Goal: Transaction & Acquisition: Book appointment/travel/reservation

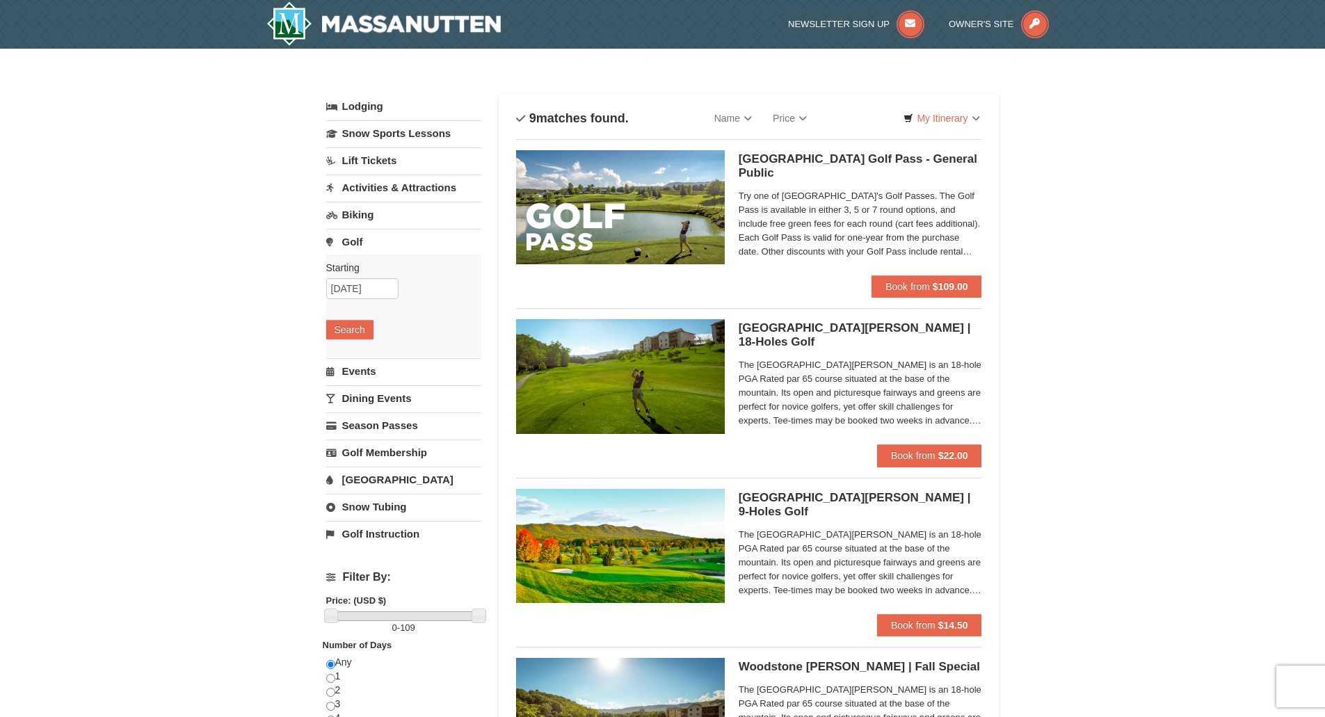
click at [400, 186] on link "Activities & Attractions" at bounding box center [403, 188] width 155 height 26
click at [345, 276] on button "Search" at bounding box center [349, 275] width 47 height 19
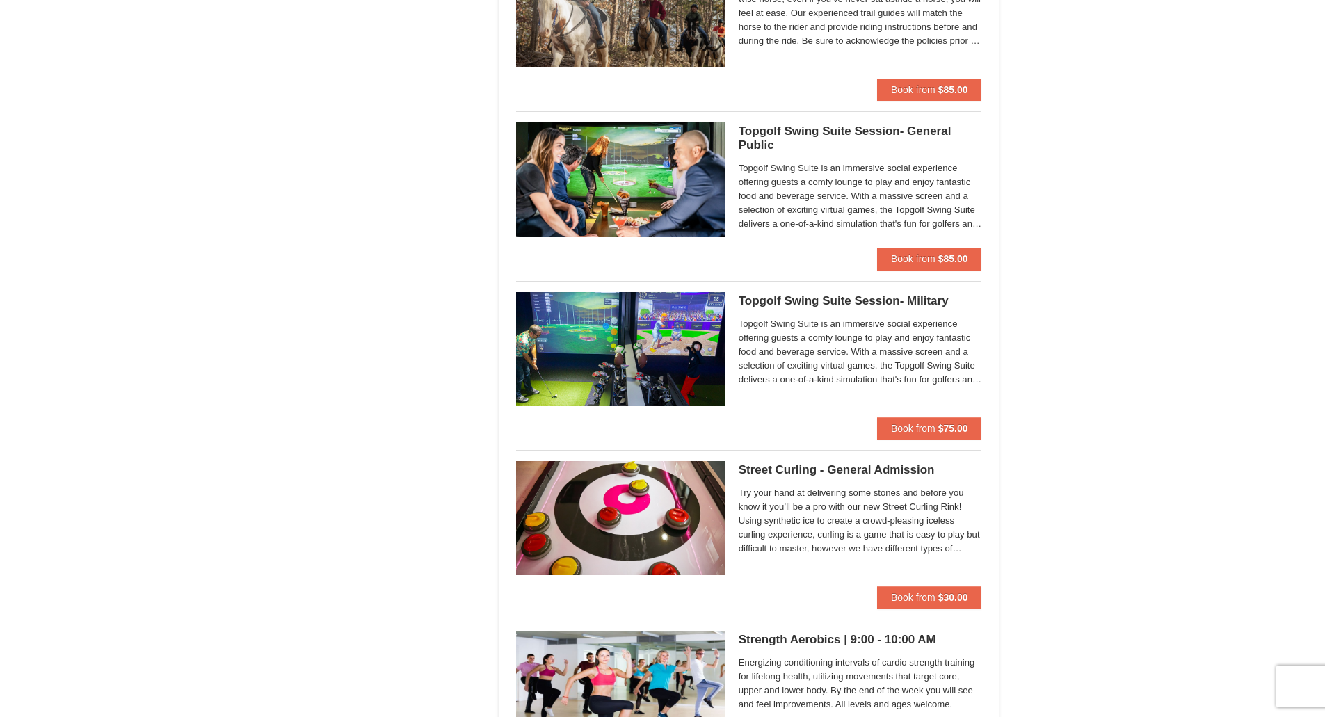
scroll to position [2226, 0]
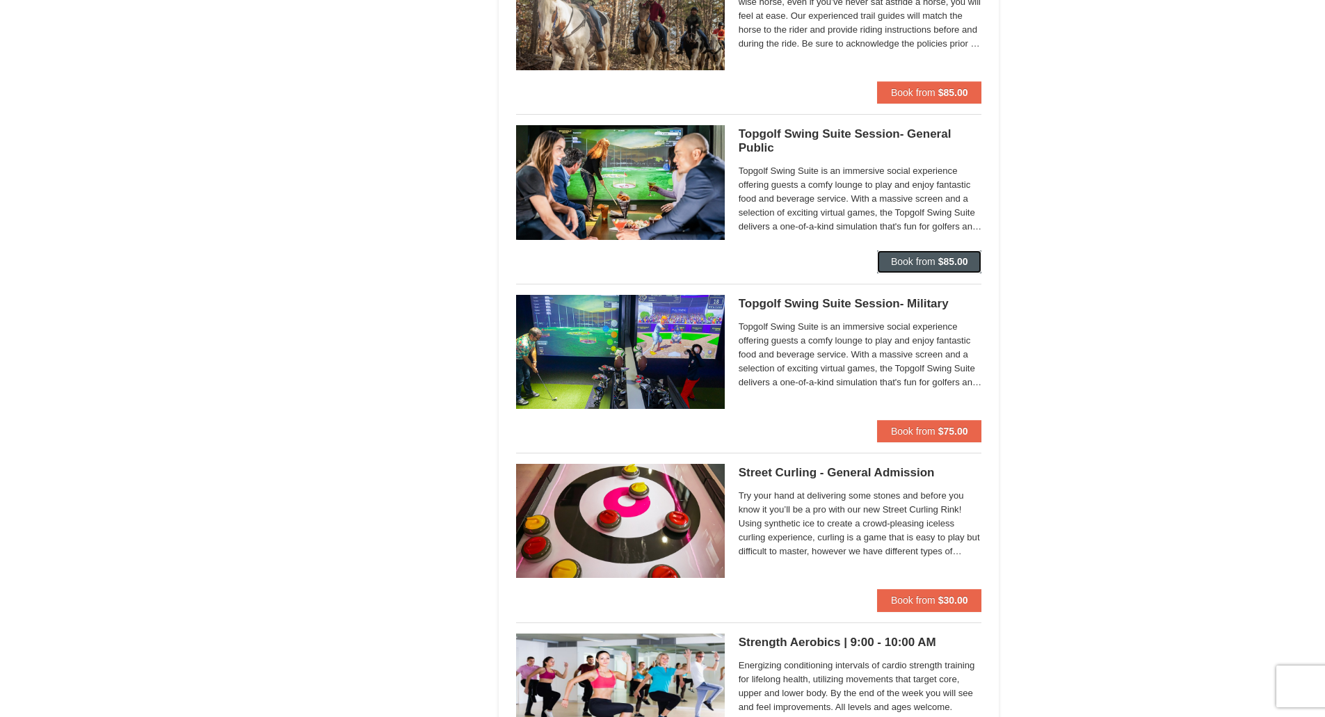
click at [908, 267] on span "Book from" at bounding box center [913, 261] width 45 height 11
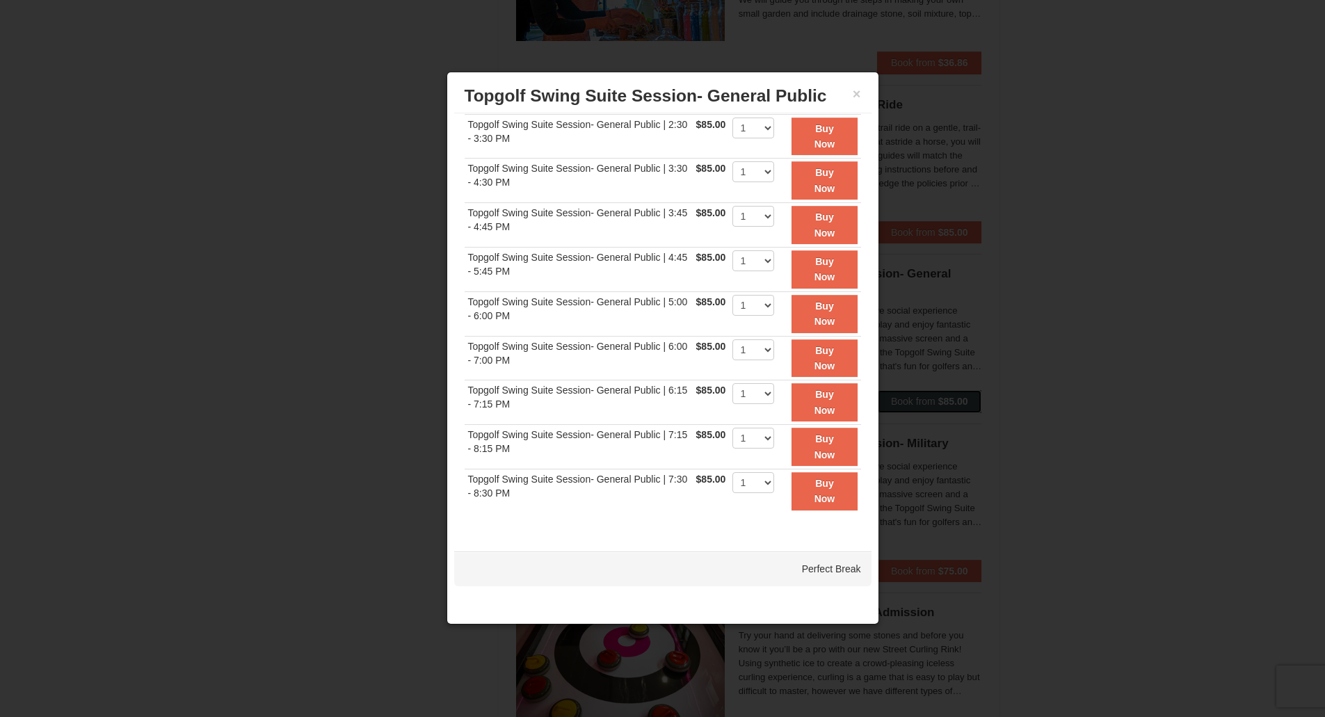
scroll to position [2087, 0]
click at [857, 97] on button "×" at bounding box center [857, 94] width 8 height 14
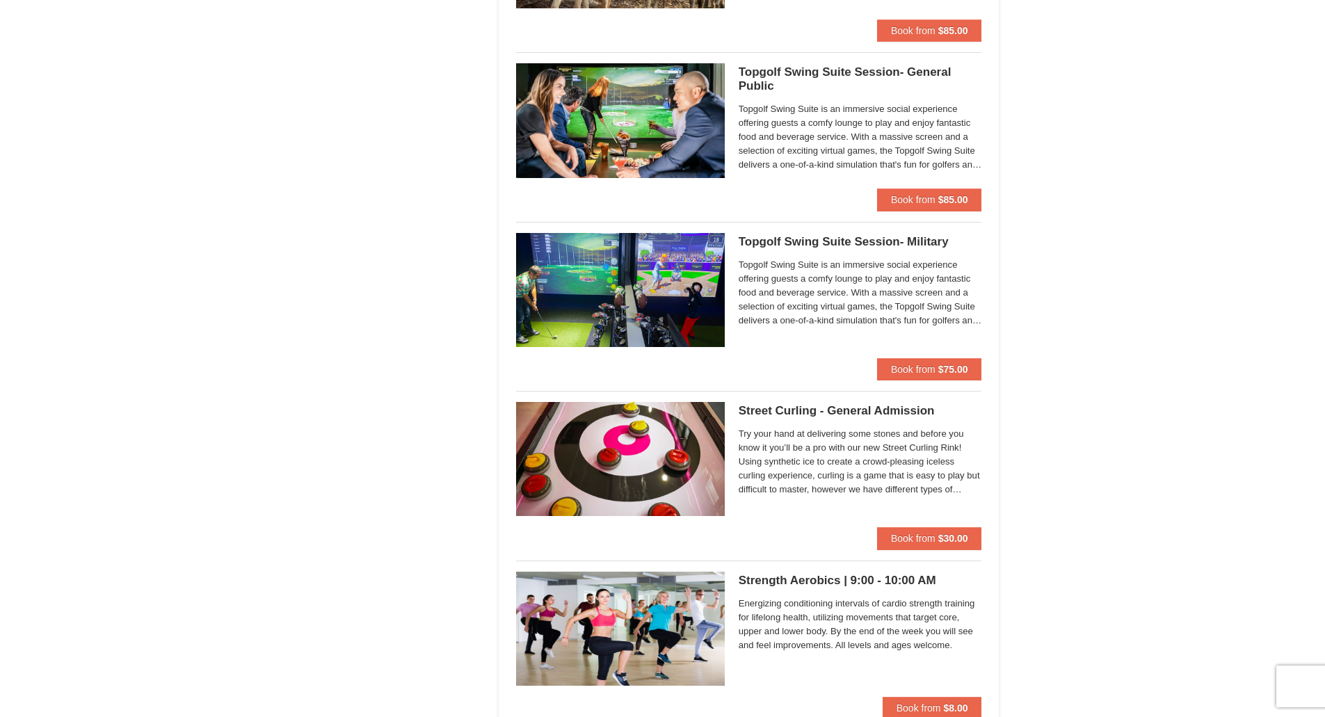
scroll to position [2156, 0]
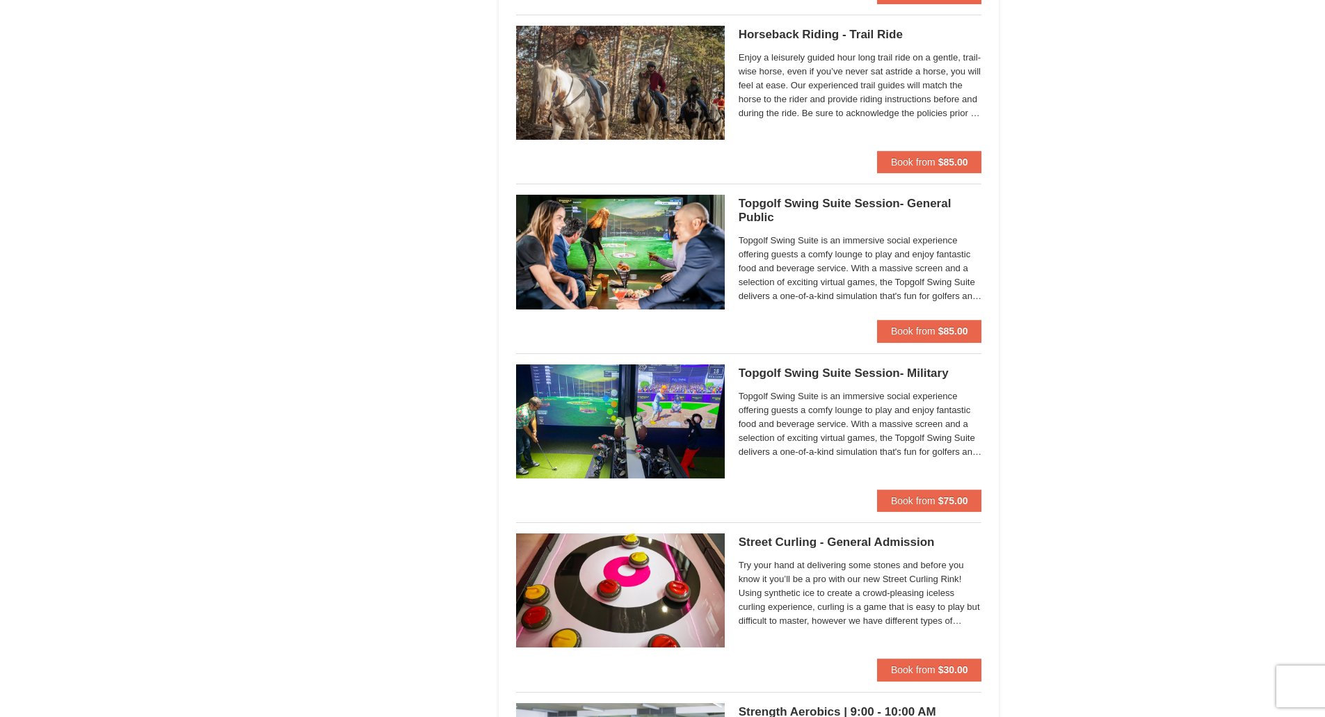
click at [148, 320] on div "× Categories List Filter My Itinerary Questions? 1-540-289-9441 Lodging Arrival…" at bounding box center [662, 496] width 1325 height 5207
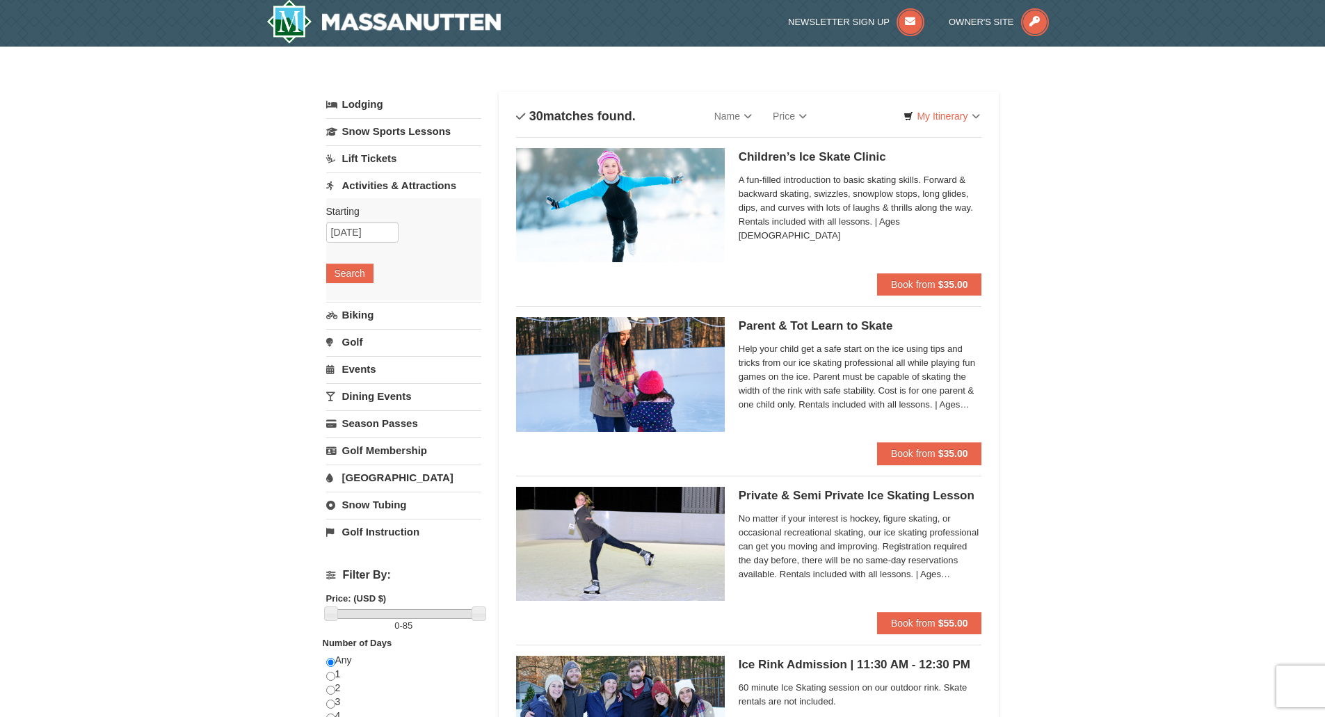
scroll to position [0, 0]
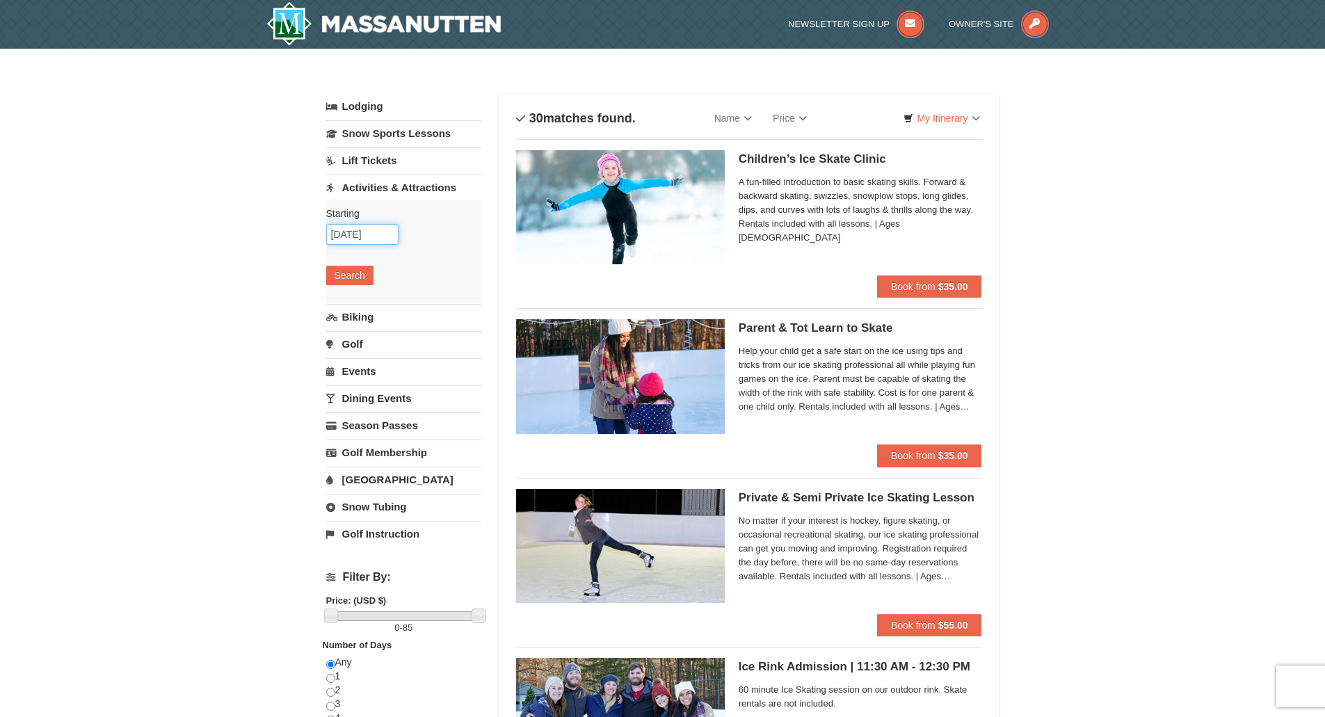
click at [351, 234] on input "[DATE]" at bounding box center [362, 234] width 72 height 21
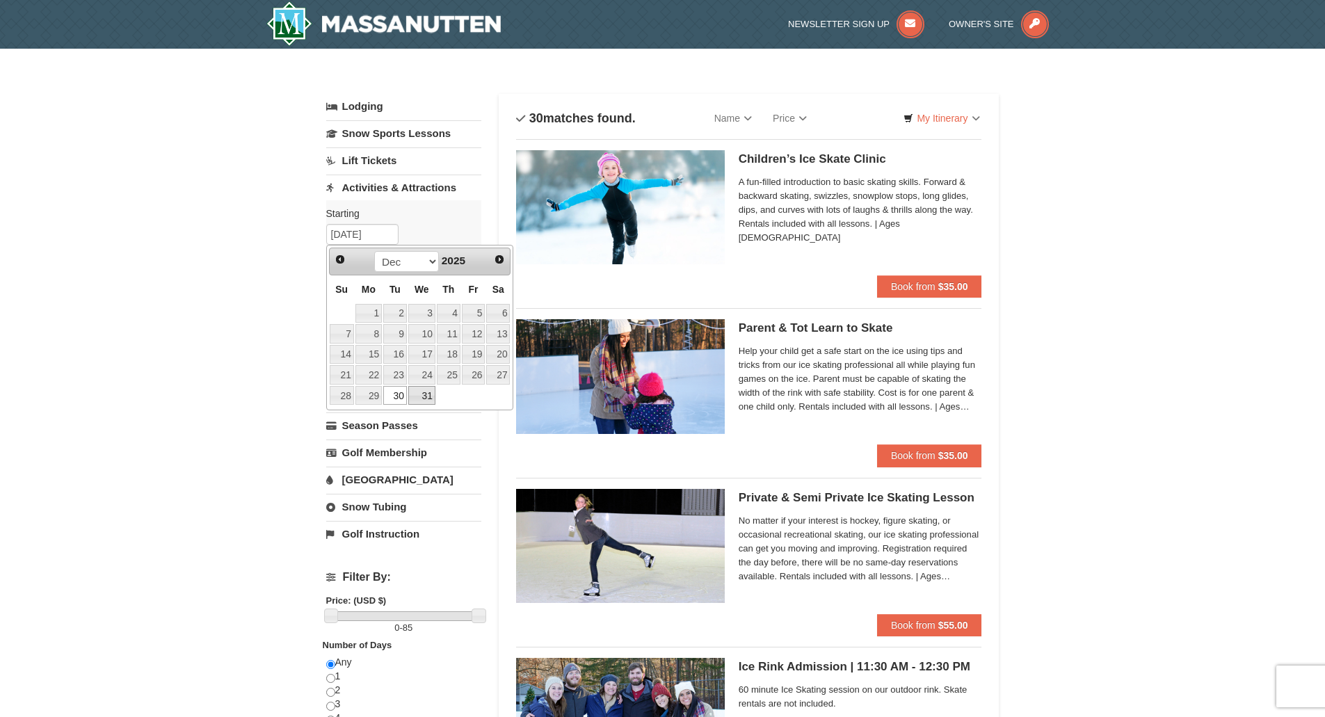
click at [414, 399] on link "31" at bounding box center [421, 395] width 27 height 19
type input "[DATE]"
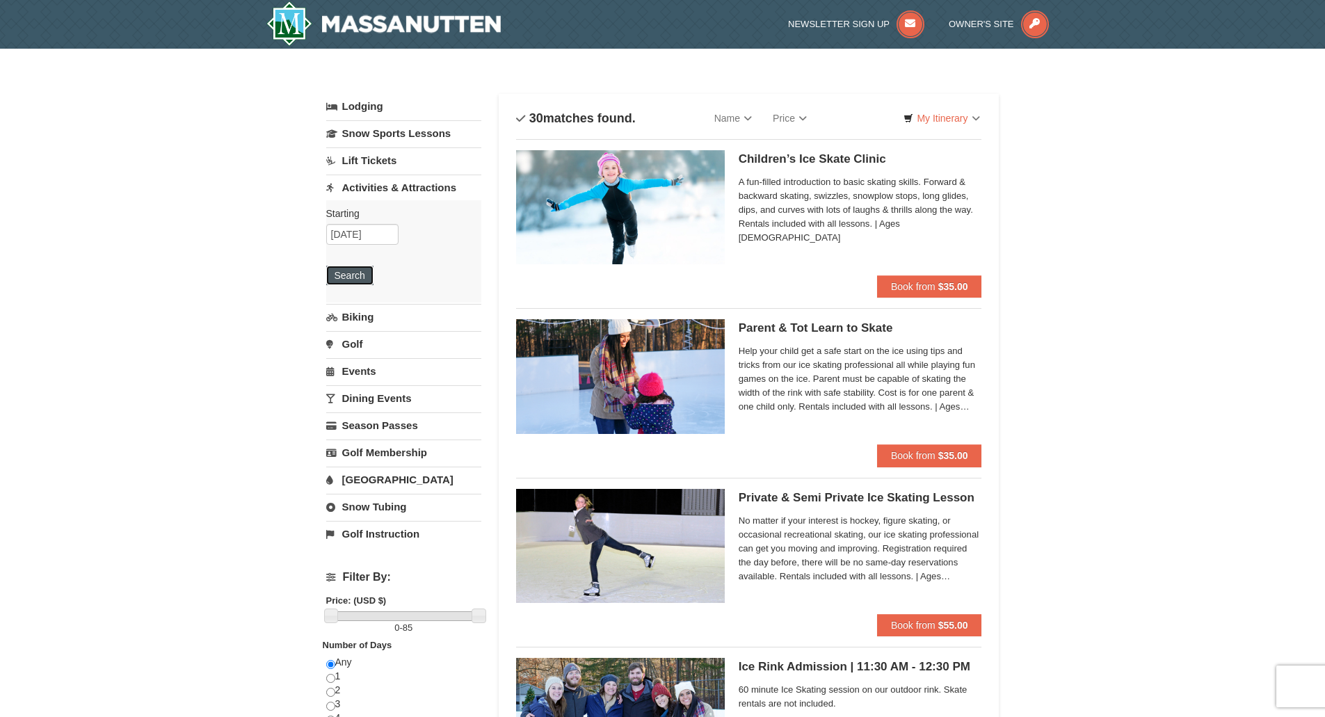
click at [355, 278] on button "Search" at bounding box center [349, 275] width 47 height 19
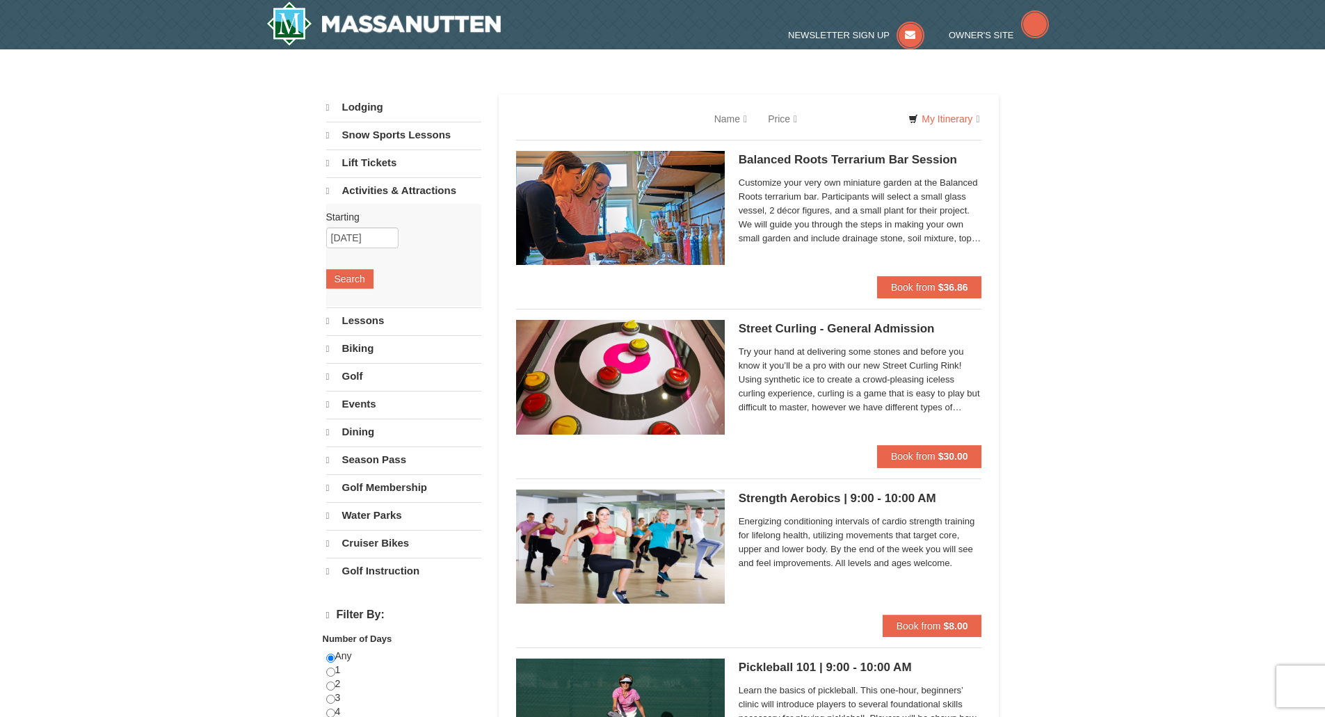
select select "10"
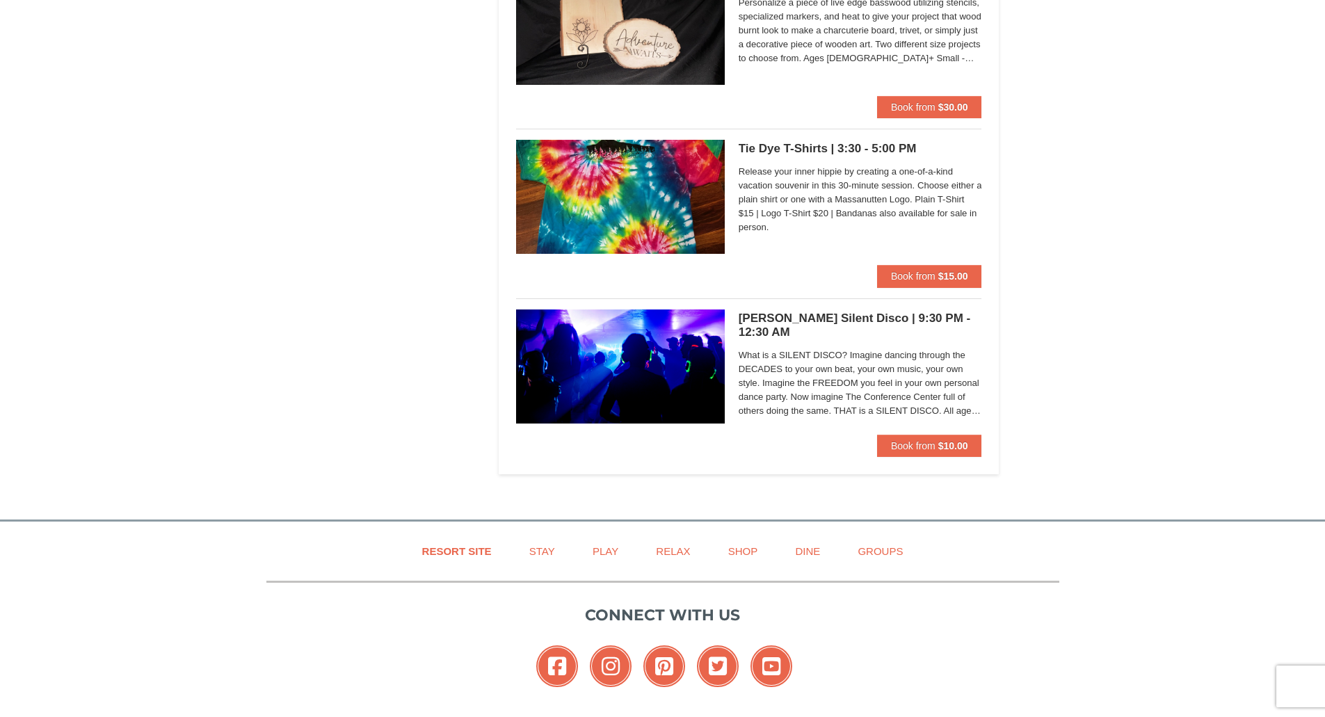
scroll to position [4312, 0]
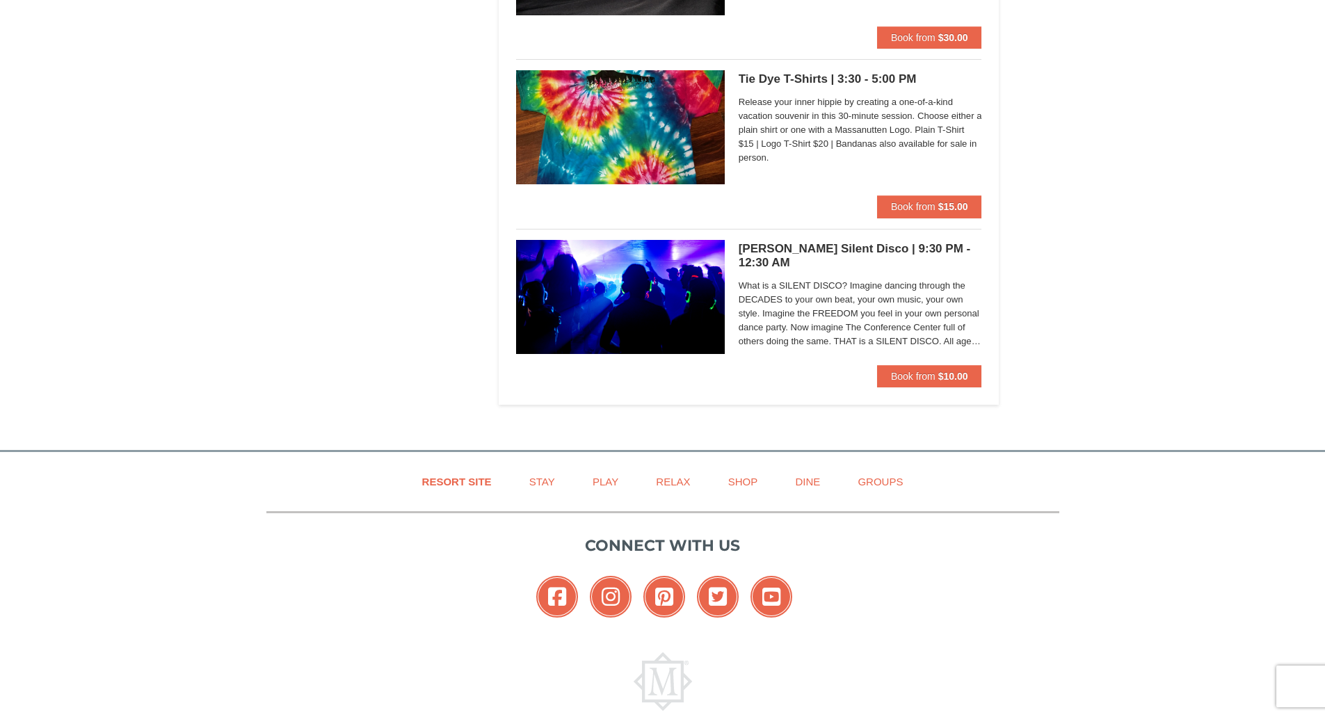
click at [941, 325] on span "What is a SILENT DISCO? Imagine dancing through the DECADES to your own beat, y…" at bounding box center [860, 314] width 243 height 70
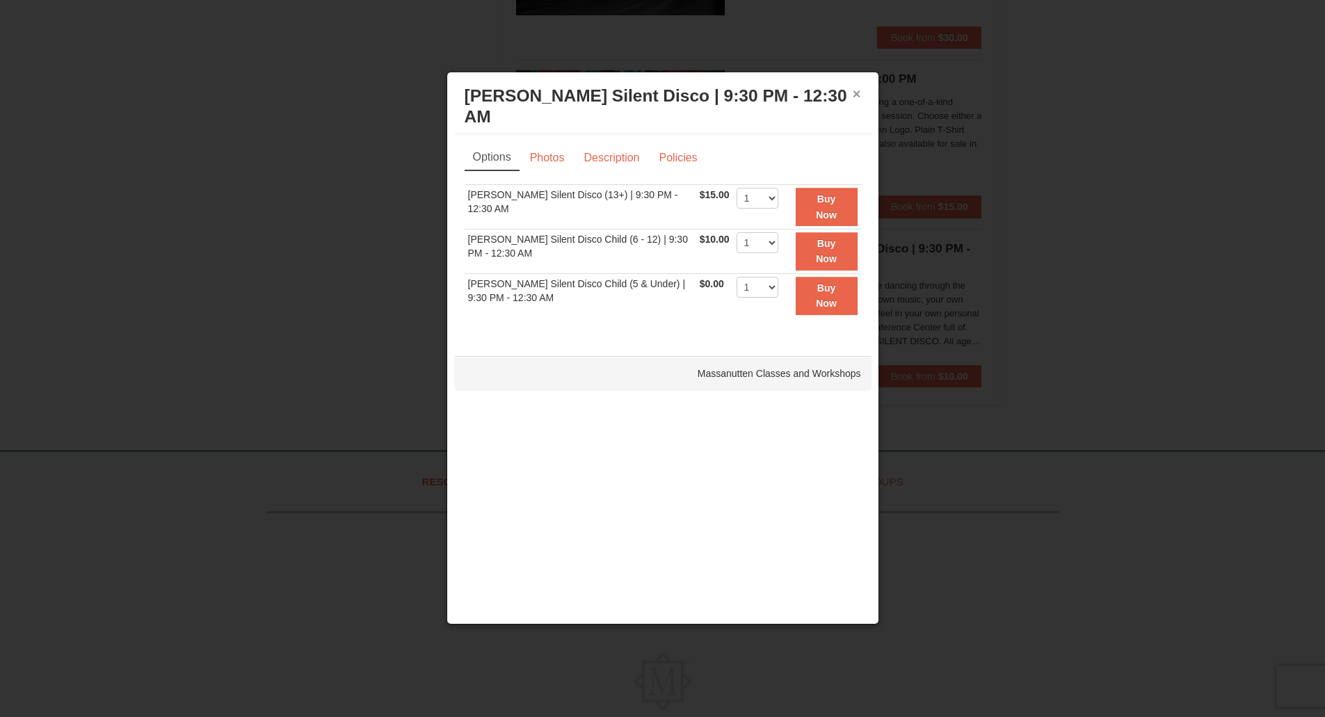
click at [858, 90] on button "×" at bounding box center [857, 94] width 8 height 14
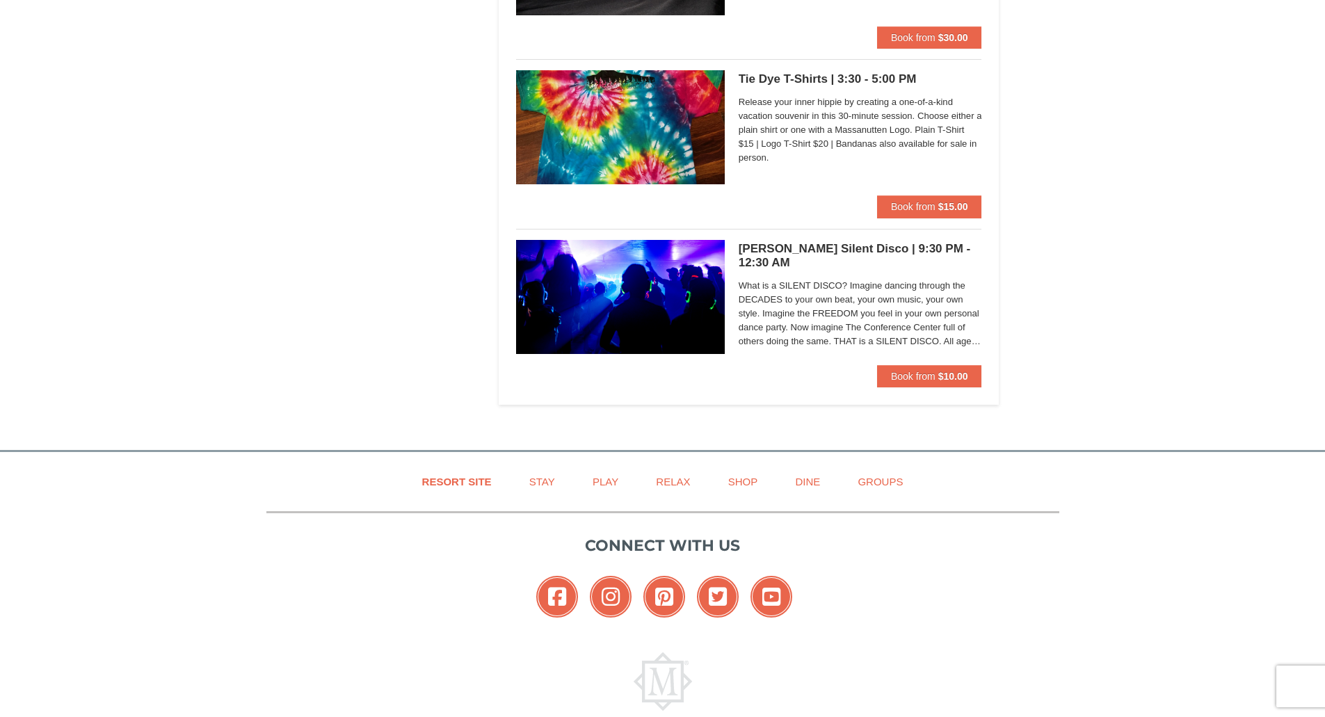
click at [787, 292] on span "What is a SILENT DISCO? Imagine dancing through the DECADES to your own beat, y…" at bounding box center [860, 314] width 243 height 70
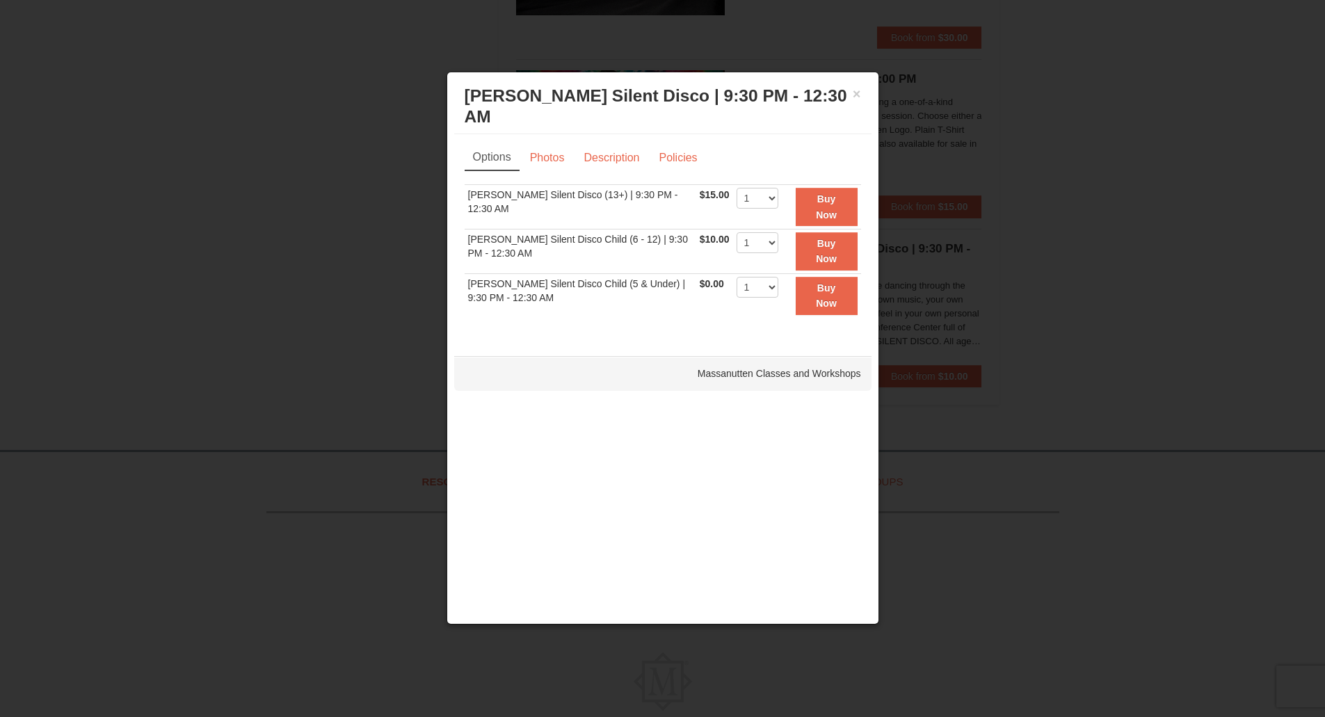
click at [595, 152] on div "Options Photos Description Policies Sorry, no matches found. Please remove some…" at bounding box center [663, 238] width 396 height 186
click at [604, 145] on link "Description" at bounding box center [612, 158] width 74 height 26
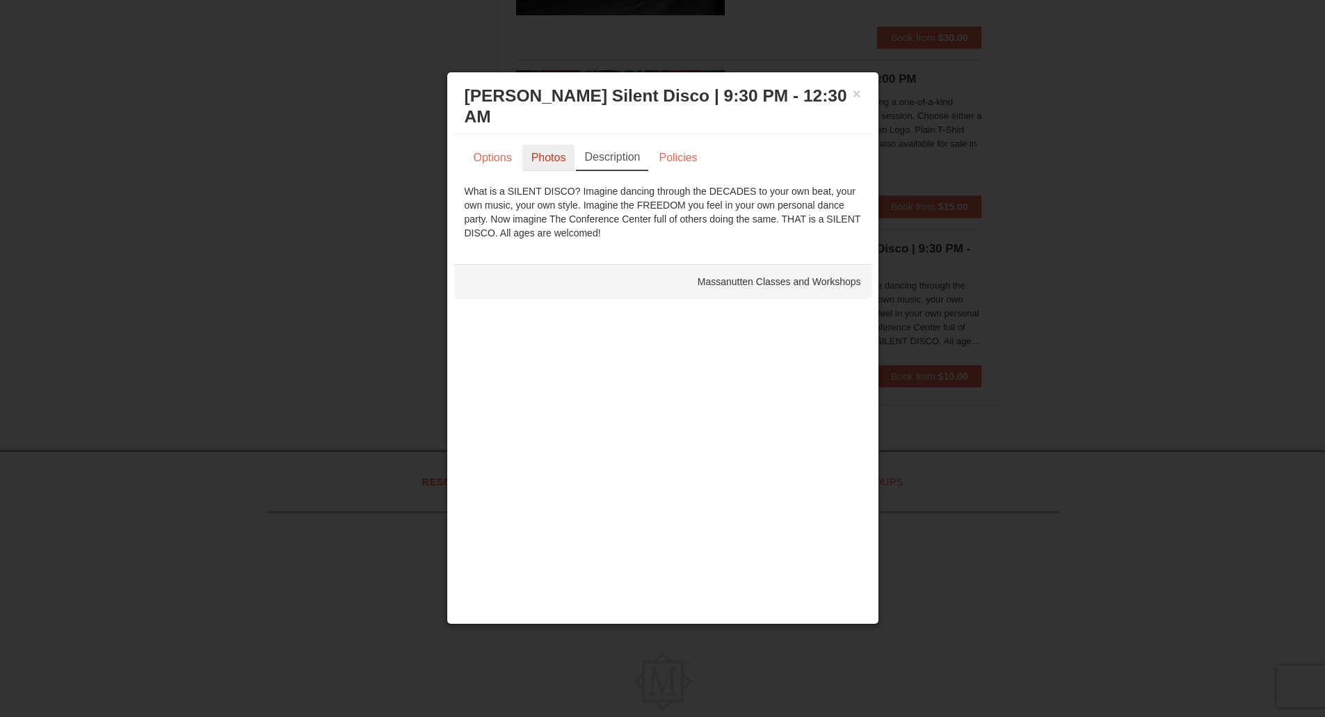
click at [545, 145] on link "Photos" at bounding box center [548, 158] width 53 height 26
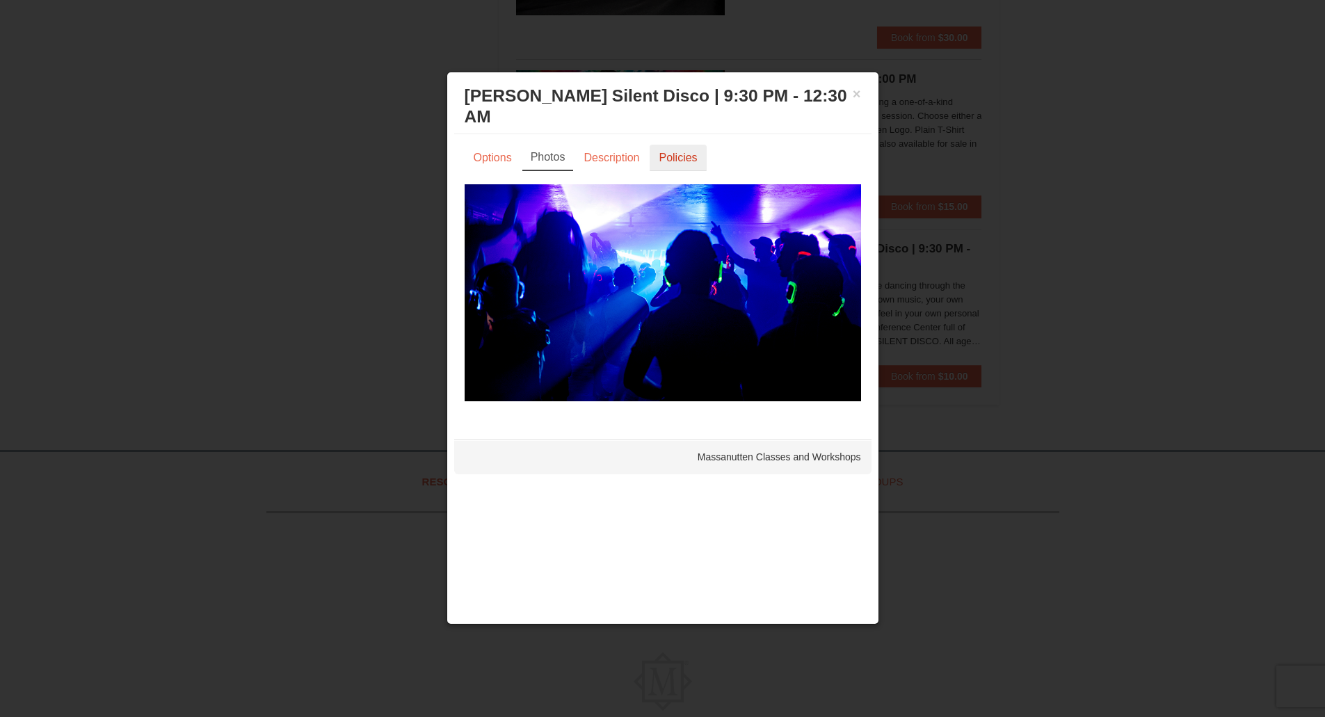
click at [681, 145] on link "Policies" at bounding box center [678, 158] width 56 height 26
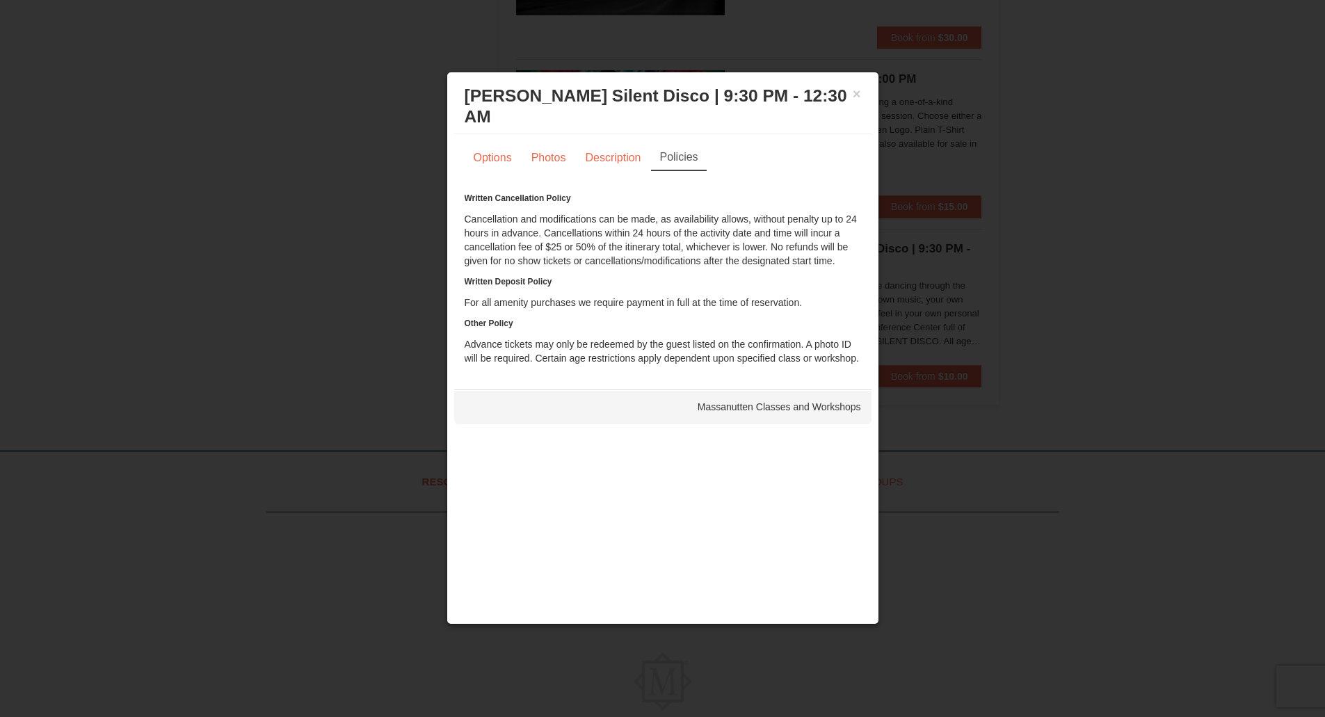
click at [851, 92] on h3 "NYE Silent Disco | 9:30 PM - 12:30 AM Massanutten Classes and Workshops" at bounding box center [663, 107] width 396 height 42
click at [856, 97] on button "×" at bounding box center [857, 94] width 8 height 14
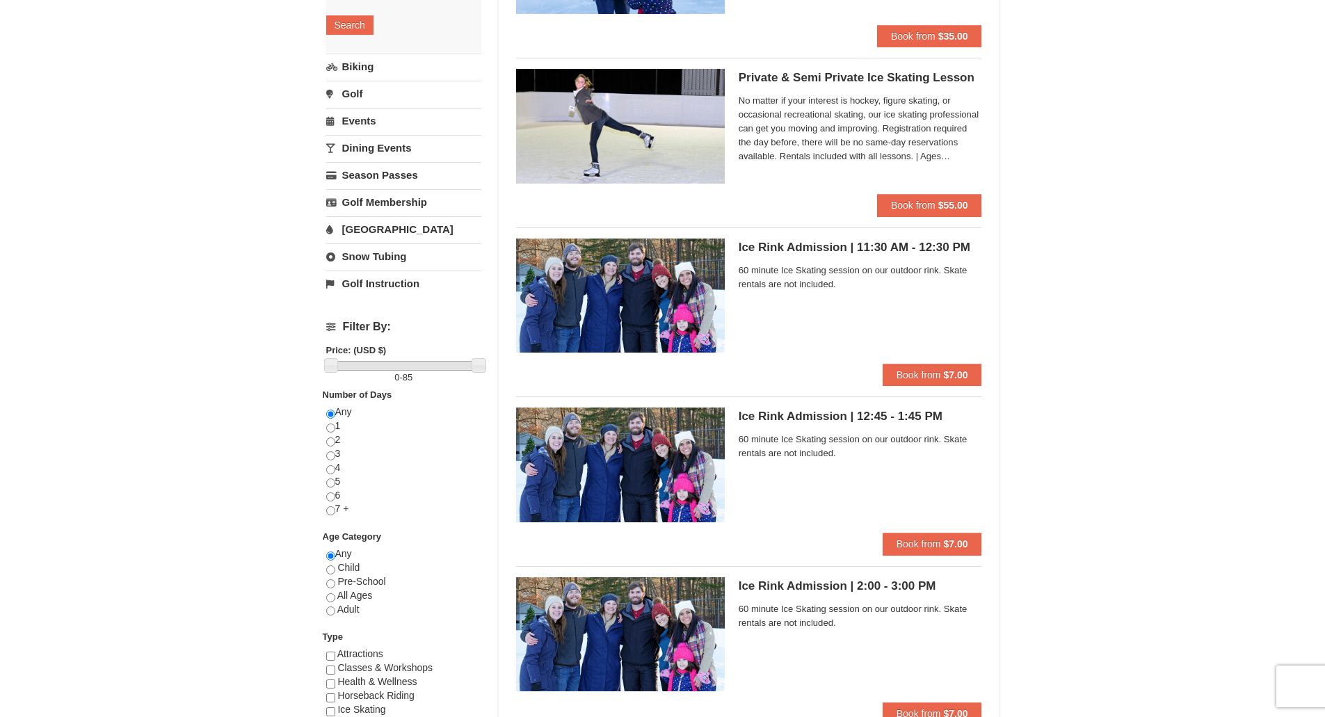
scroll to position [0, 0]
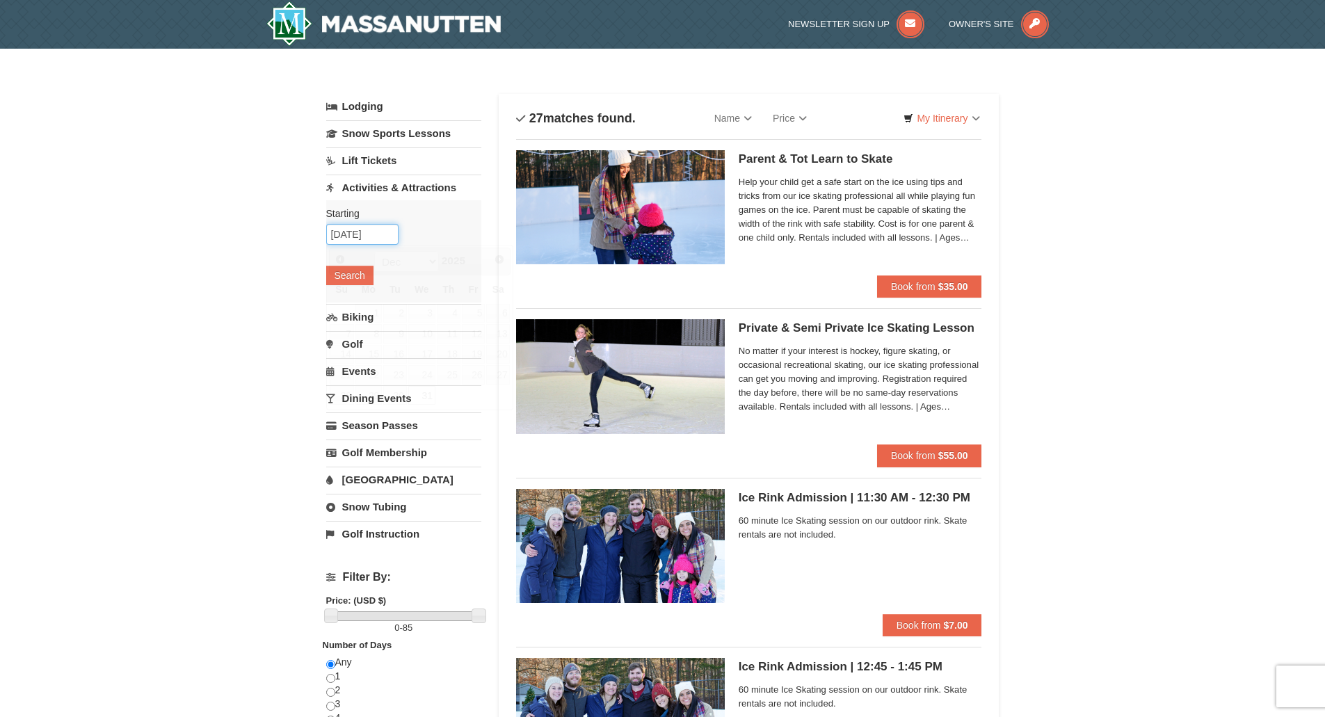
click at [352, 233] on input "12/31/2025" at bounding box center [362, 234] width 72 height 21
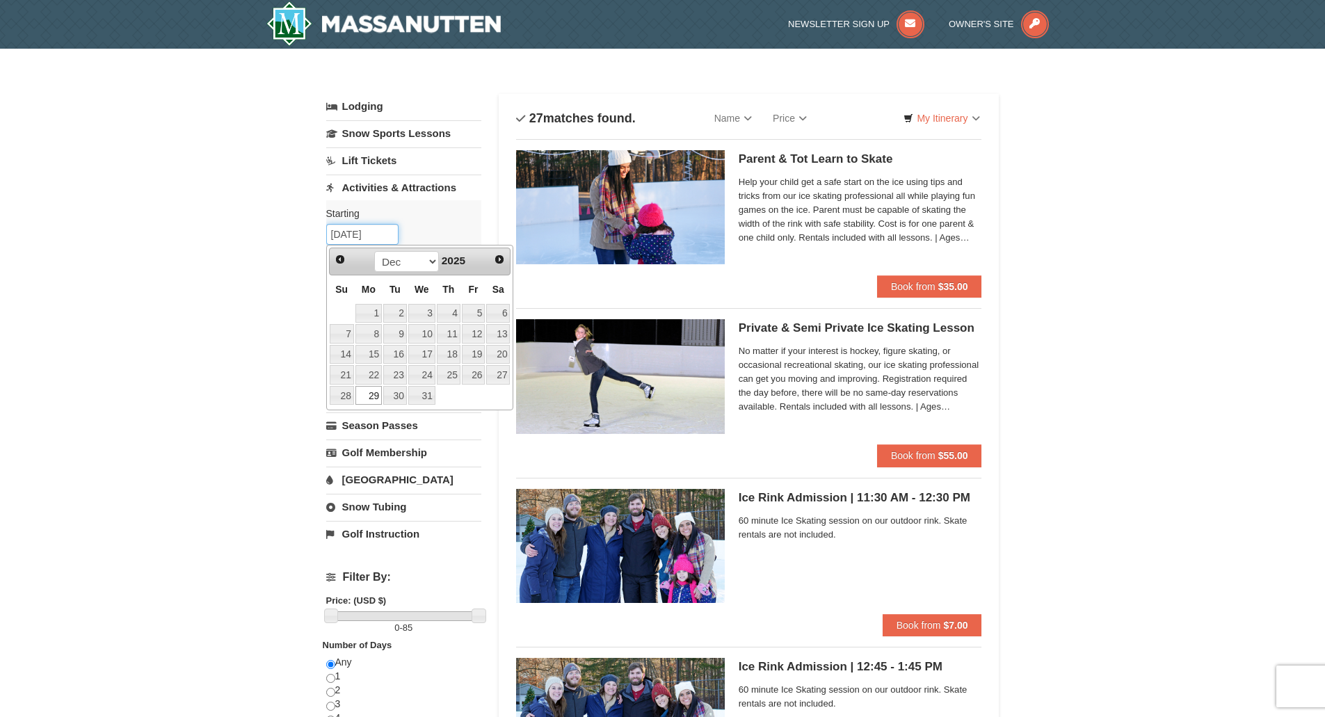
type input "12/29/2025"
click at [439, 209] on label "Starting Please format dates MM/DD/YYYY" at bounding box center [398, 214] width 145 height 14
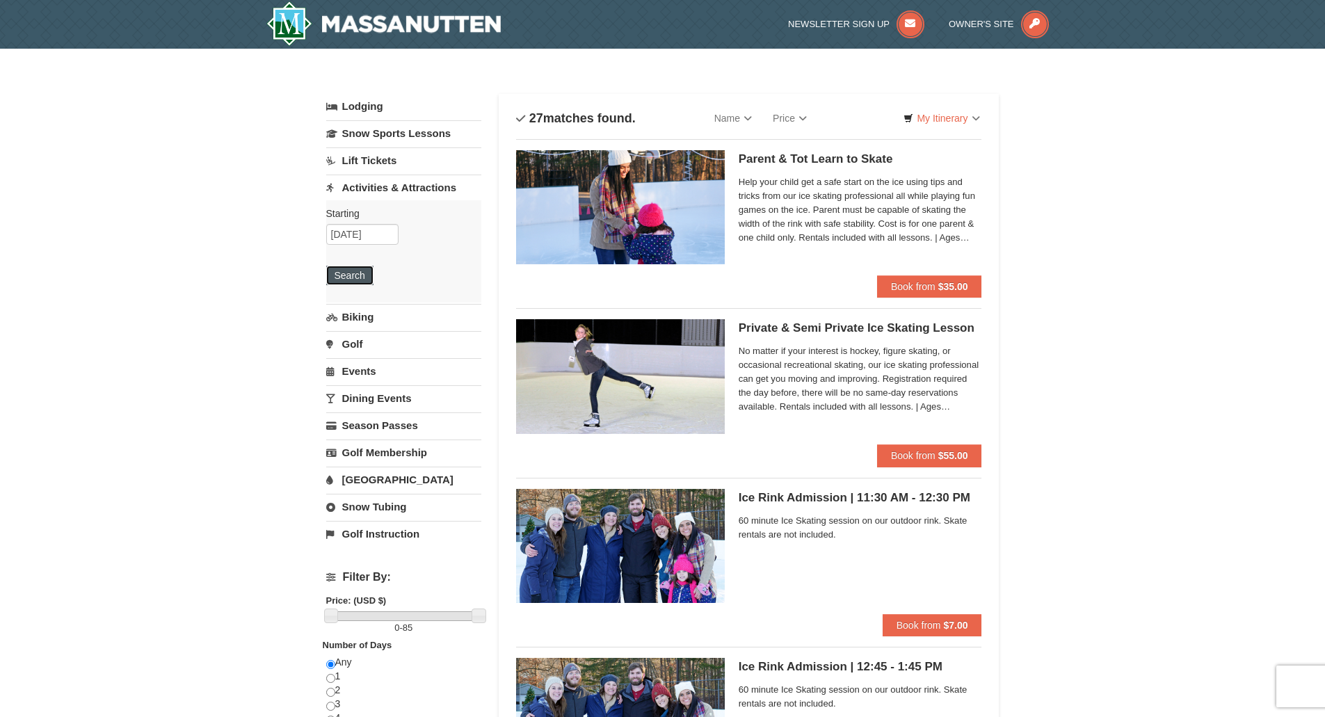
click at [362, 279] on button "Search" at bounding box center [349, 275] width 47 height 19
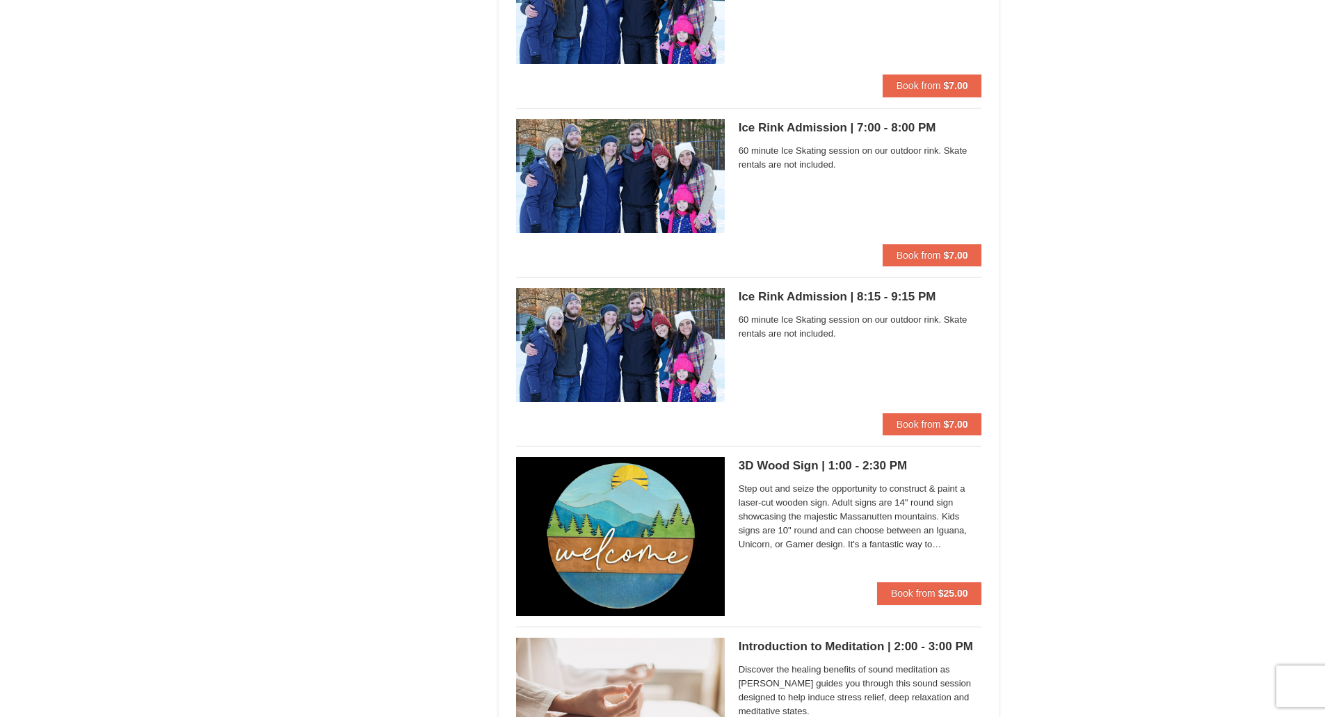
scroll to position [1878, 0]
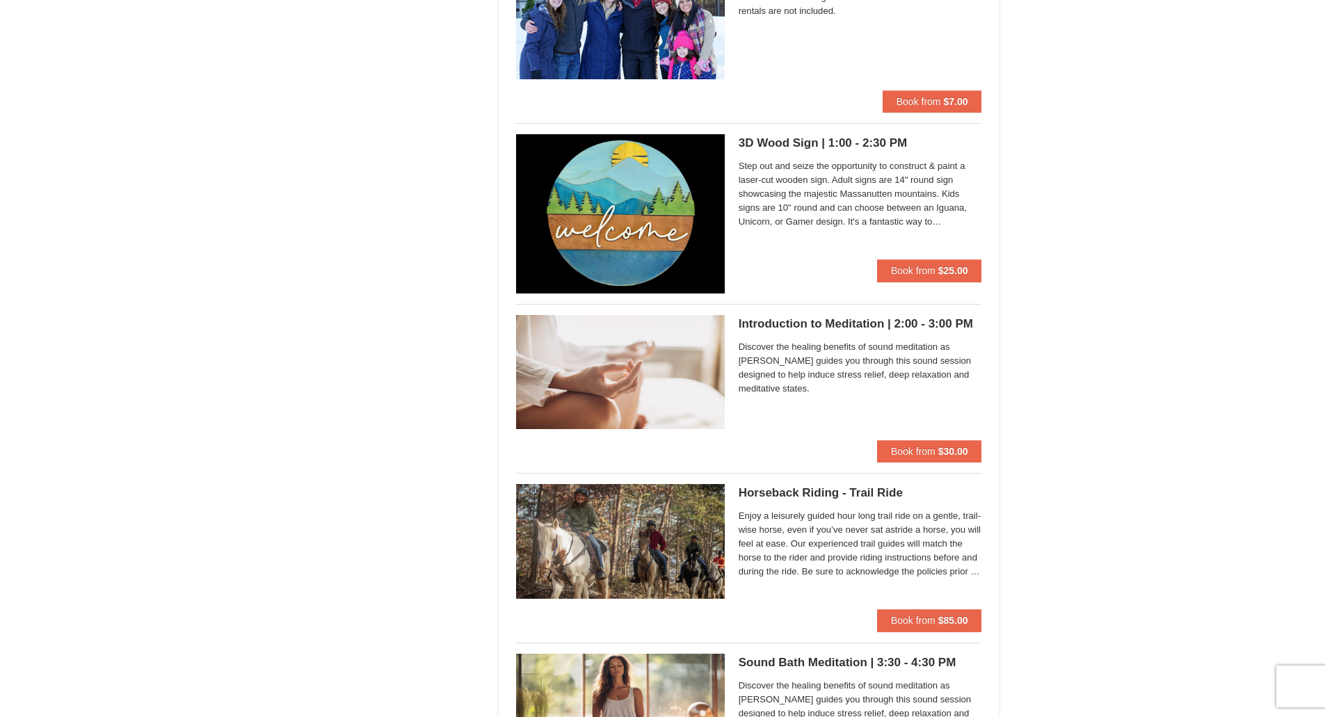
click at [839, 208] on span "Step out and seize the opportunity to construct & paint a laser-cut wooden sign…" at bounding box center [860, 194] width 243 height 70
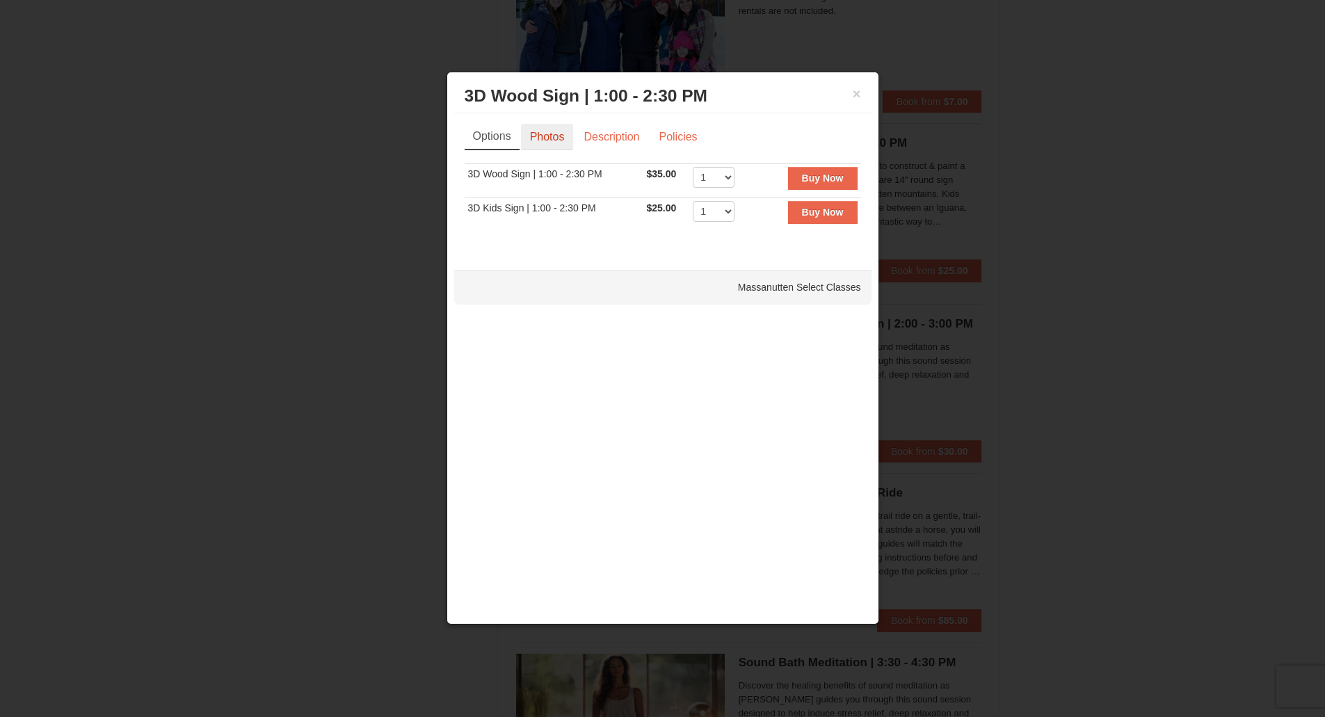
click at [551, 131] on link "Photos" at bounding box center [547, 137] width 53 height 26
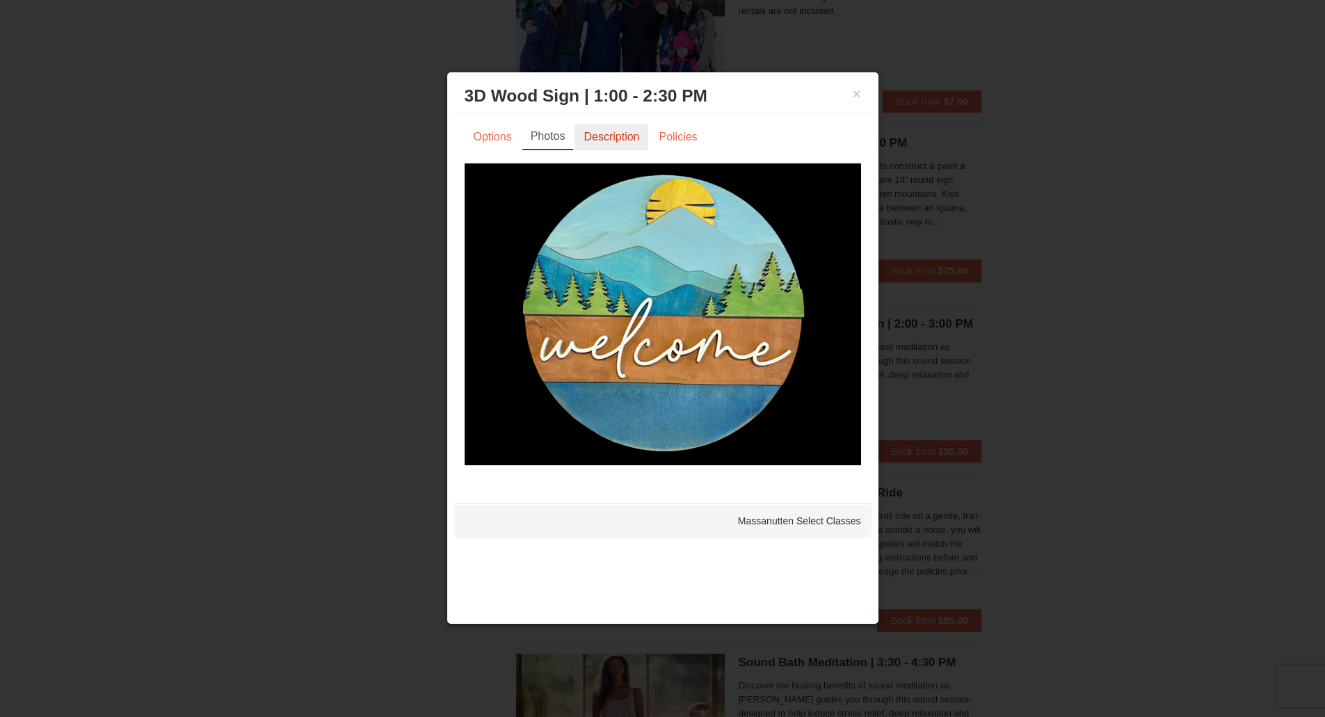
click at [598, 135] on link "Description" at bounding box center [612, 137] width 74 height 26
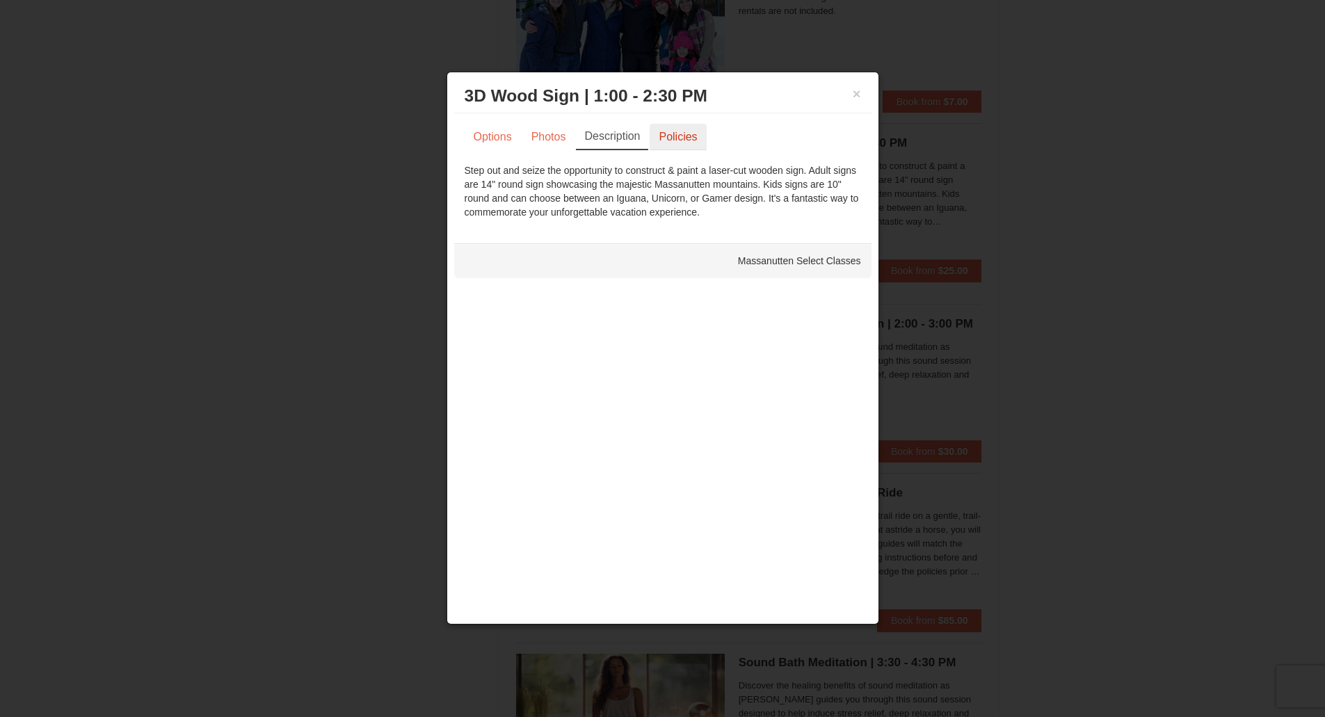
click at [664, 136] on link "Policies" at bounding box center [678, 137] width 56 height 26
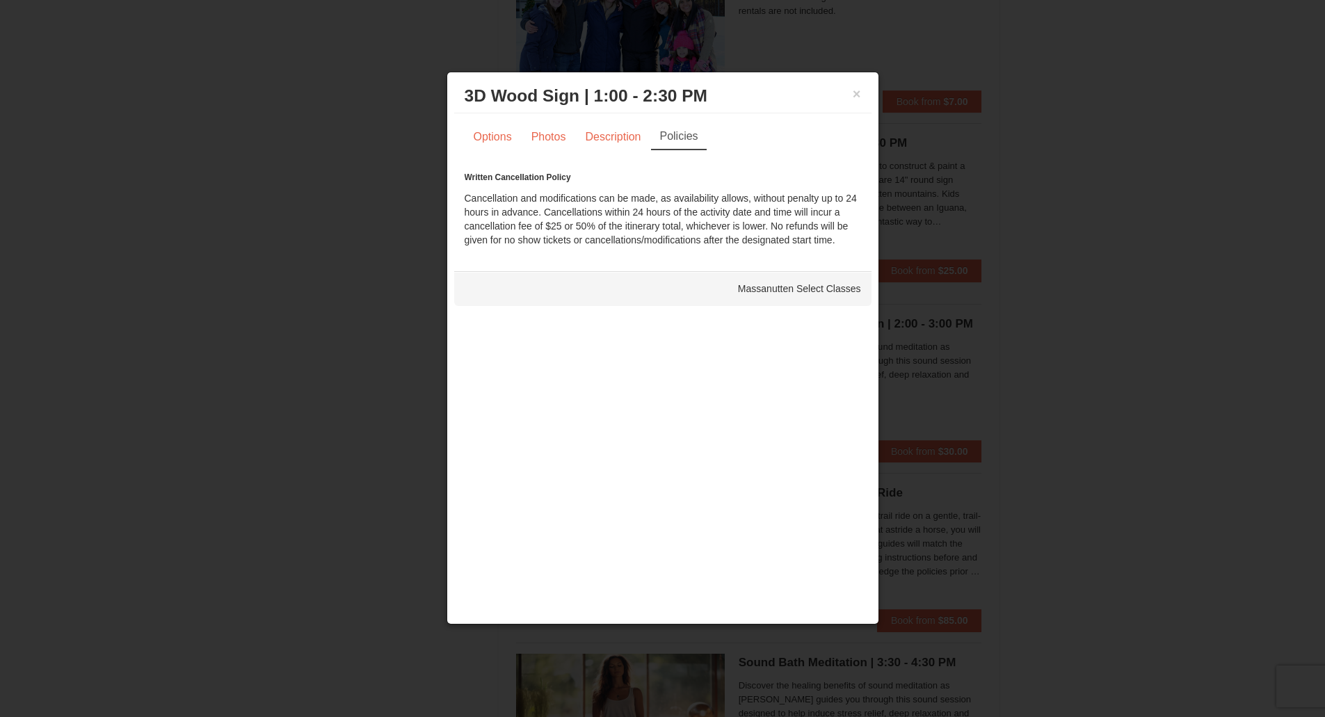
click at [862, 95] on div "× 3D Wood Sign | 1:00 - 2:30 PM Massanutten Select Classes" at bounding box center [662, 96] width 417 height 34
click at [856, 95] on button "×" at bounding box center [857, 94] width 8 height 14
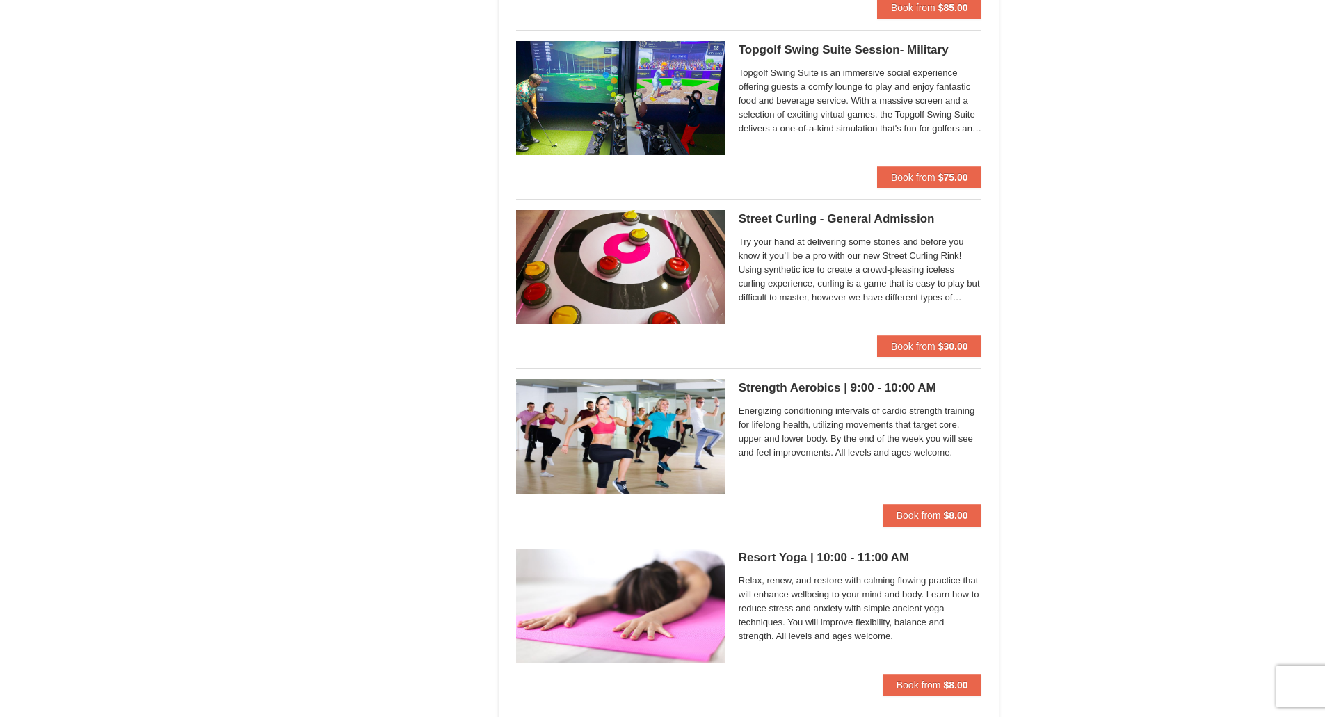
scroll to position [2412, 0]
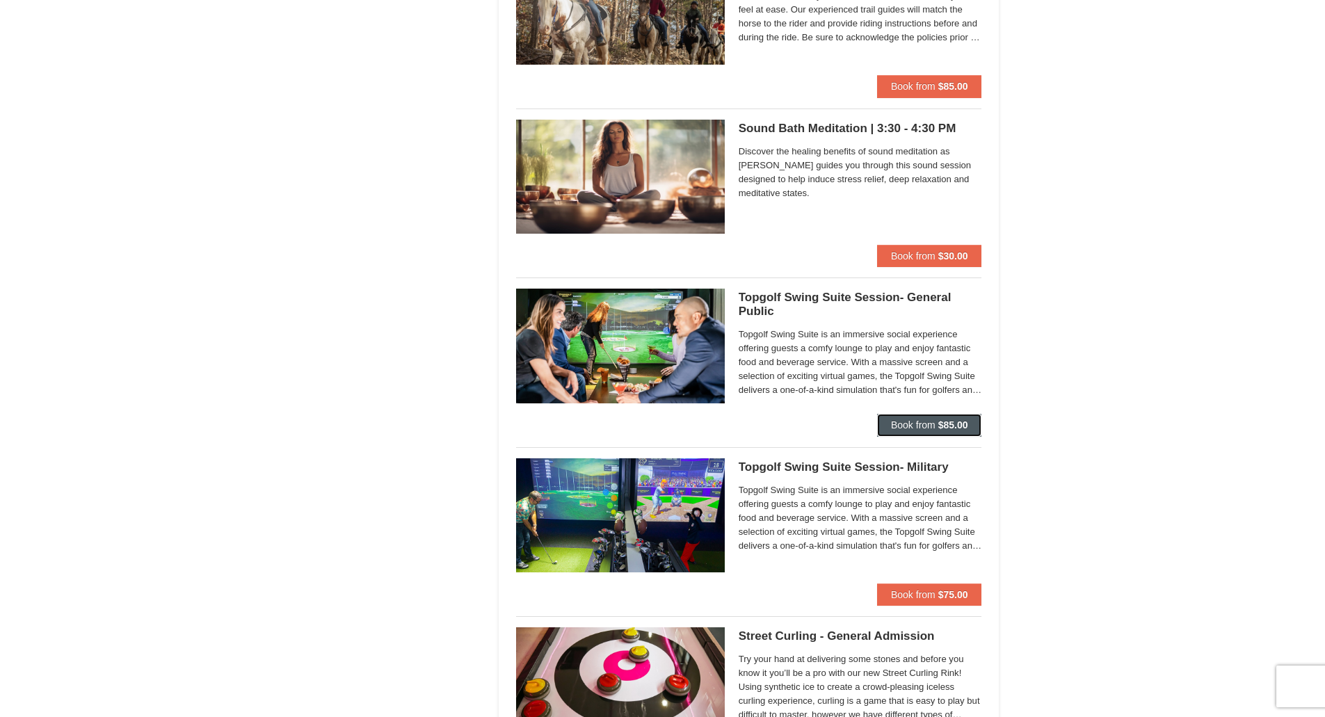
click at [915, 428] on span "Book from" at bounding box center [913, 424] width 45 height 11
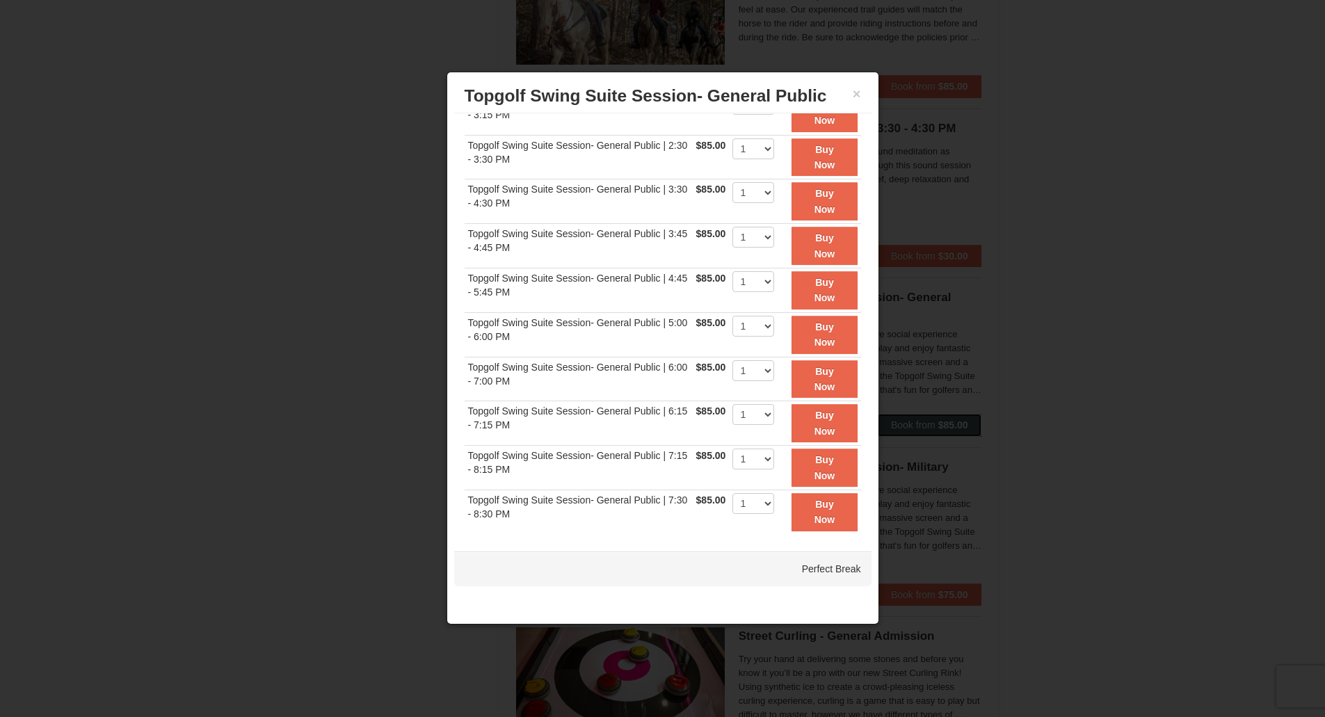
scroll to position [183, 0]
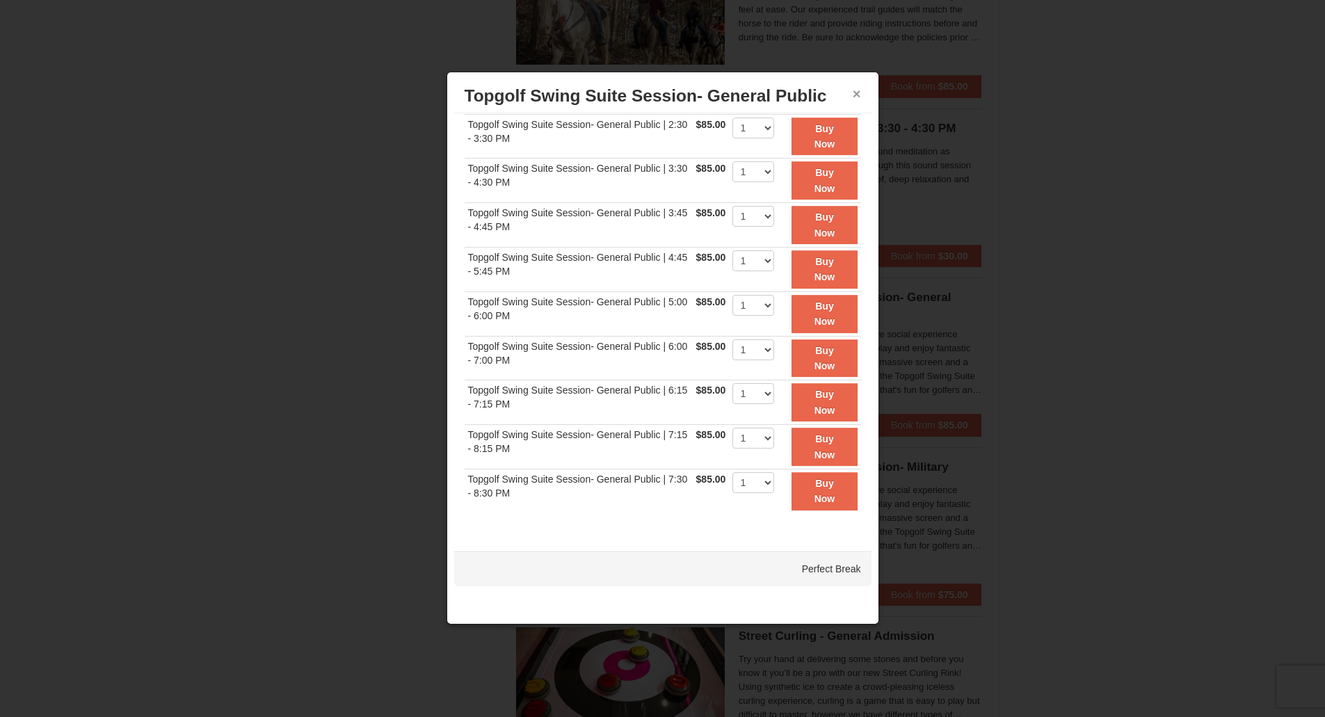
click at [854, 93] on button "×" at bounding box center [857, 94] width 8 height 14
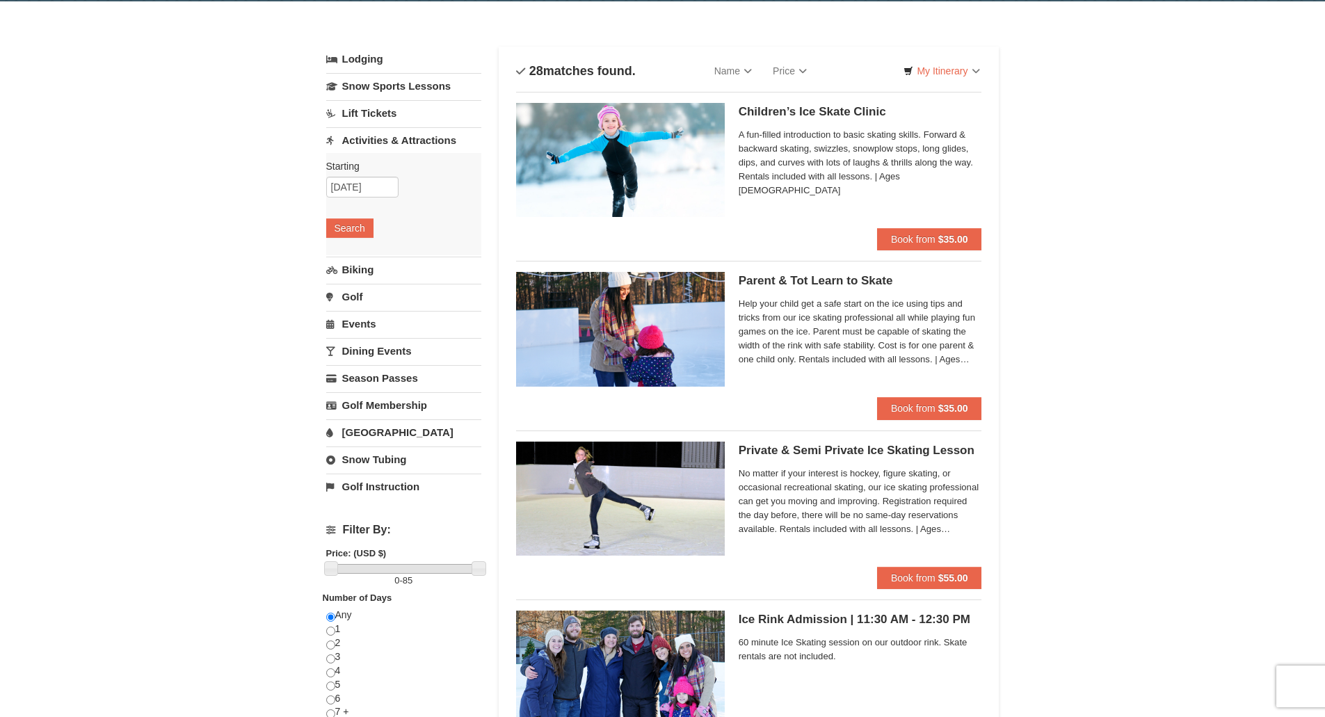
scroll to position [0, 0]
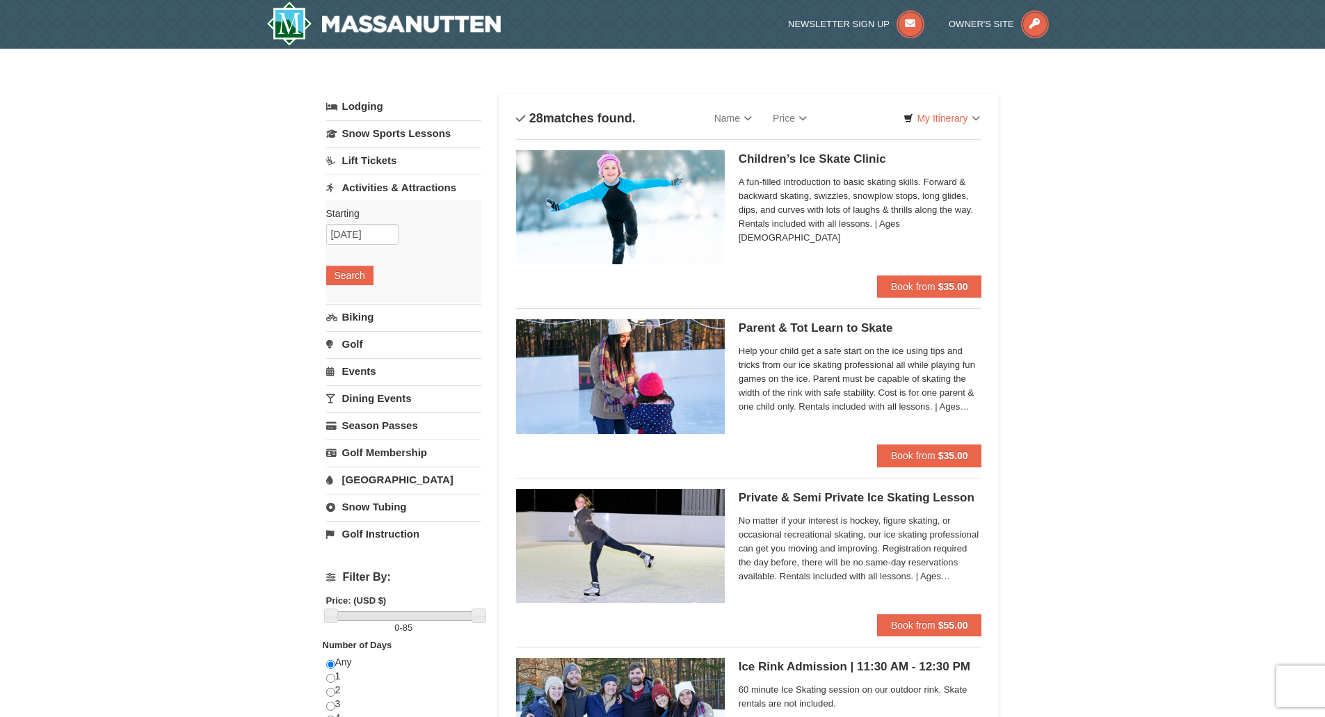
click at [385, 481] on link "[GEOGRAPHIC_DATA]" at bounding box center [403, 480] width 155 height 26
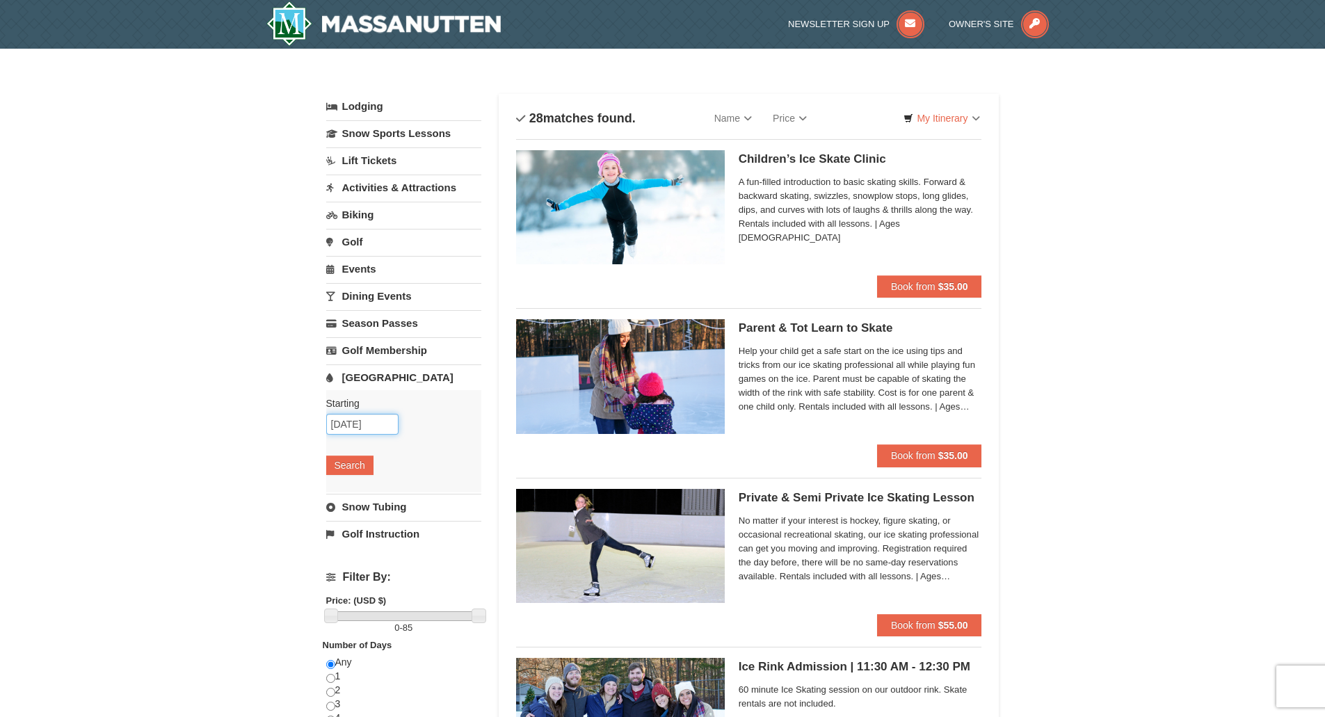
click at [377, 422] on input "12/29/2025" at bounding box center [362, 424] width 72 height 21
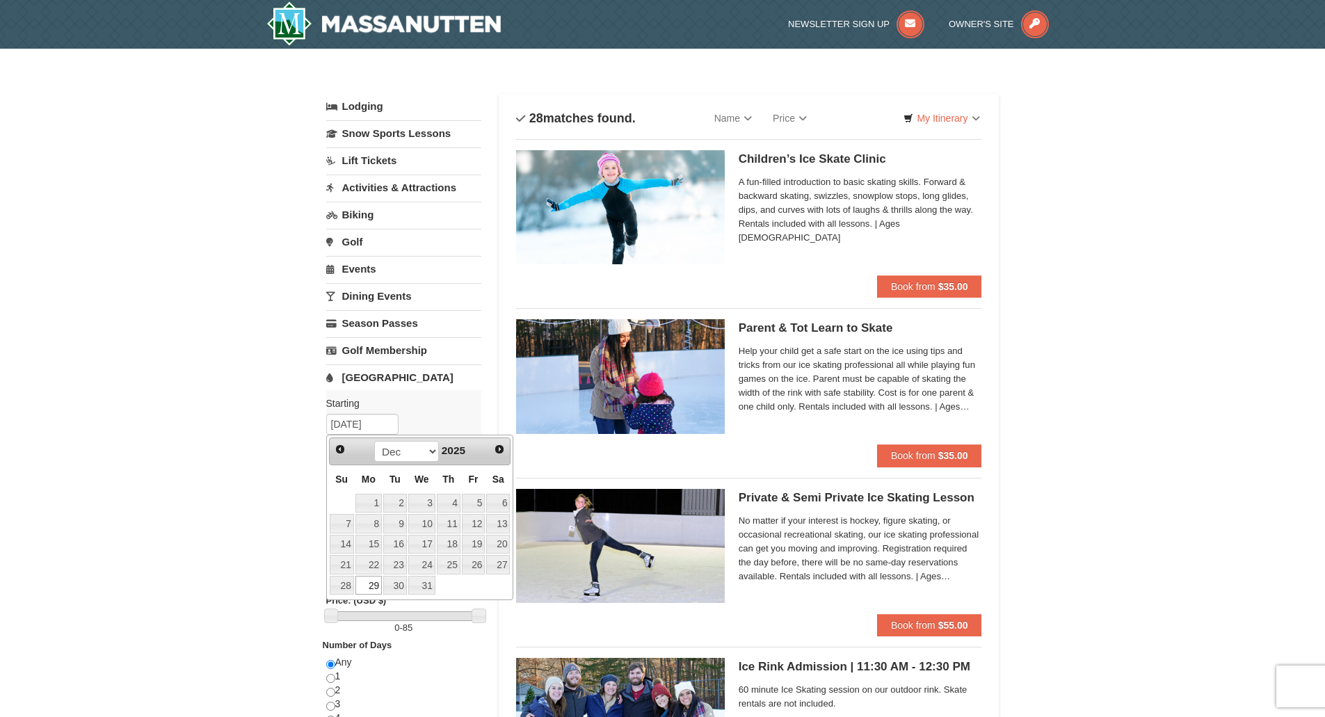
click at [372, 586] on link "29" at bounding box center [368, 585] width 26 height 19
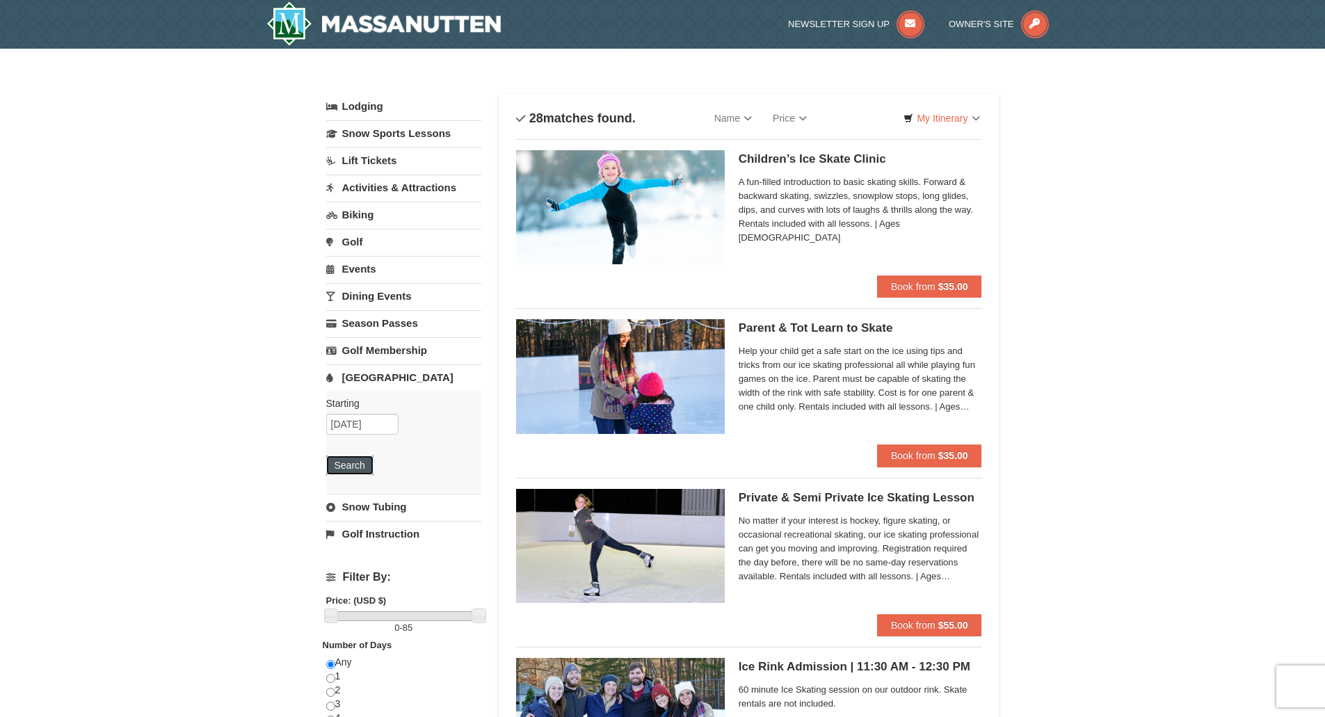
click at [346, 465] on button "Search" at bounding box center [349, 465] width 47 height 19
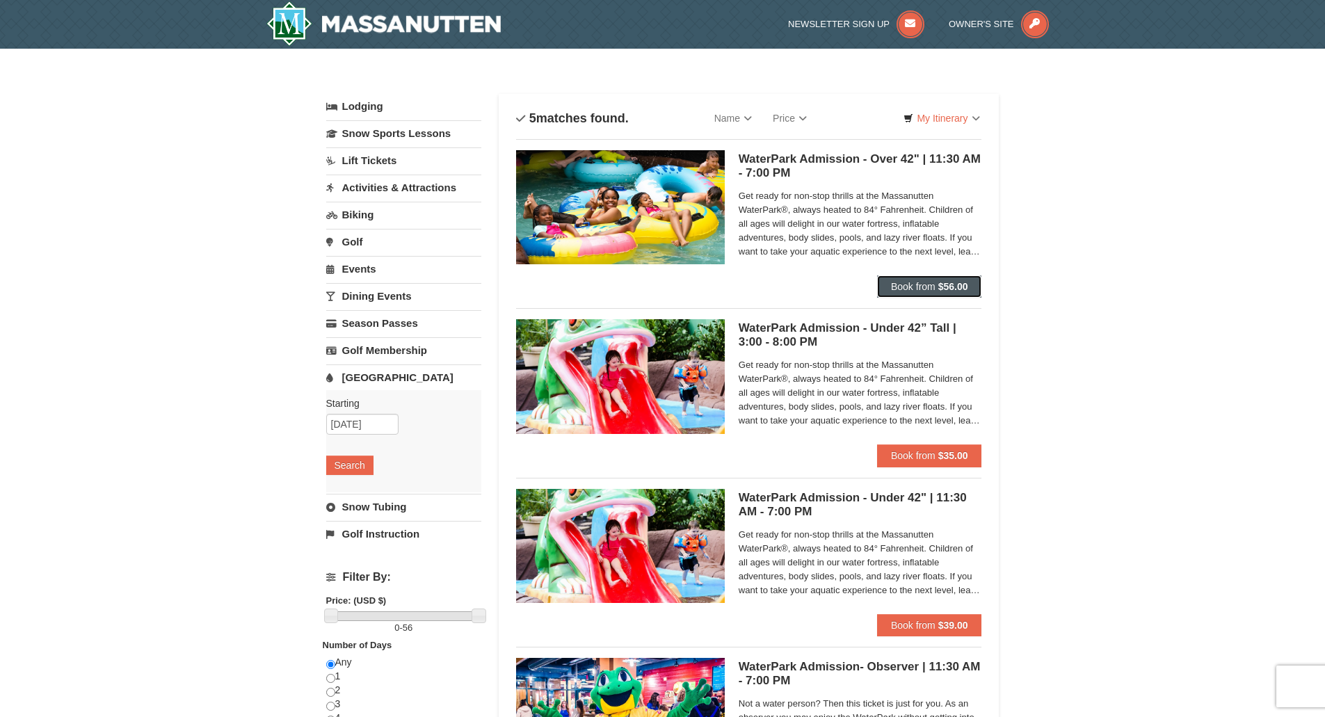
click at [929, 292] on button "Book from $56.00" at bounding box center [929, 286] width 105 height 22
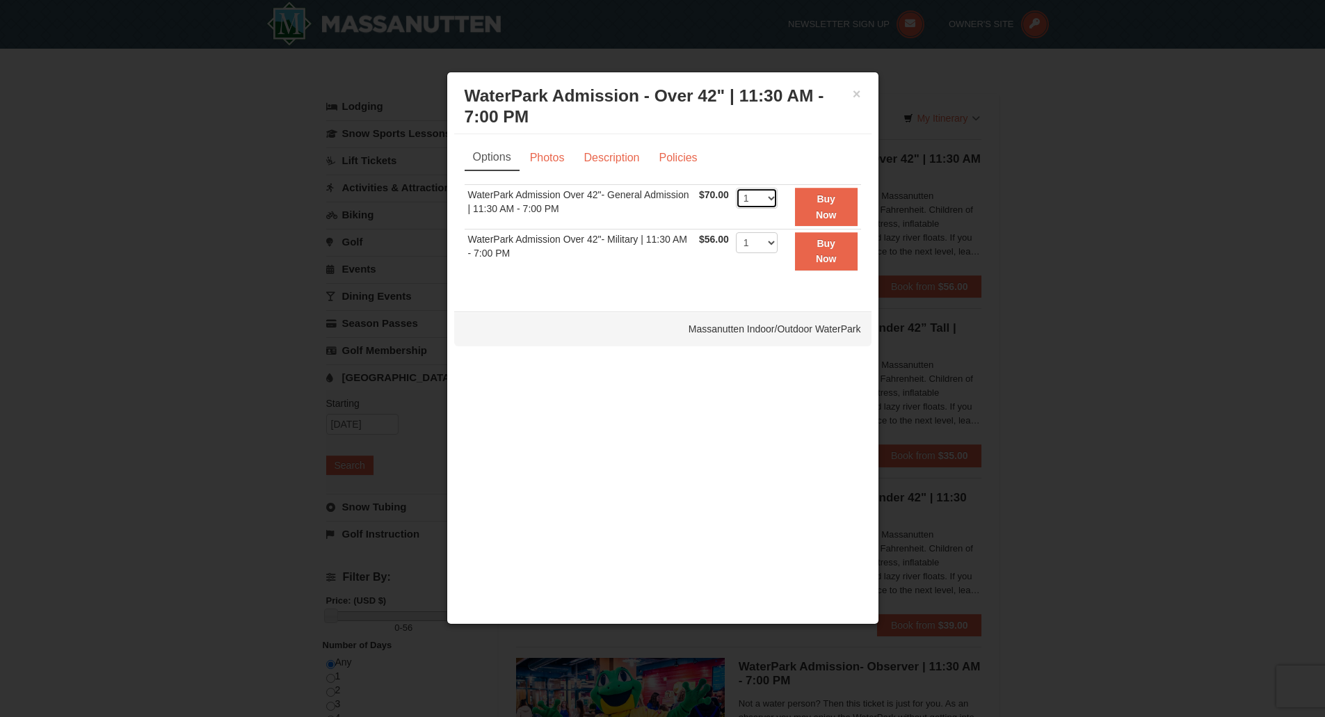
click at [776, 204] on select "1 2 3 4 5 6 7 8 9 10 11 12 13 14 15 16 17 18 19 20 21 22" at bounding box center [757, 198] width 42 height 21
select select "4"
click at [736, 188] on select "1 2 3 4 5 6 7 8 9 10 11 12 13 14 15 16 17 18 19 20 21 22" at bounding box center [757, 198] width 42 height 21
click at [858, 95] on button "×" at bounding box center [857, 94] width 8 height 14
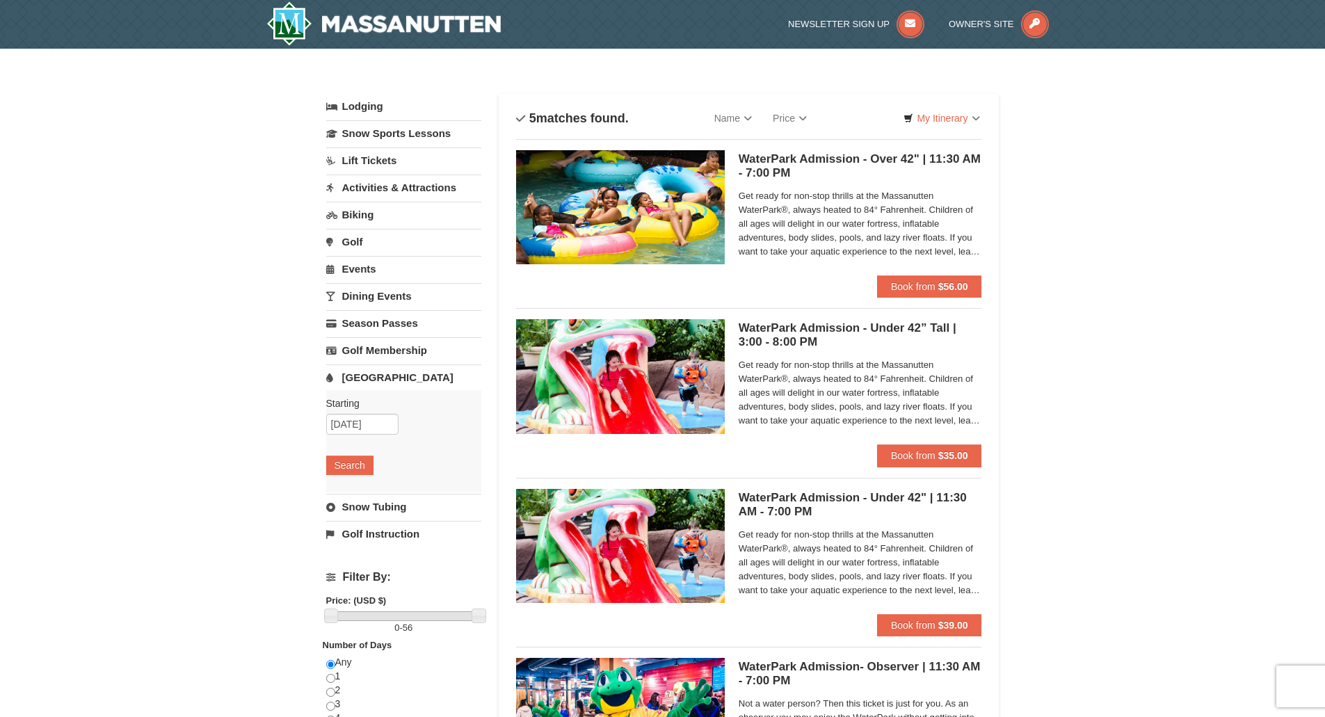
click at [375, 508] on link "Snow Tubing" at bounding box center [403, 507] width 155 height 26
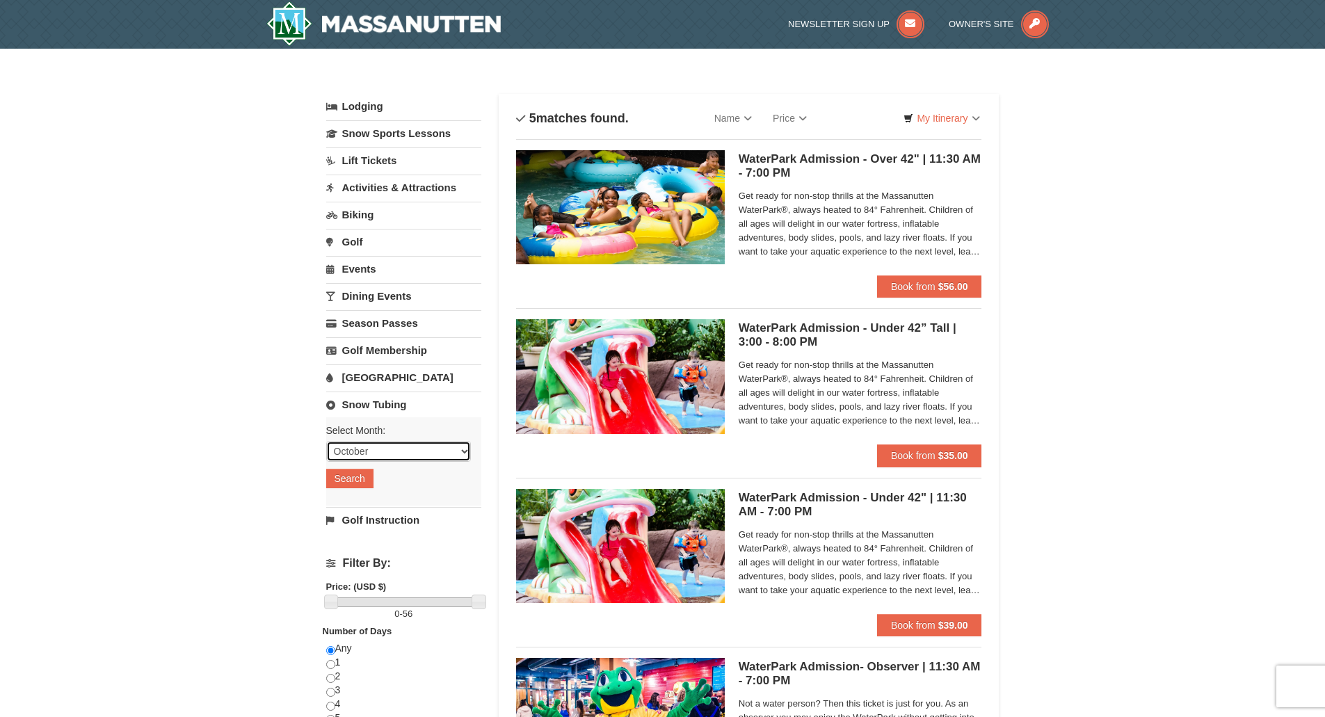
click at [408, 454] on select "October November December January February March April May June July August Sep…" at bounding box center [398, 451] width 145 height 21
select select "12"
click at [326, 441] on select "October November December January February March April May June July August Sep…" at bounding box center [398, 451] width 145 height 21
click at [361, 481] on button "Search" at bounding box center [349, 478] width 47 height 19
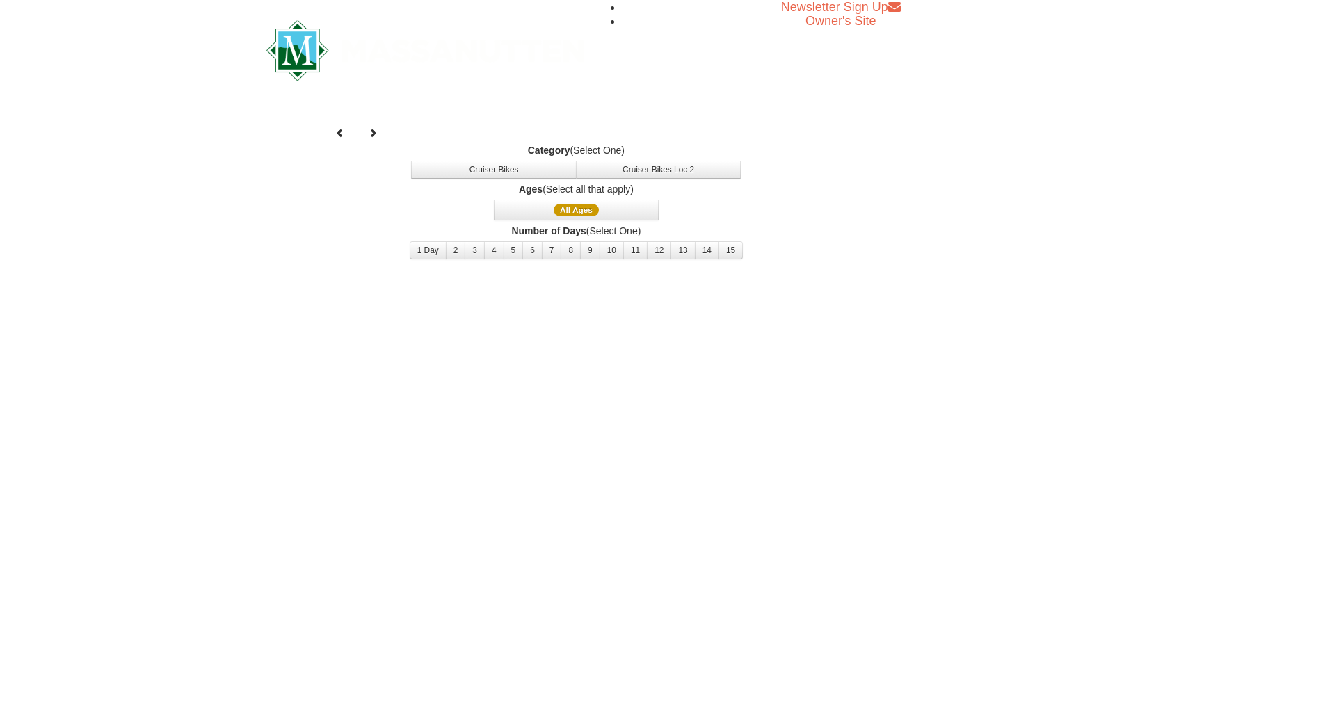
select select "12"
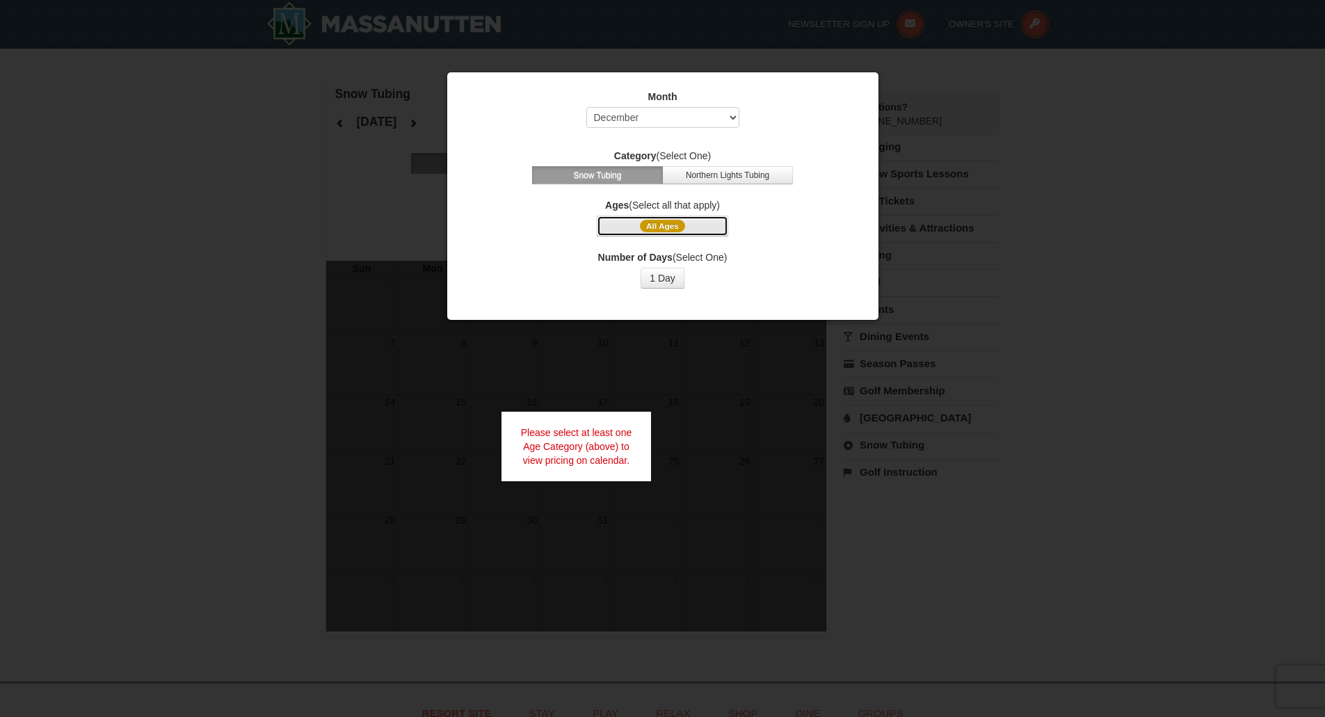
click at [676, 230] on span "All Ages" at bounding box center [662, 226] width 45 height 13
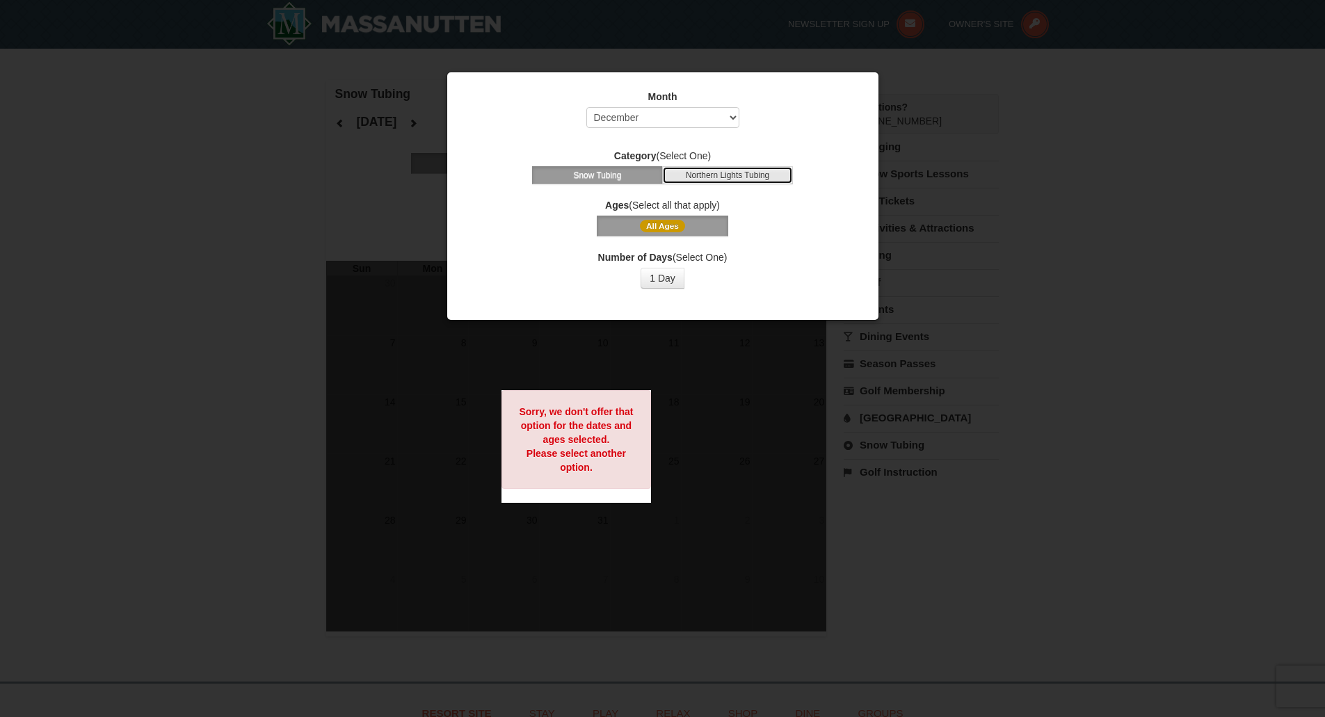
click at [728, 175] on button "Northern Lights Tubing" at bounding box center [727, 175] width 131 height 18
click at [663, 227] on span "All Ages" at bounding box center [662, 226] width 45 height 13
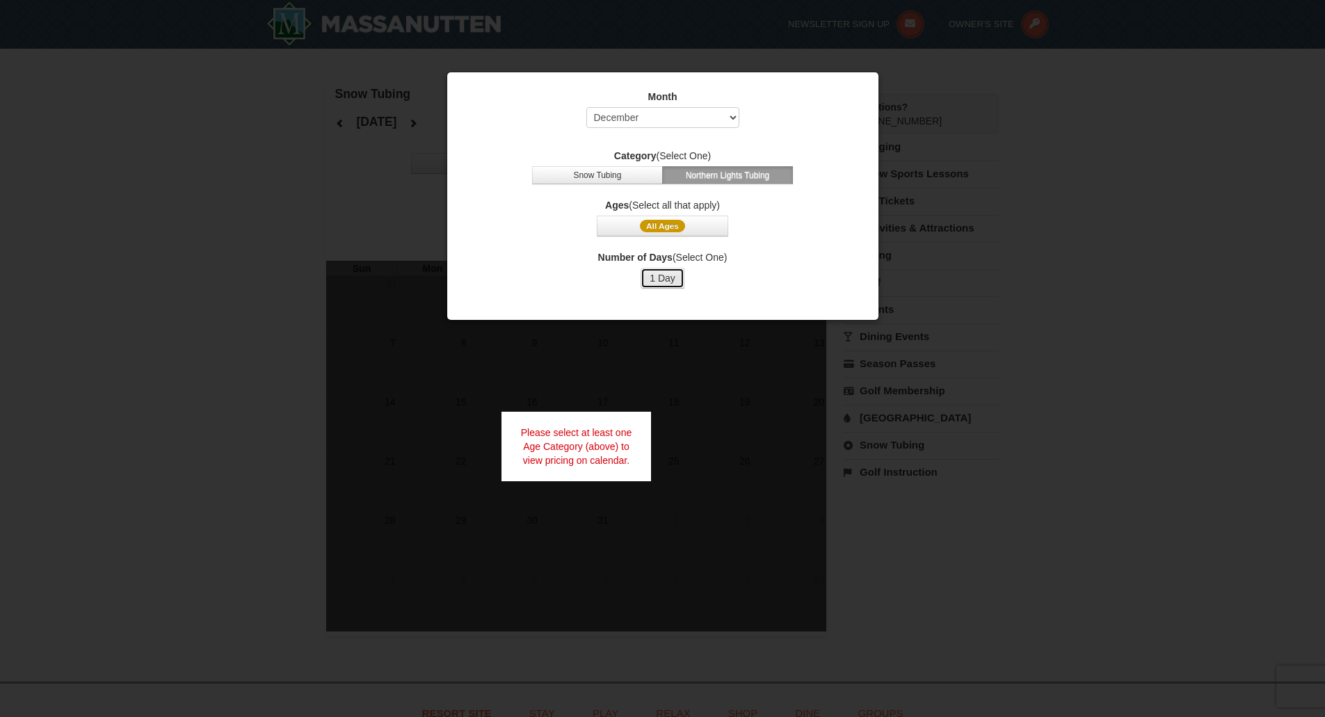
click at [669, 281] on button "1 Day" at bounding box center [663, 278] width 44 height 21
click at [668, 225] on span "All Ages" at bounding box center [662, 226] width 45 height 13
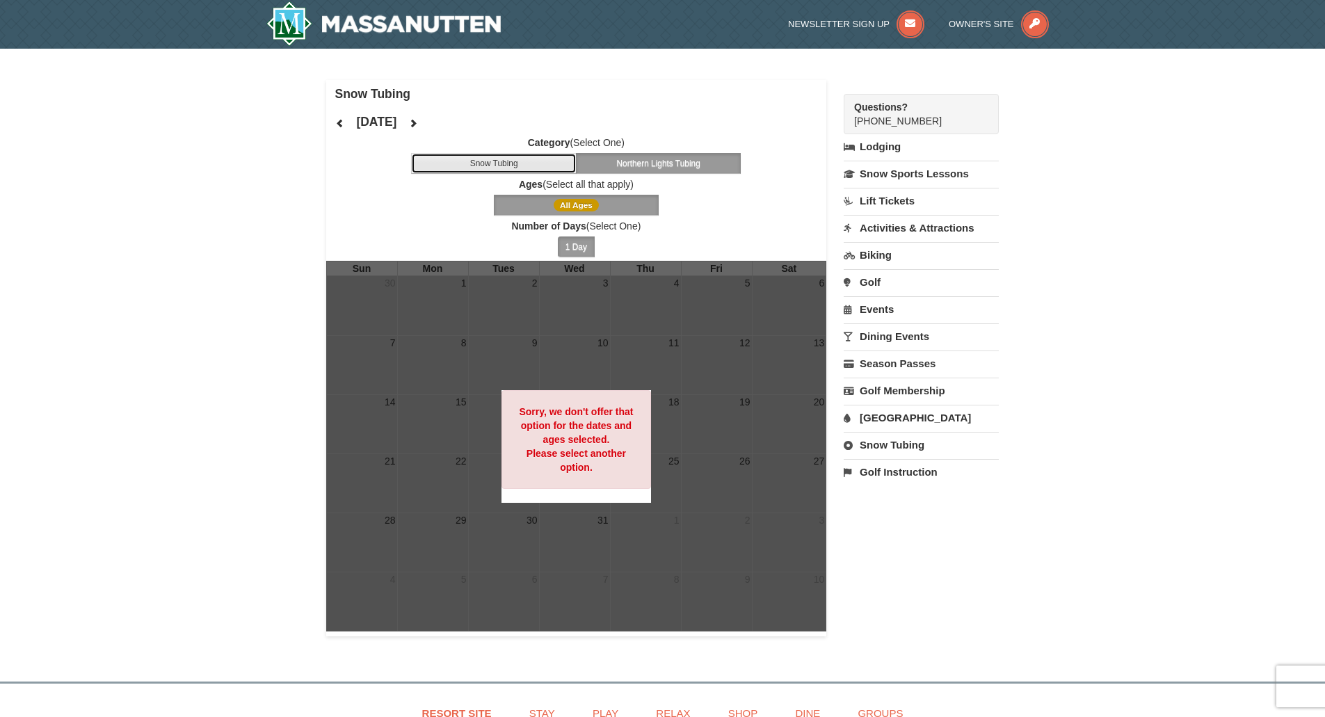
click at [506, 159] on button "Snow Tubing" at bounding box center [494, 163] width 166 height 21
click at [337, 26] on img at bounding box center [383, 23] width 235 height 45
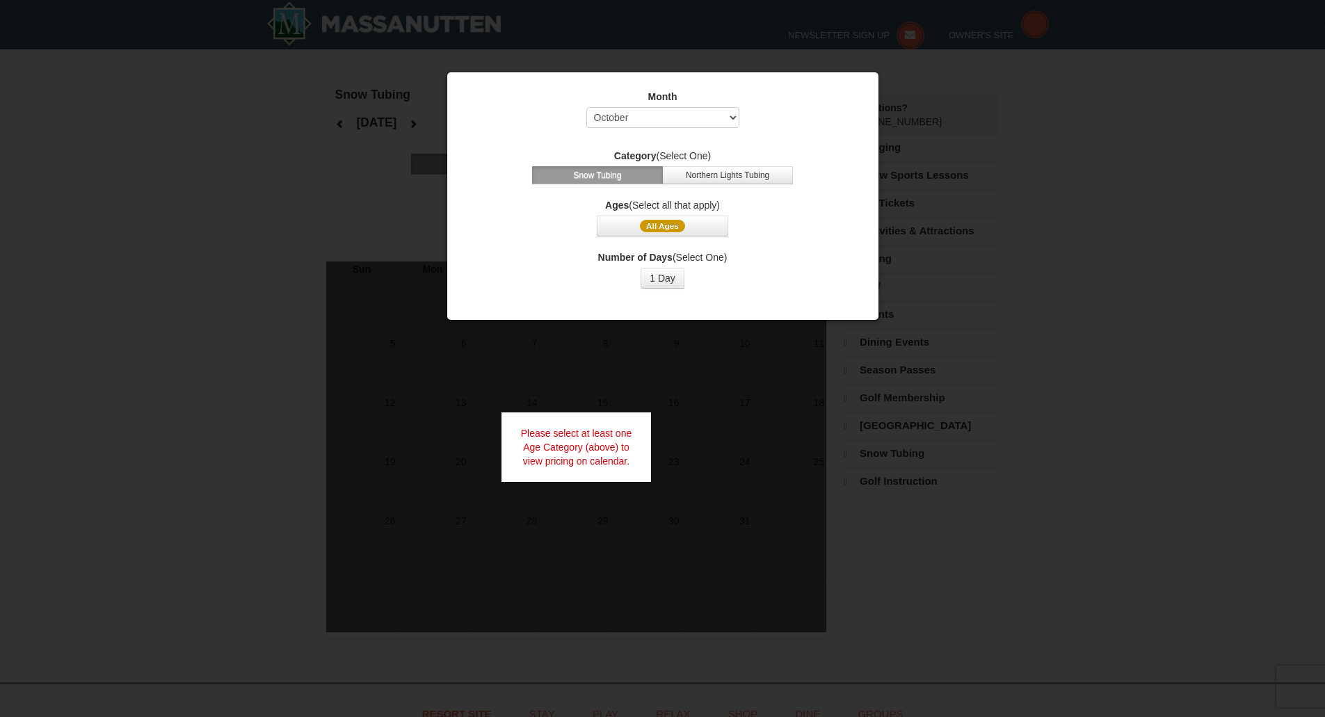
select select "10"
click at [238, 168] on div at bounding box center [662, 358] width 1325 height 717
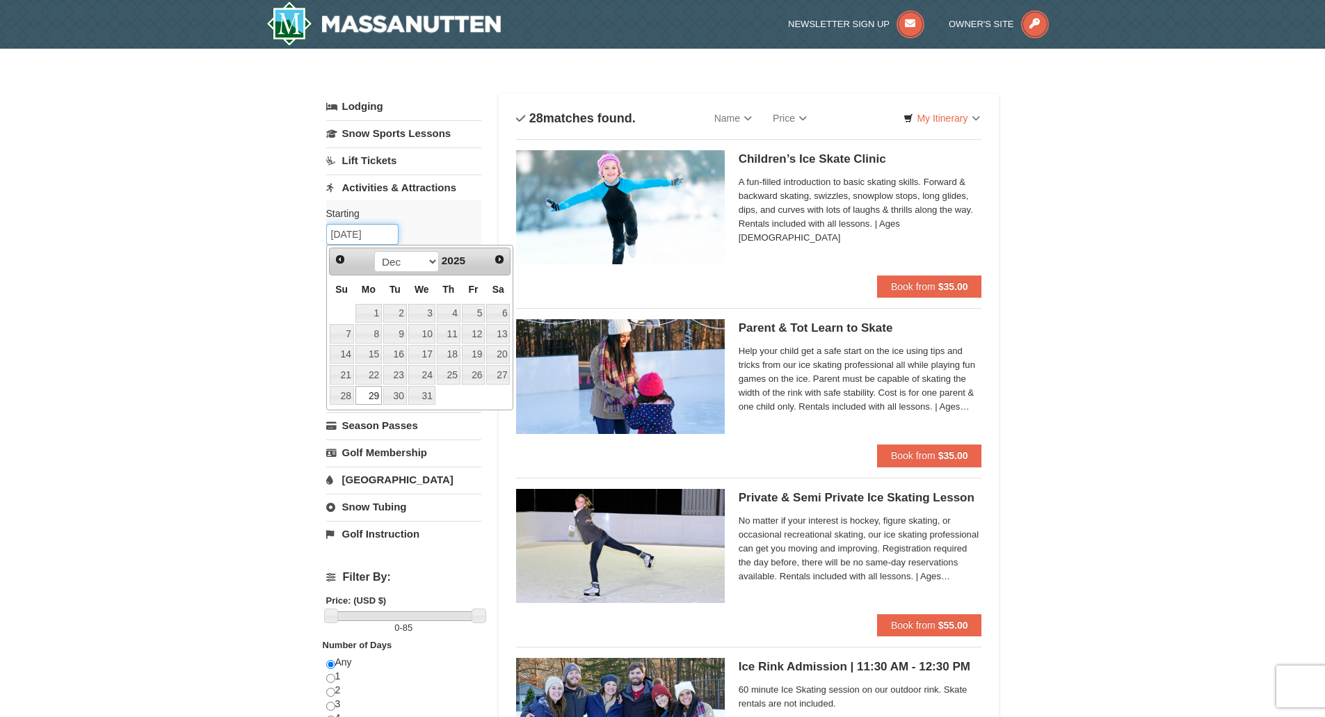
drag, startPoint x: 354, startPoint y: 234, endPoint x: 346, endPoint y: 236, distance: 7.9
click at [346, 236] on input "12/29/2025" at bounding box center [362, 234] width 72 height 21
click at [389, 390] on link "30" at bounding box center [395, 395] width 24 height 19
type input "[DATE]"
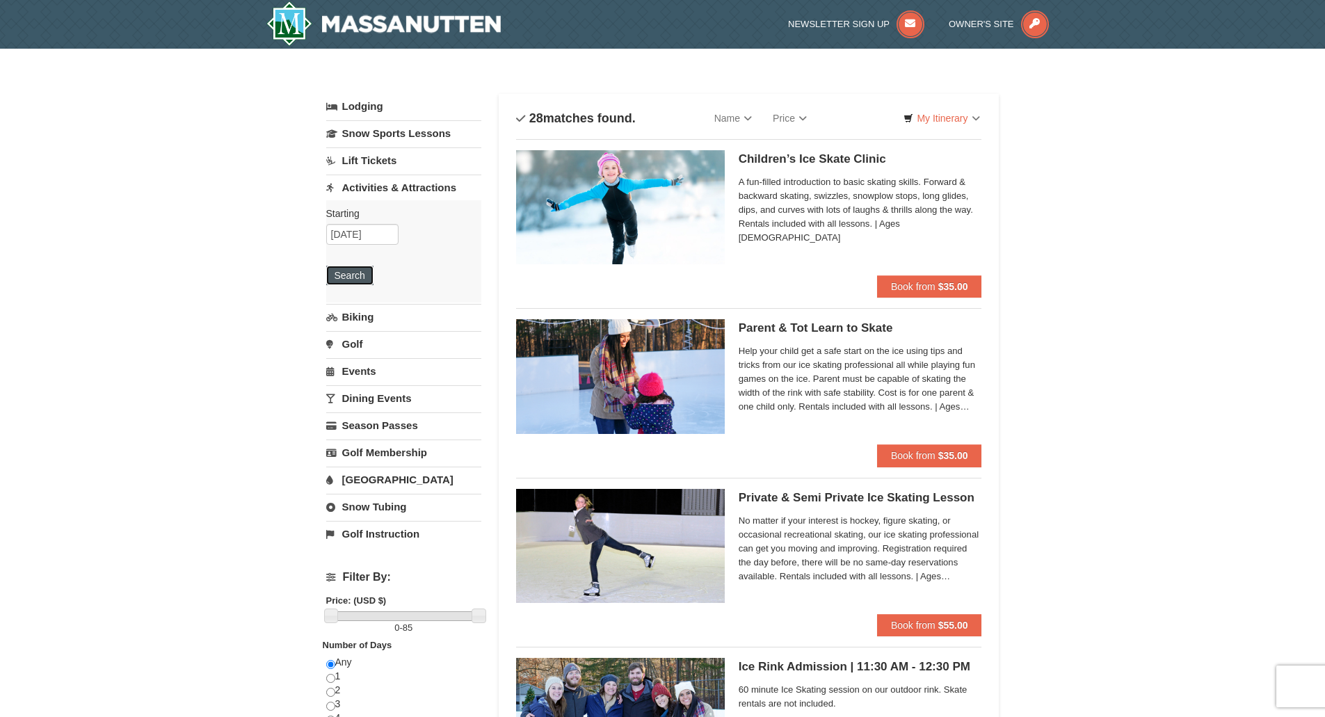
click at [351, 277] on button "Search" at bounding box center [349, 275] width 47 height 19
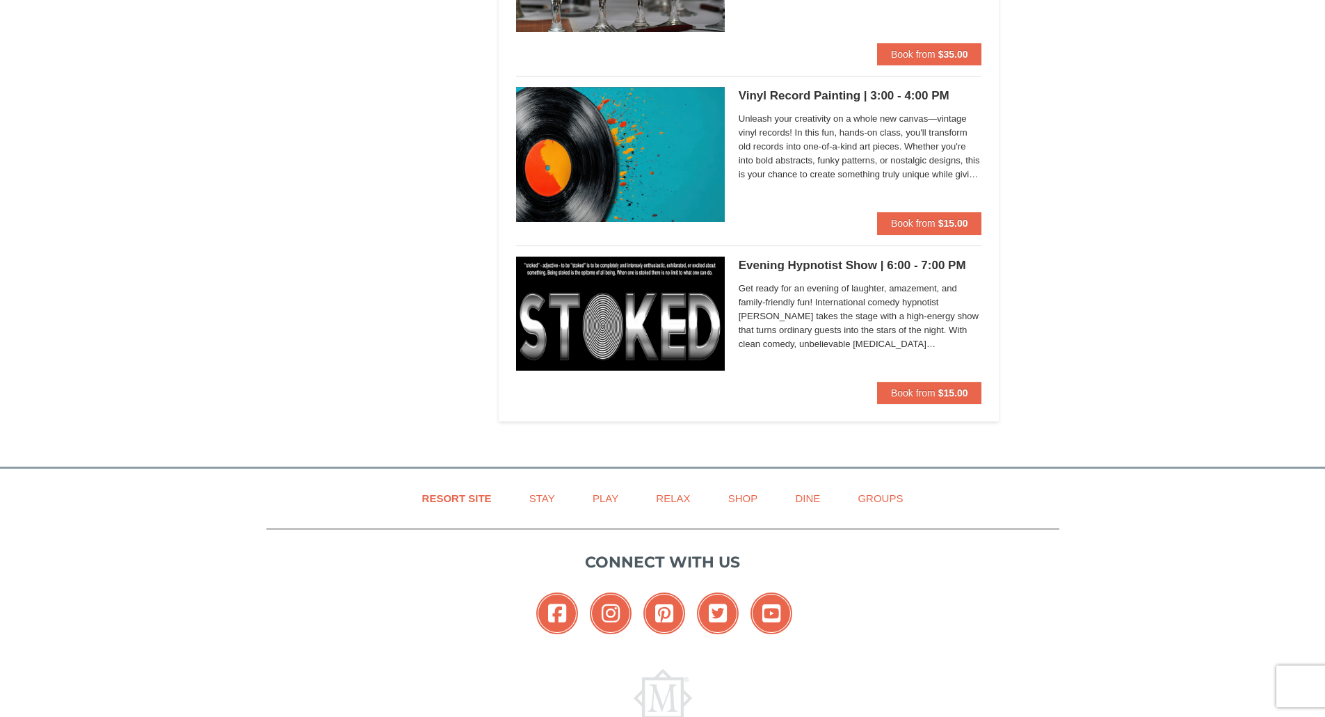
scroll to position [4678, 0]
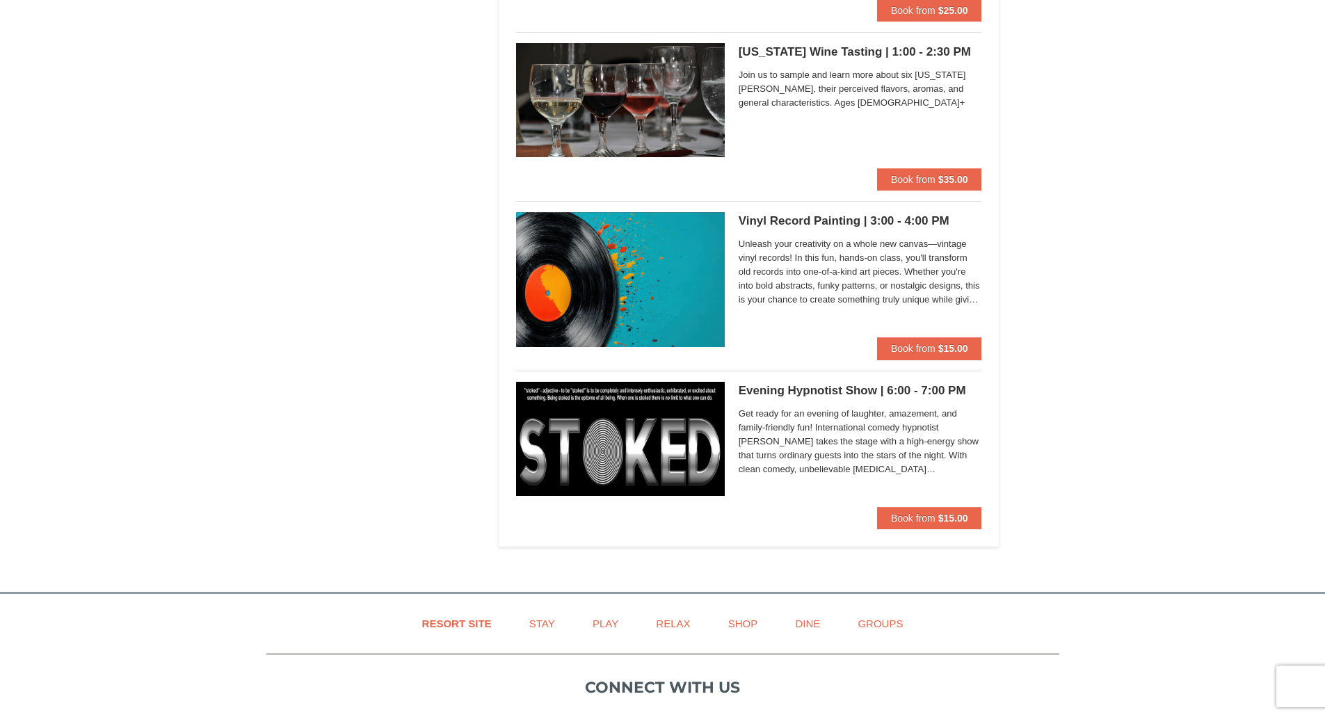
click at [796, 389] on h5 "Evening Hypnotist Show | 6:00 - 7:00 PM Massanutten Classes and Workshops" at bounding box center [860, 391] width 243 height 14
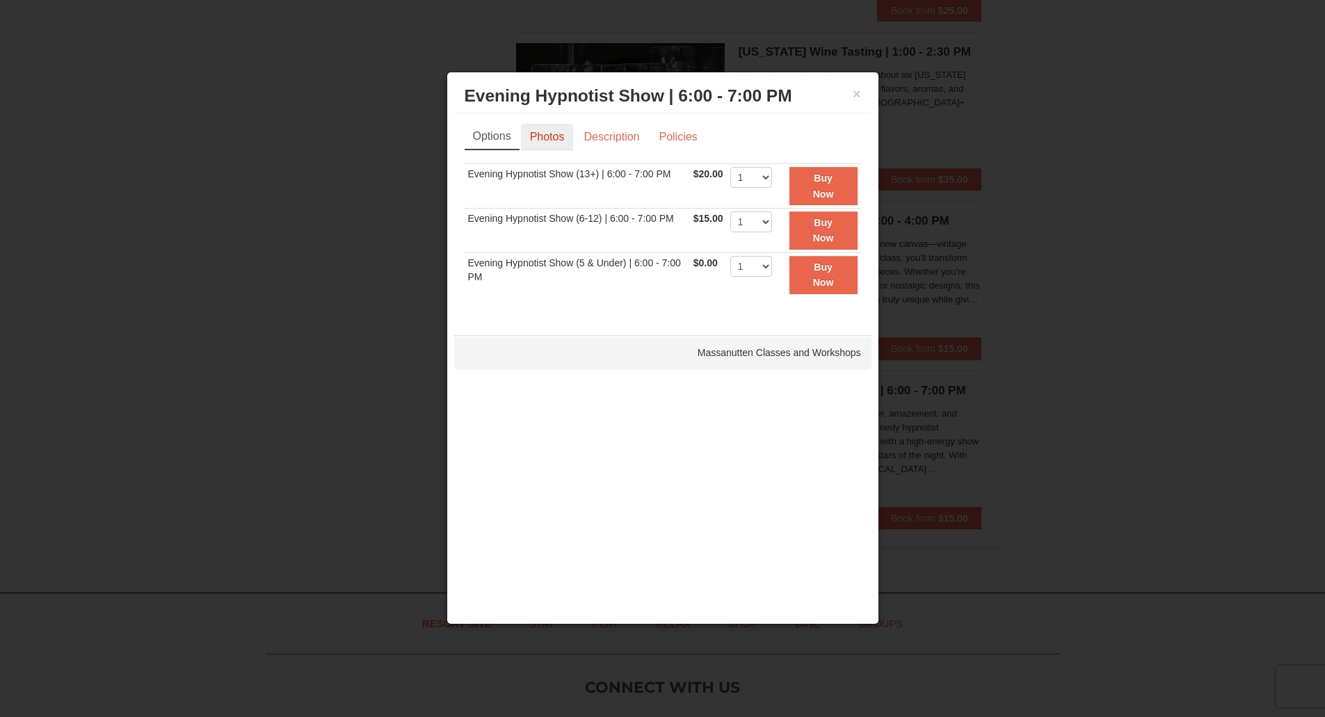
click at [553, 138] on link "Photos" at bounding box center [547, 137] width 53 height 26
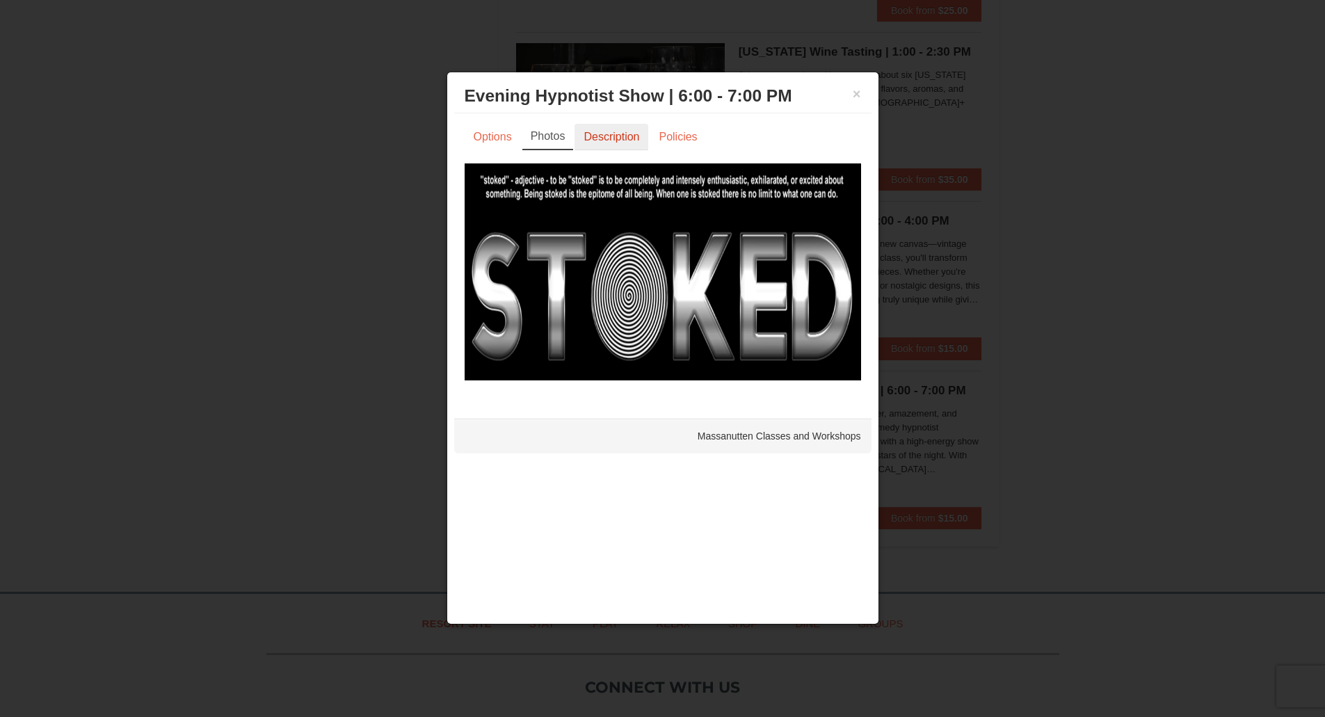
click at [626, 134] on link "Description" at bounding box center [612, 137] width 74 height 26
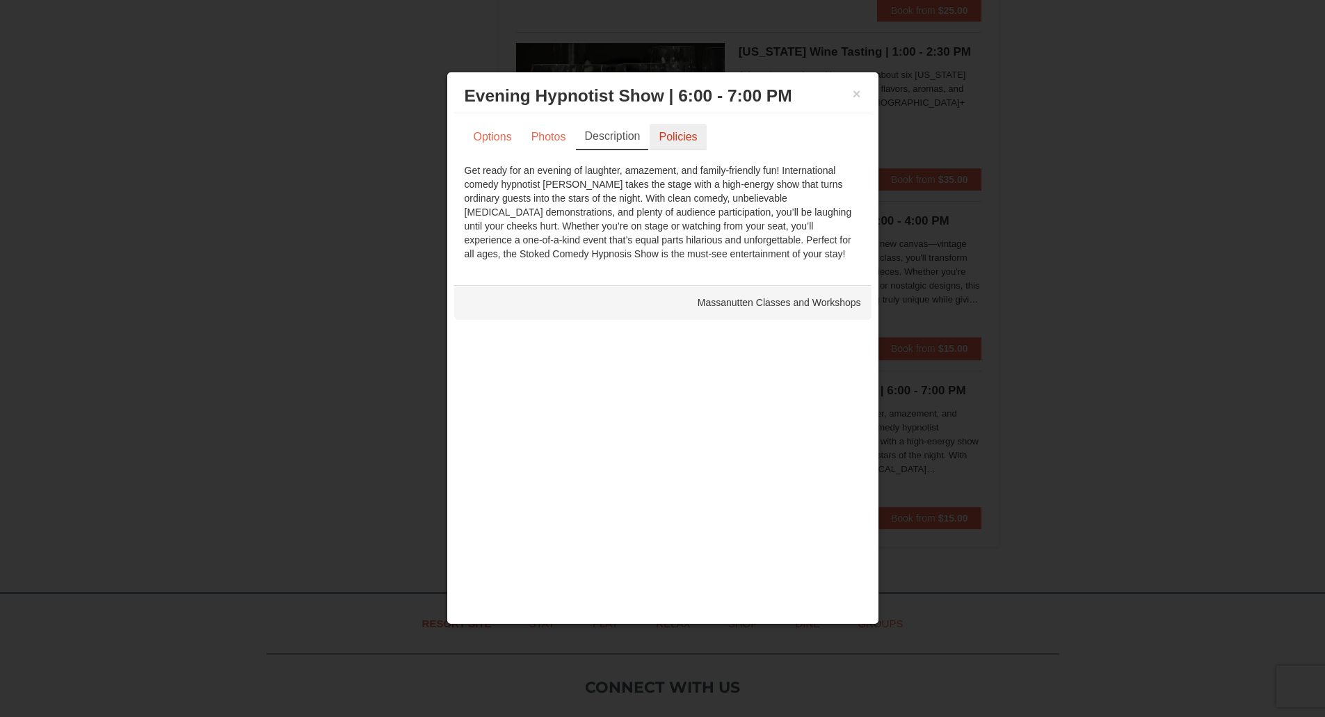
click at [682, 137] on link "Policies" at bounding box center [678, 137] width 56 height 26
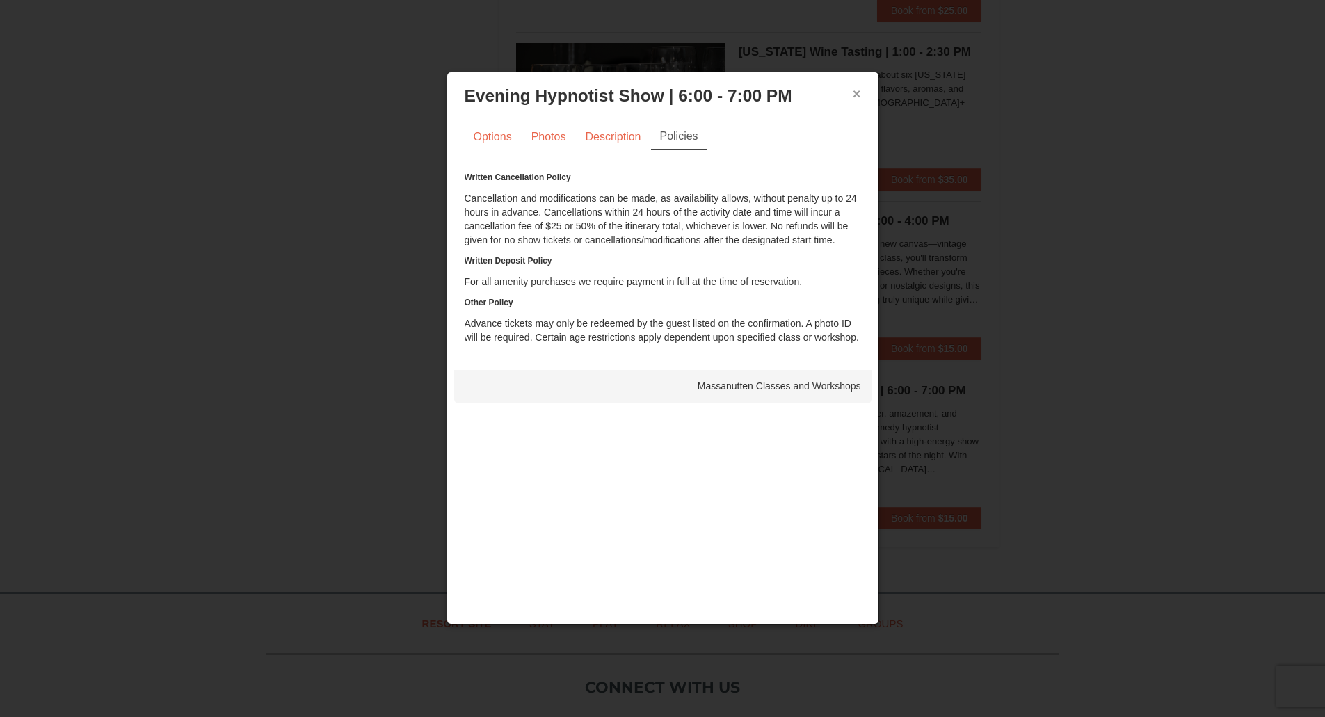
click at [858, 98] on button "×" at bounding box center [857, 94] width 8 height 14
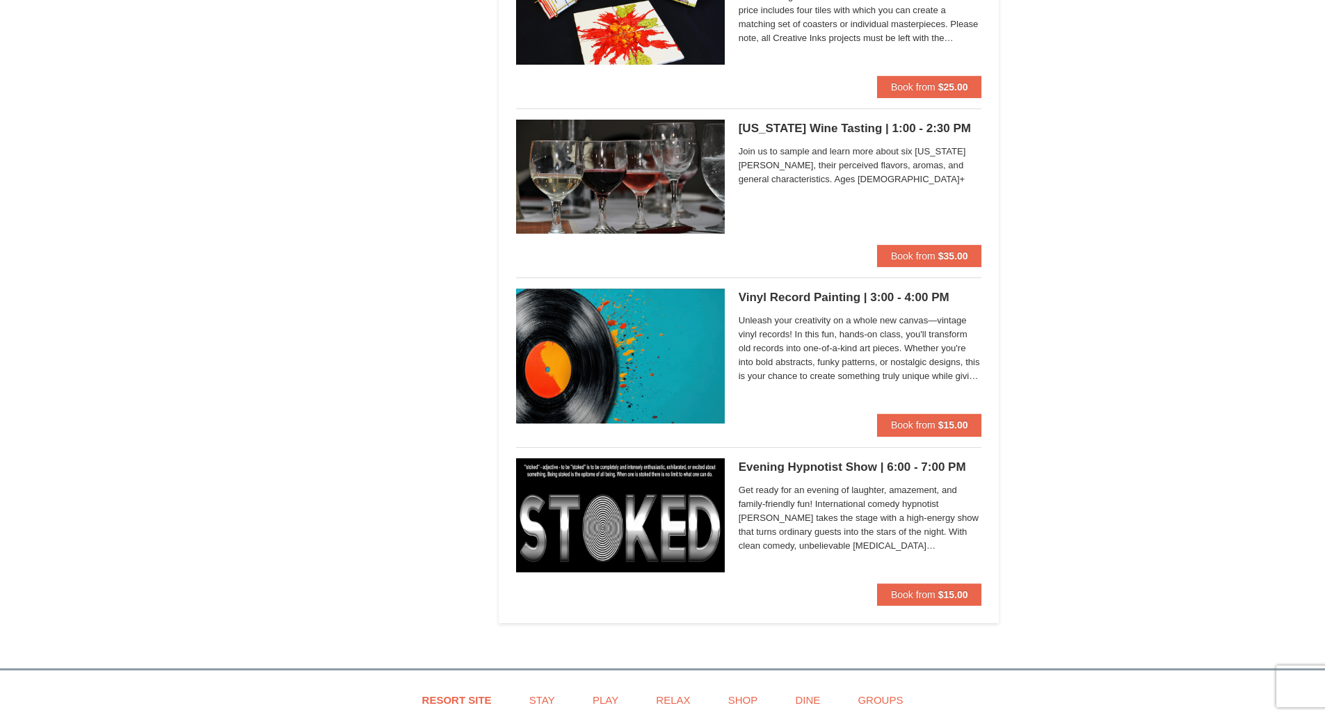
scroll to position [4539, 0]
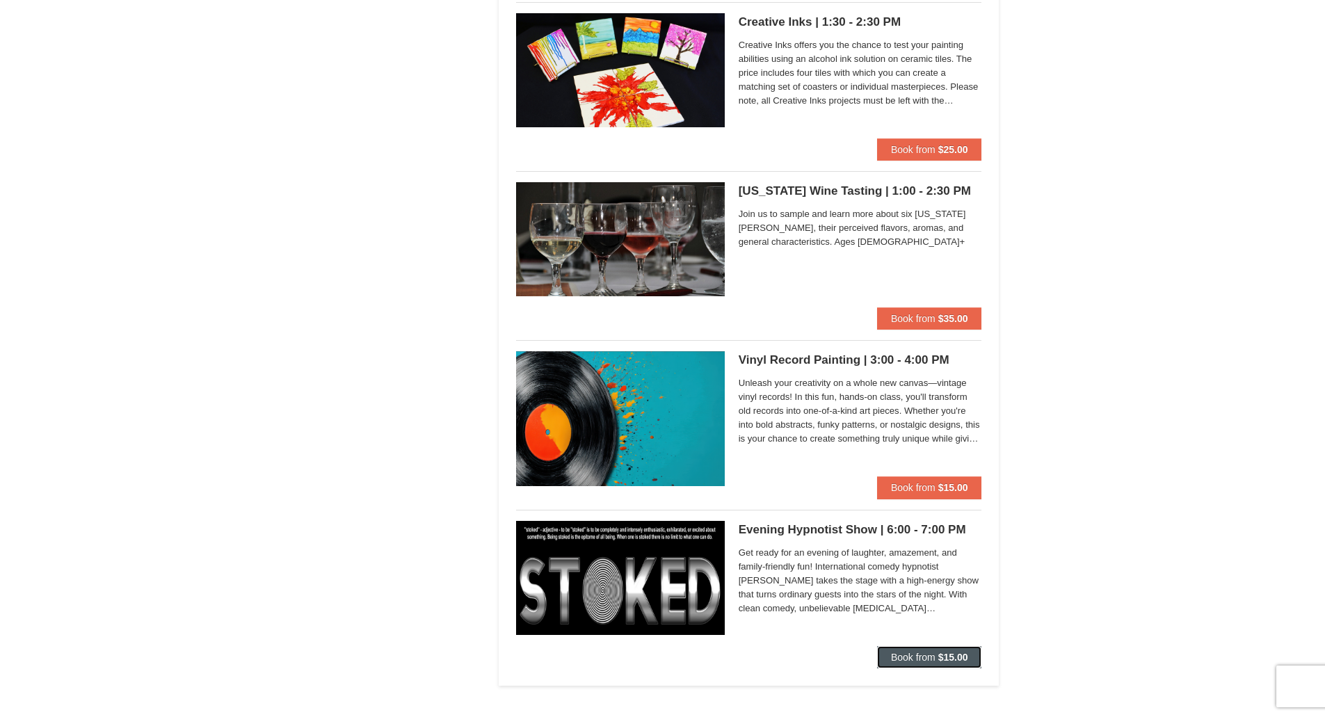
click at [933, 660] on span "Book from" at bounding box center [913, 657] width 45 height 11
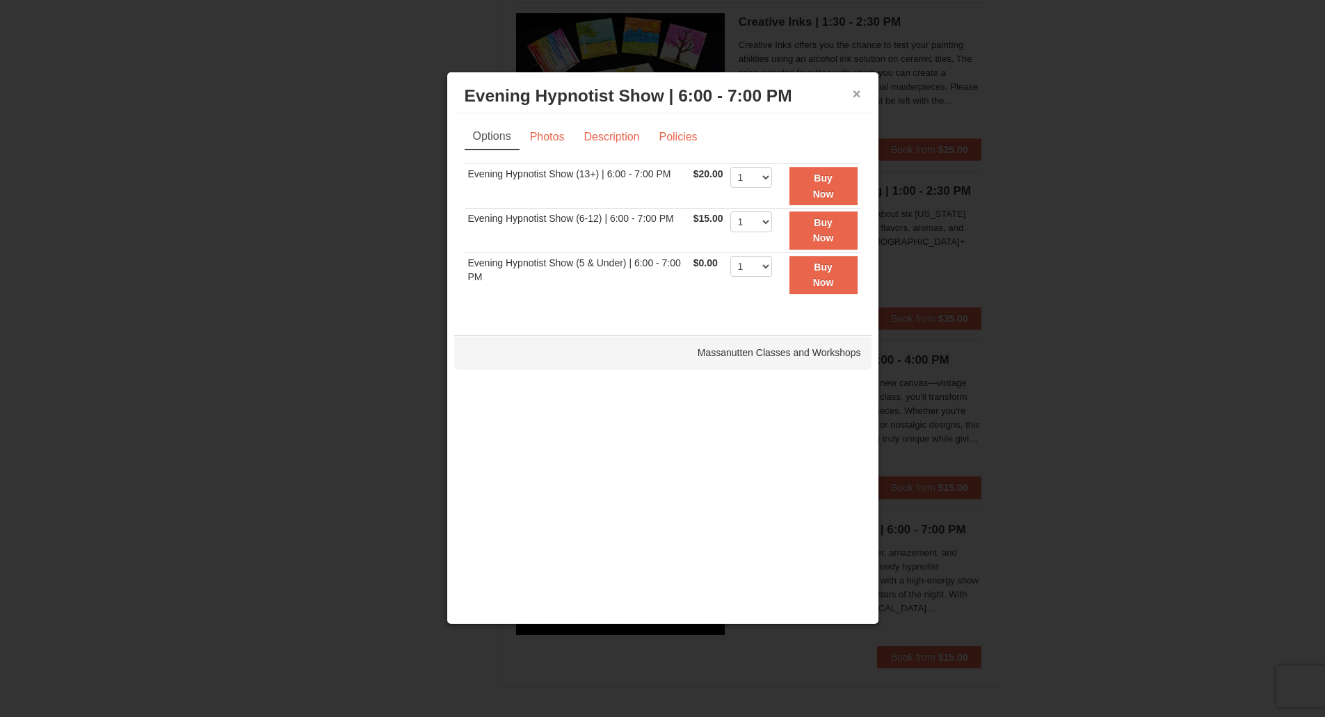
click at [853, 95] on button "×" at bounding box center [857, 94] width 8 height 14
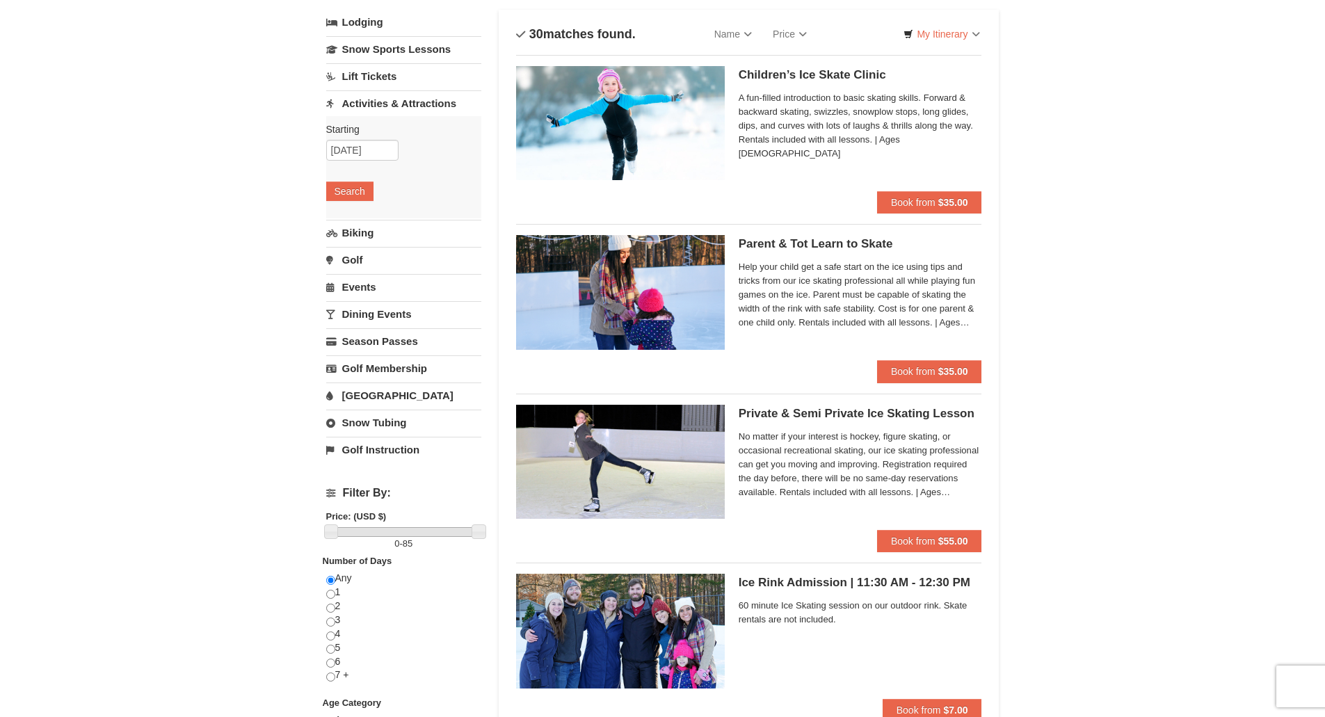
scroll to position [0, 0]
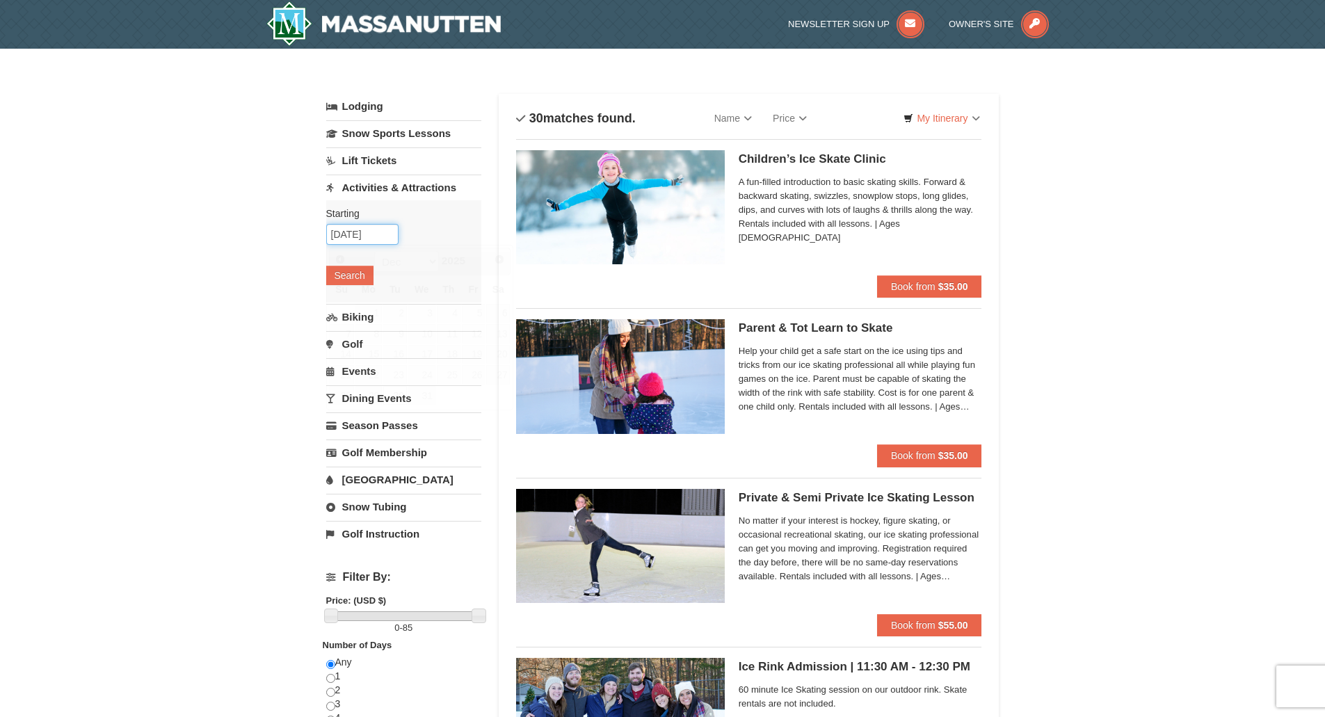
click at [386, 234] on input "12/30/2025" at bounding box center [362, 234] width 72 height 21
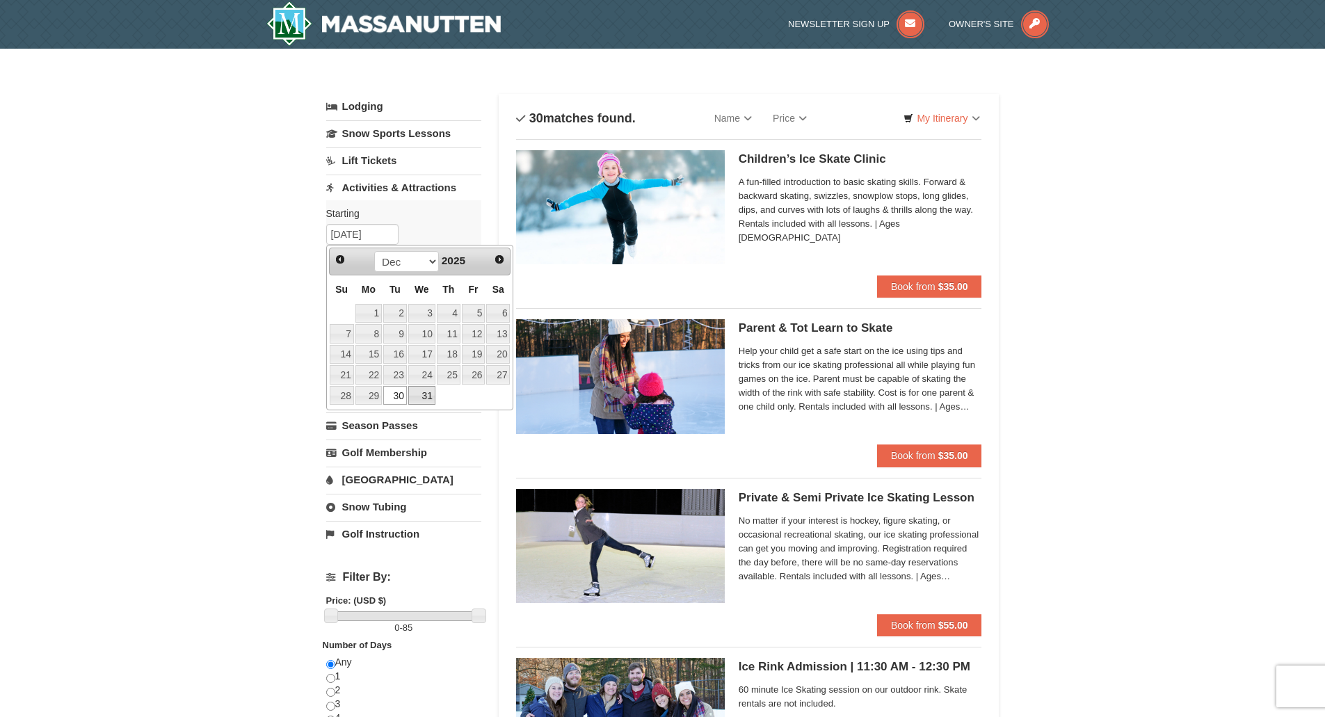
click at [418, 403] on link "31" at bounding box center [421, 395] width 27 height 19
type input "[DATE]"
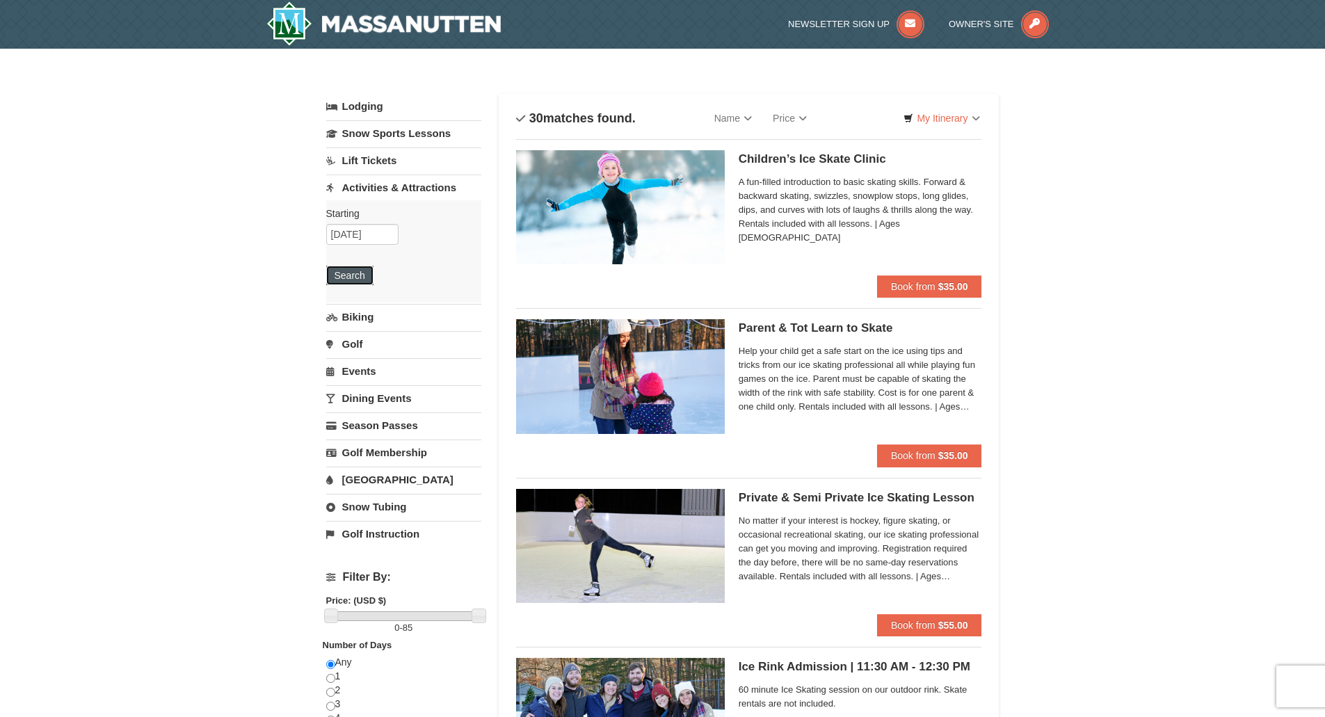
click at [355, 279] on button "Search" at bounding box center [349, 275] width 47 height 19
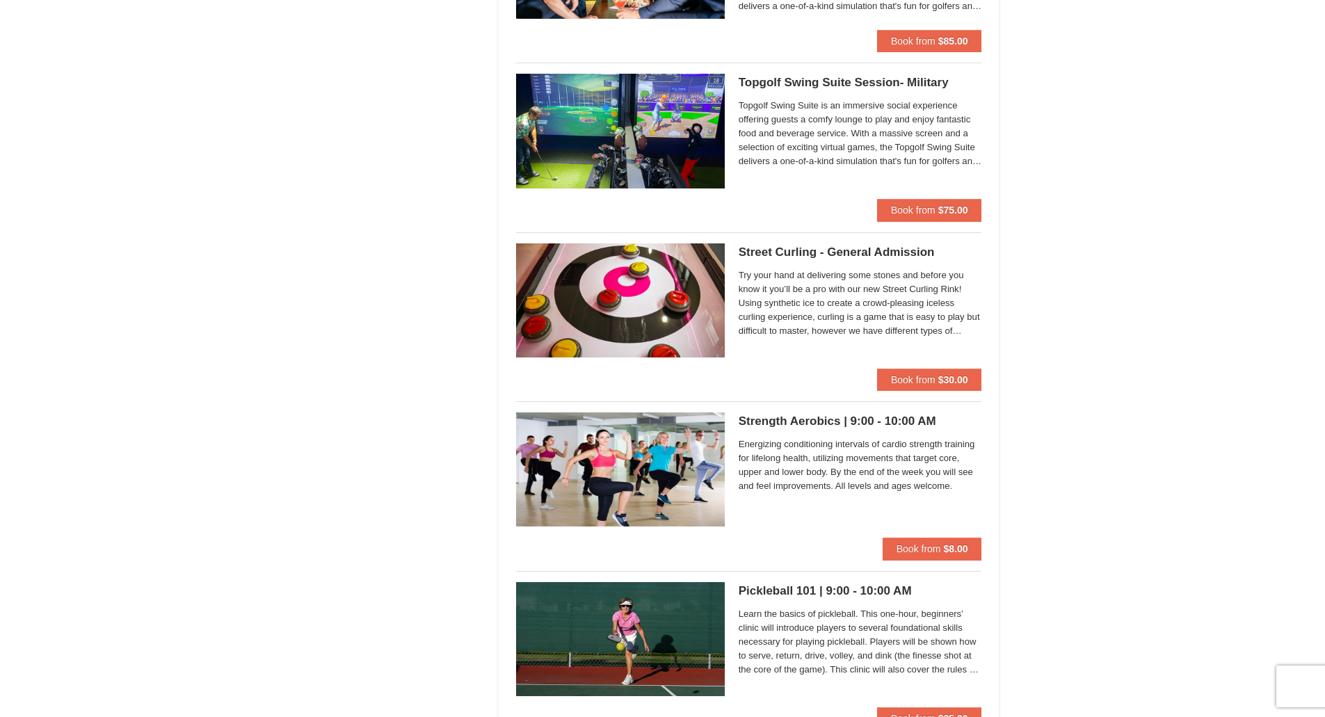
scroll to position [2226, 0]
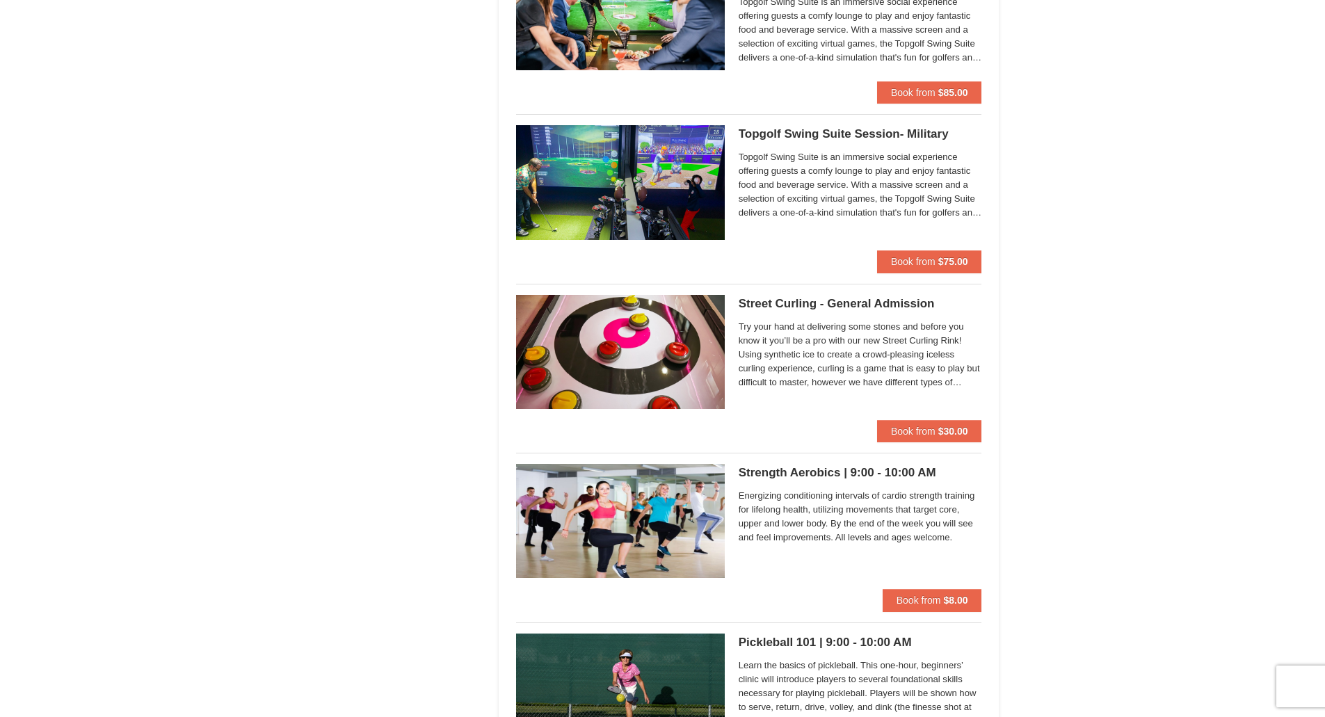
click at [814, 318] on div "Try your hand at delivering some stones and before you know it you’ll be a pro …" at bounding box center [860, 357] width 243 height 79
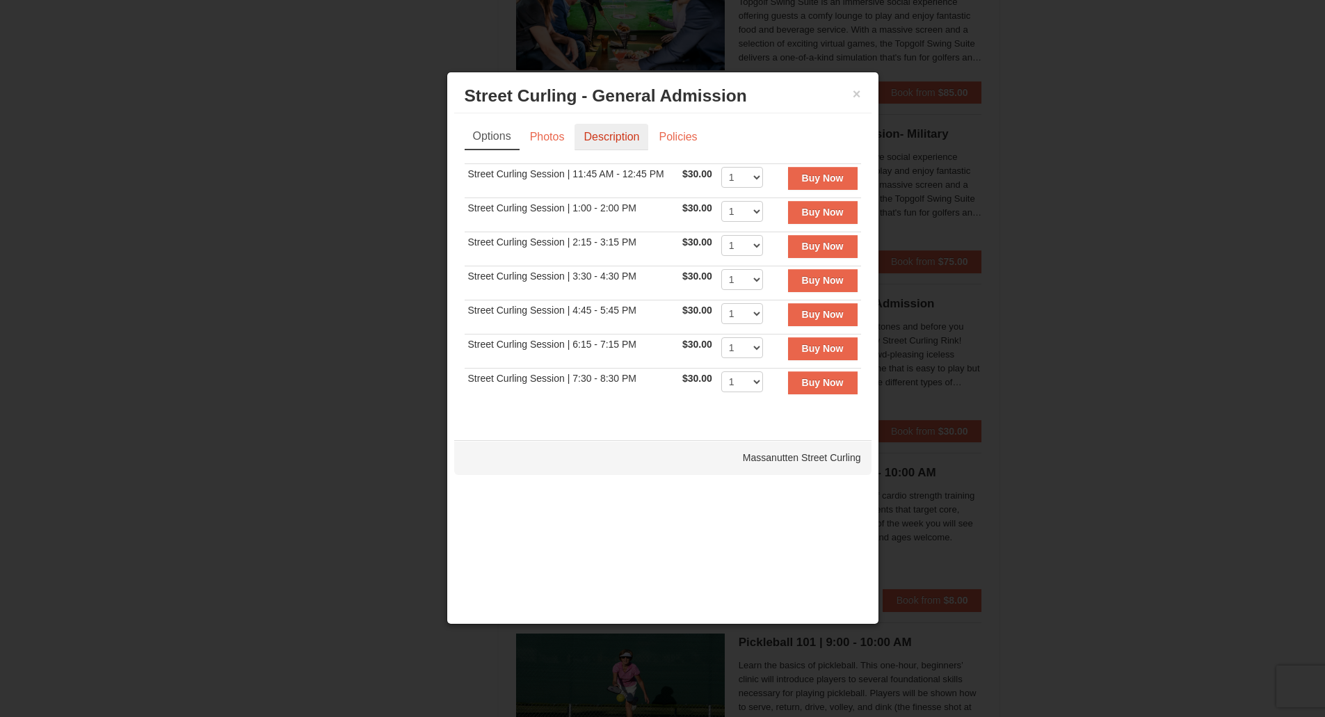
click at [608, 143] on link "Description" at bounding box center [612, 137] width 74 height 26
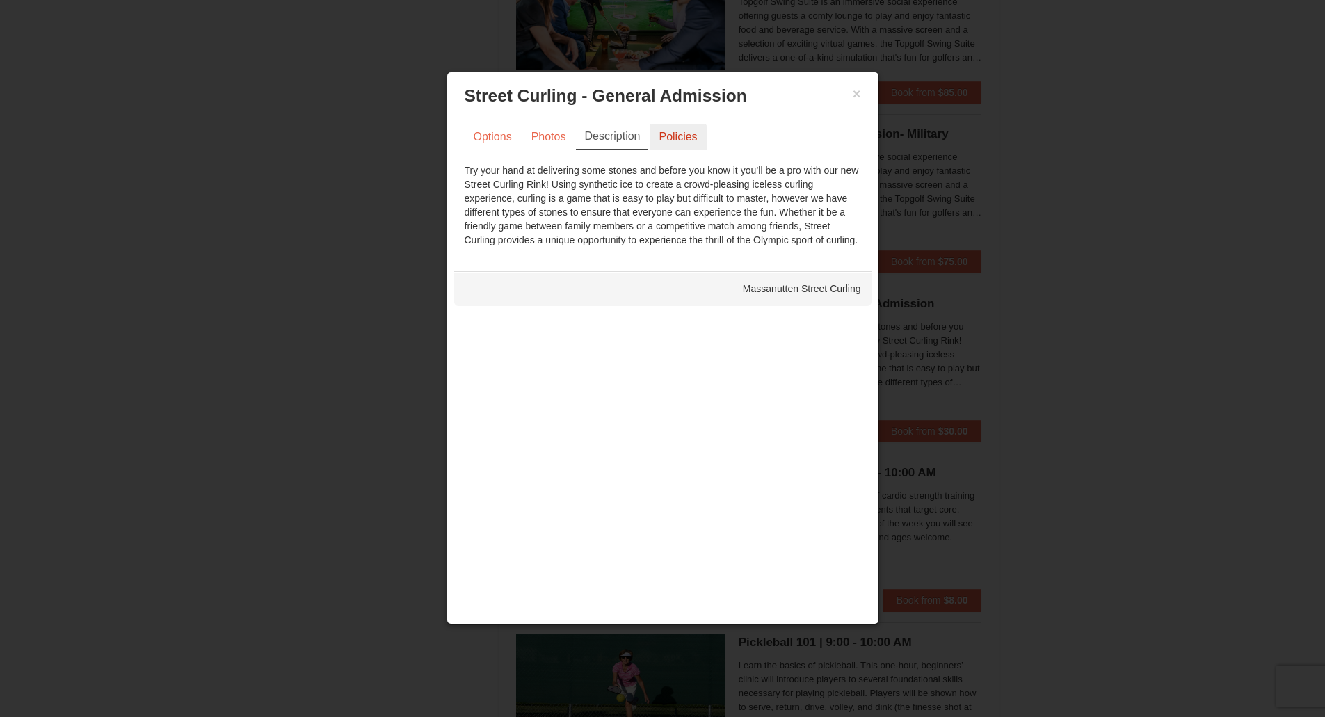
click at [686, 142] on link "Policies" at bounding box center [678, 137] width 56 height 26
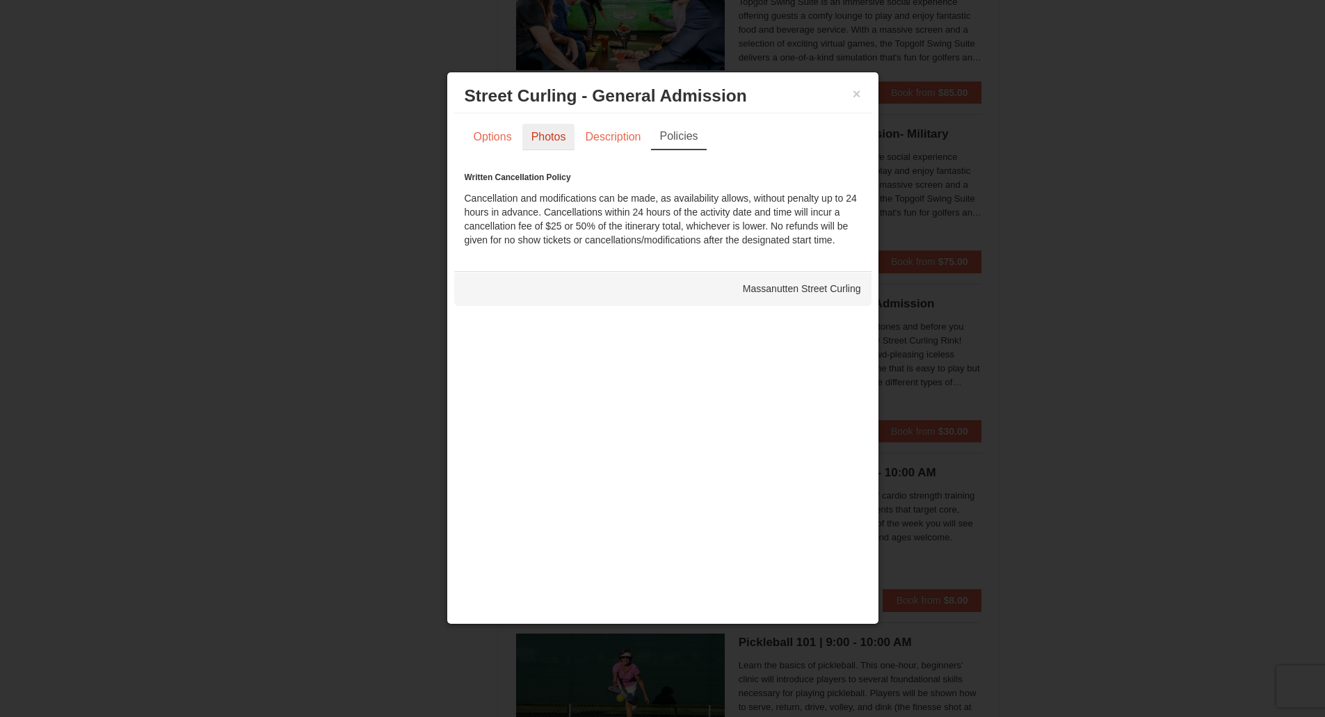
click at [550, 139] on link "Photos" at bounding box center [548, 137] width 53 height 26
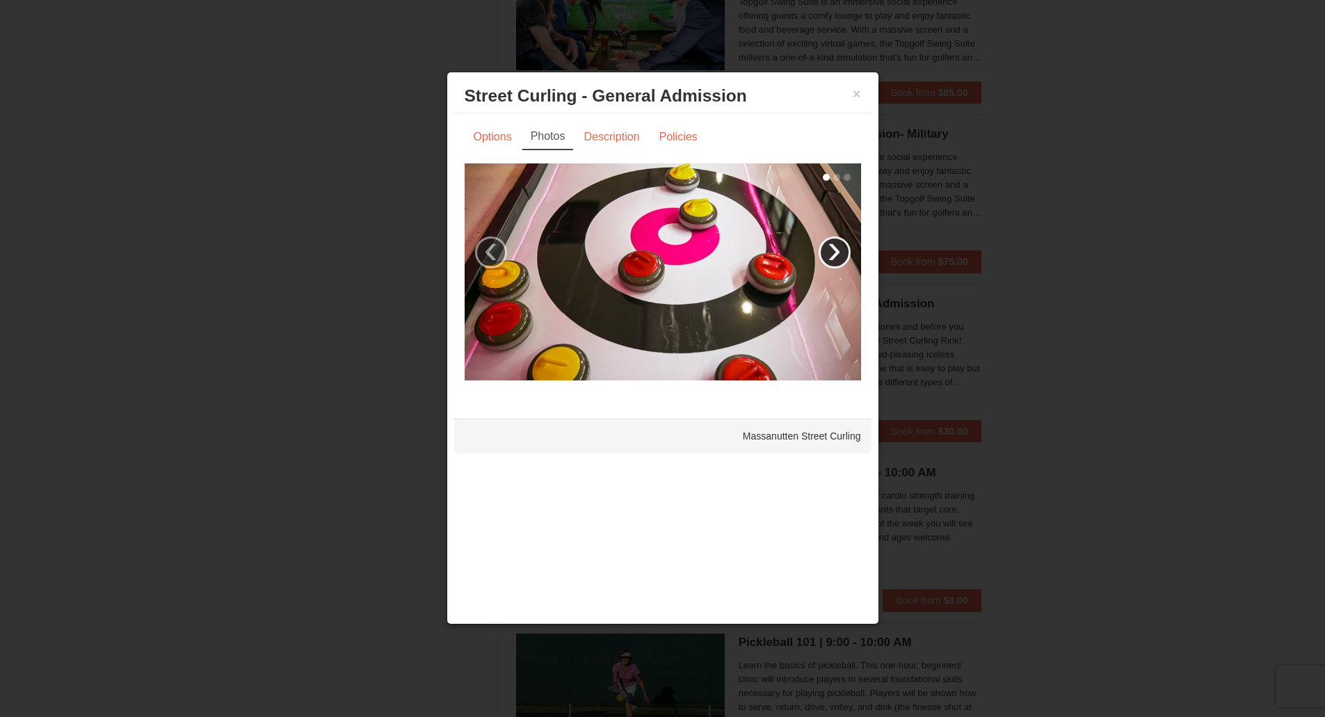
click at [825, 264] on link "›" at bounding box center [835, 252] width 32 height 32
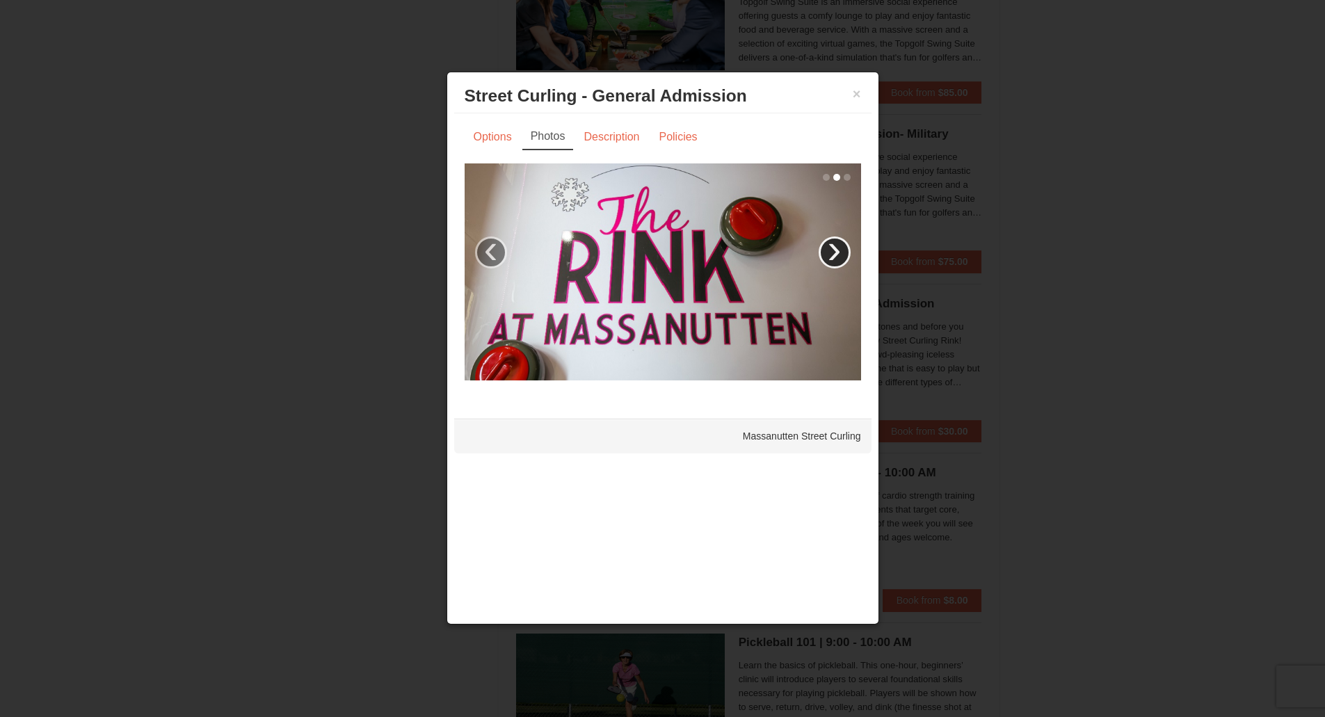
click at [829, 260] on link "›" at bounding box center [835, 252] width 32 height 32
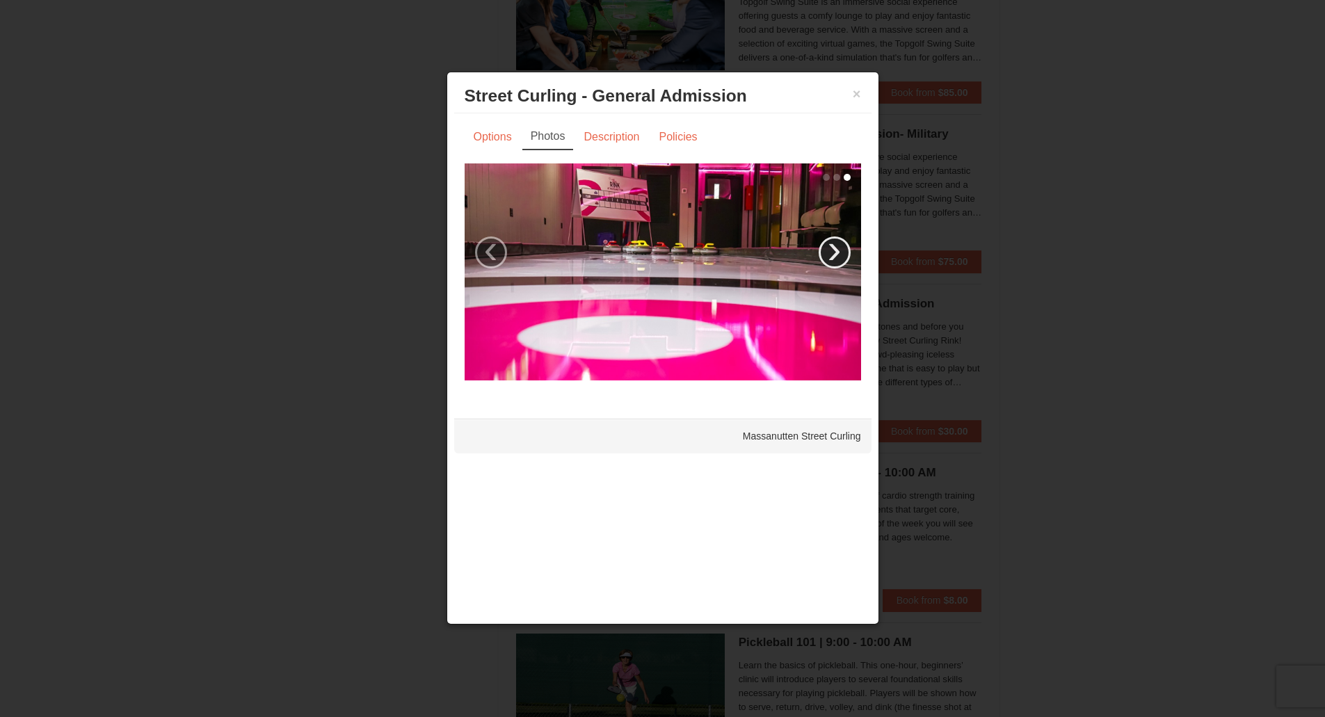
click at [829, 260] on link "›" at bounding box center [835, 252] width 32 height 32
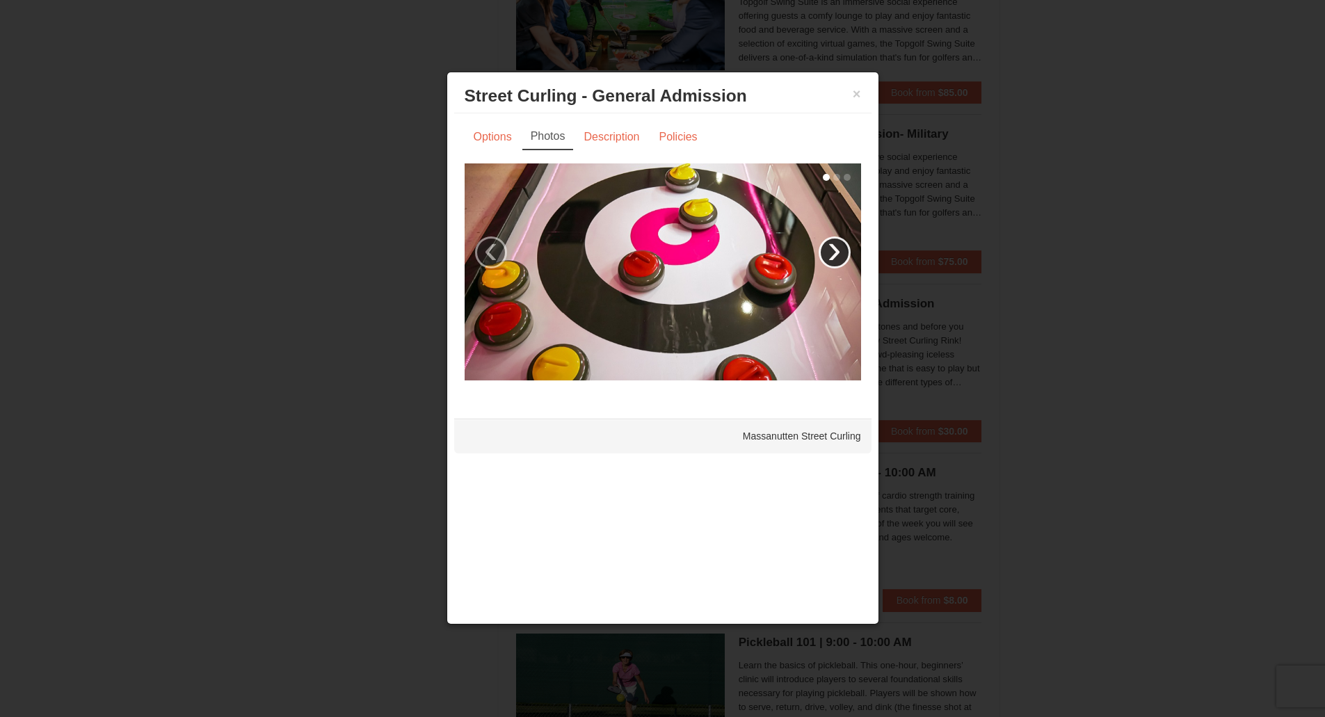
click at [829, 260] on link "›" at bounding box center [835, 252] width 32 height 32
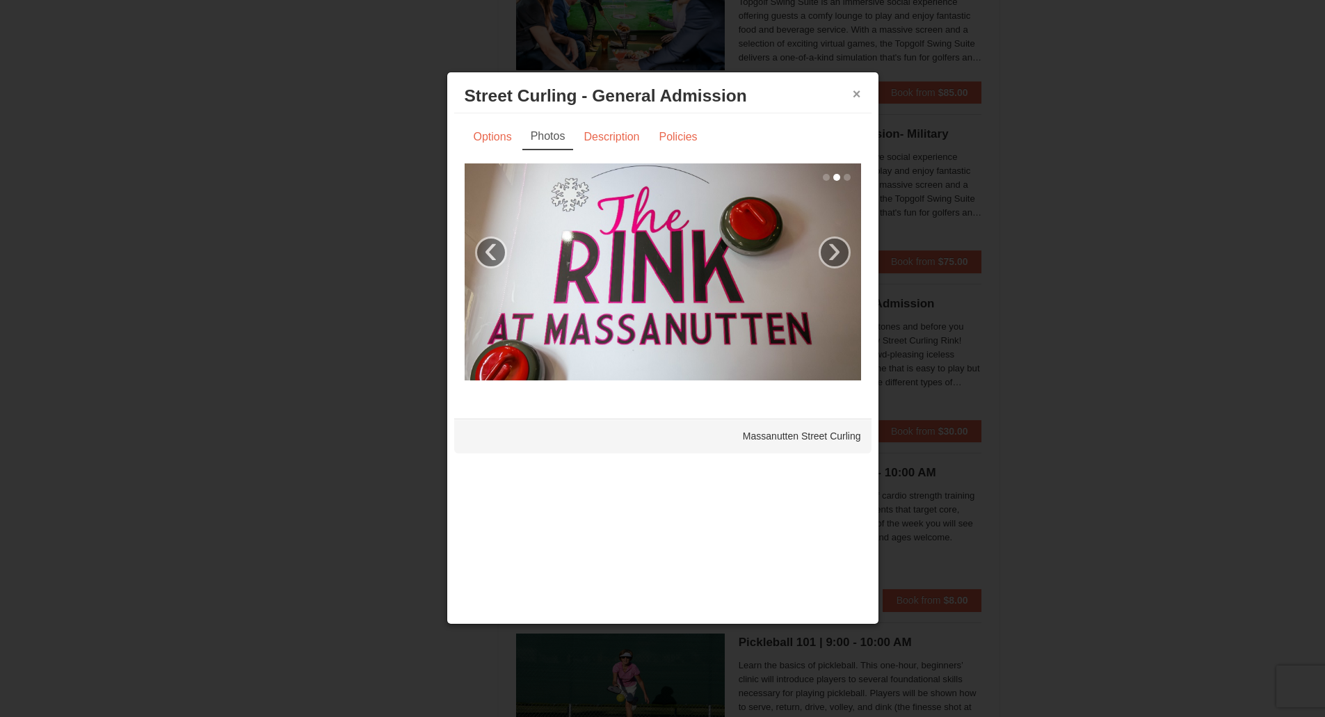
click at [856, 97] on button "×" at bounding box center [857, 94] width 8 height 14
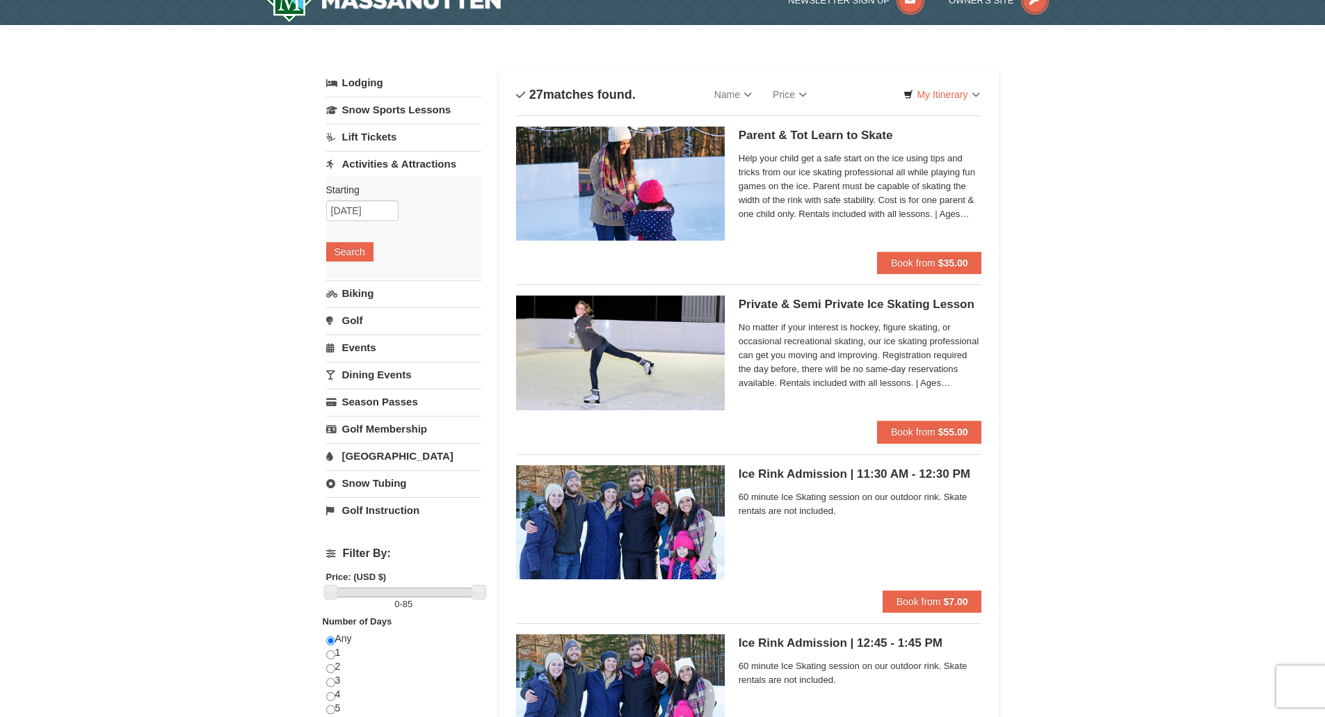
scroll to position [0, 0]
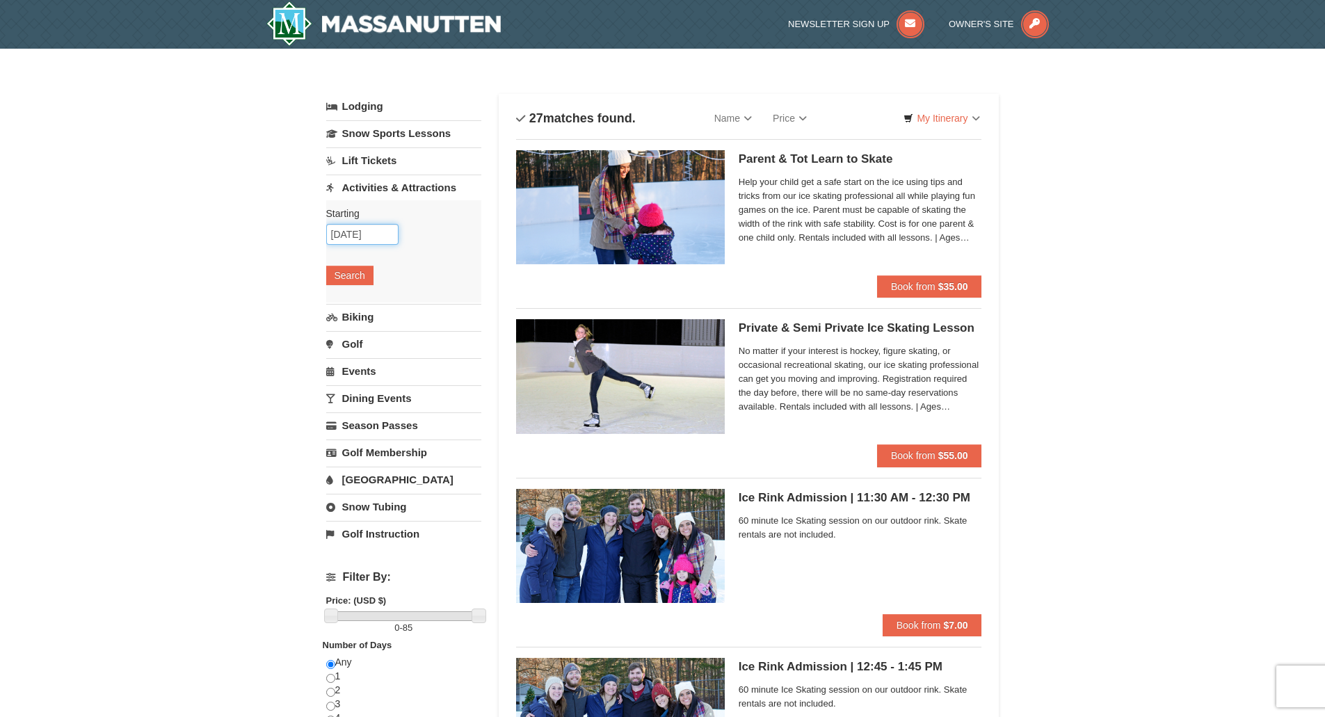
click at [386, 230] on input "12/31/2025" at bounding box center [362, 234] width 72 height 21
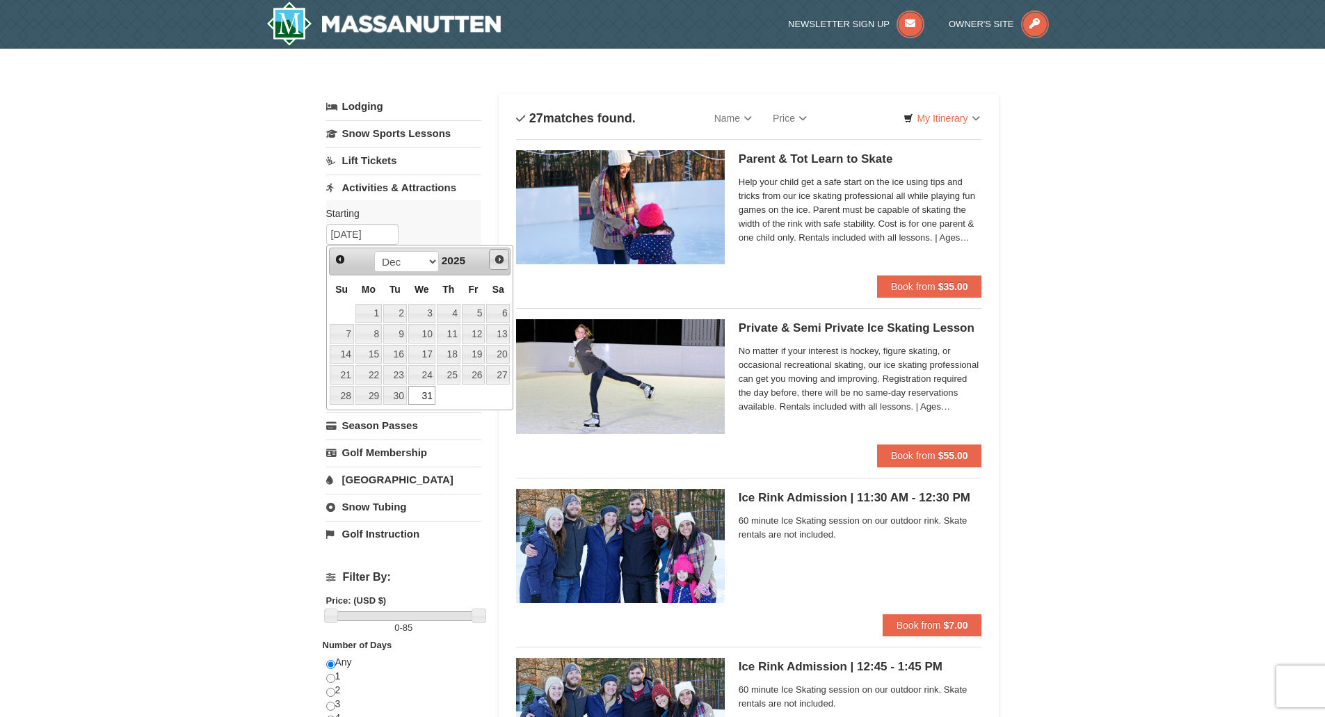
click at [505, 263] on link "Next" at bounding box center [499, 259] width 21 height 21
click at [444, 314] on link "1" at bounding box center [449, 313] width 24 height 19
type input "01/01/2026"
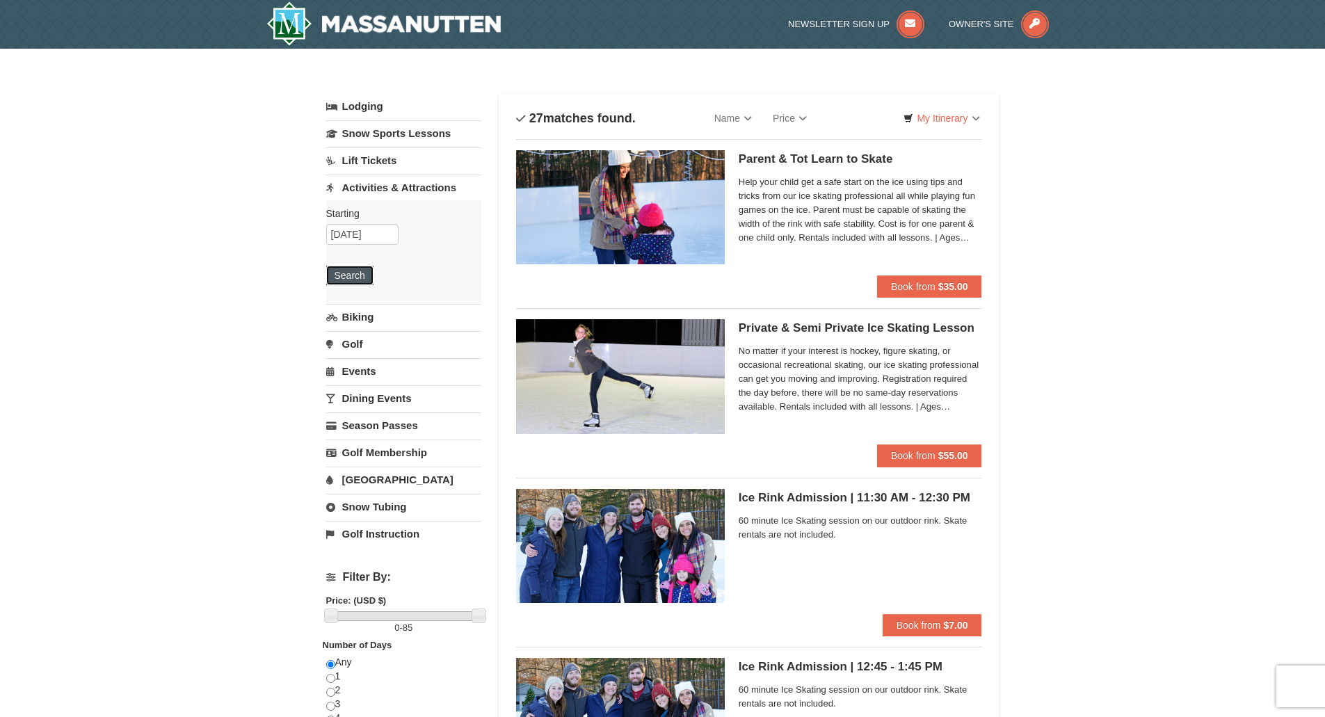
click at [361, 276] on button "Search" at bounding box center [349, 275] width 47 height 19
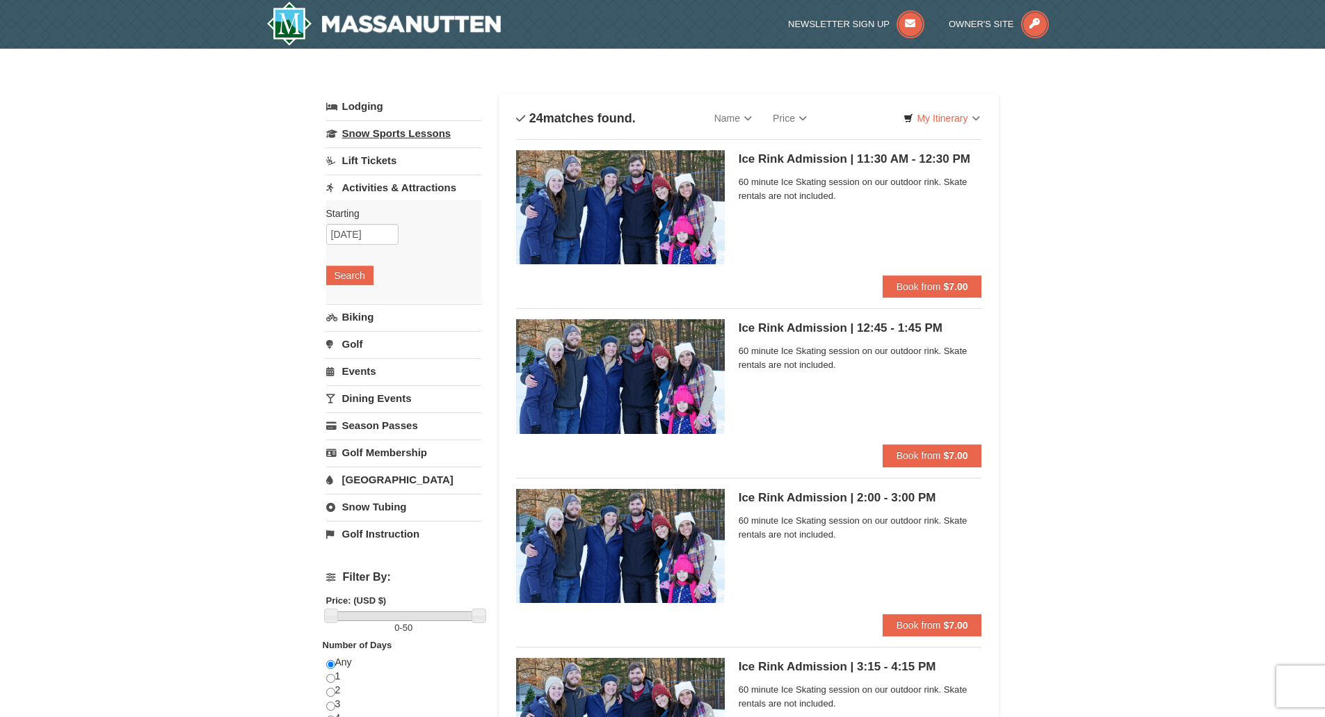
click at [385, 137] on link "Snow Sports Lessons" at bounding box center [403, 133] width 155 height 26
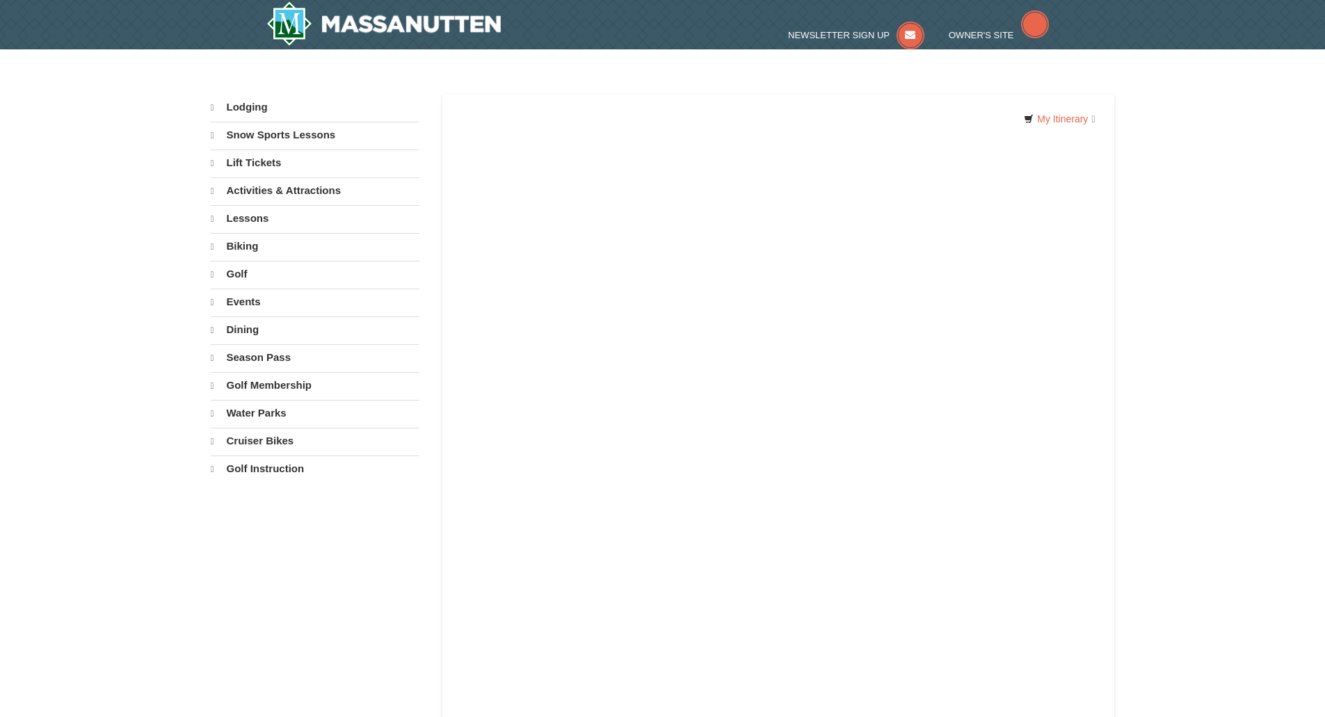
select select "10"
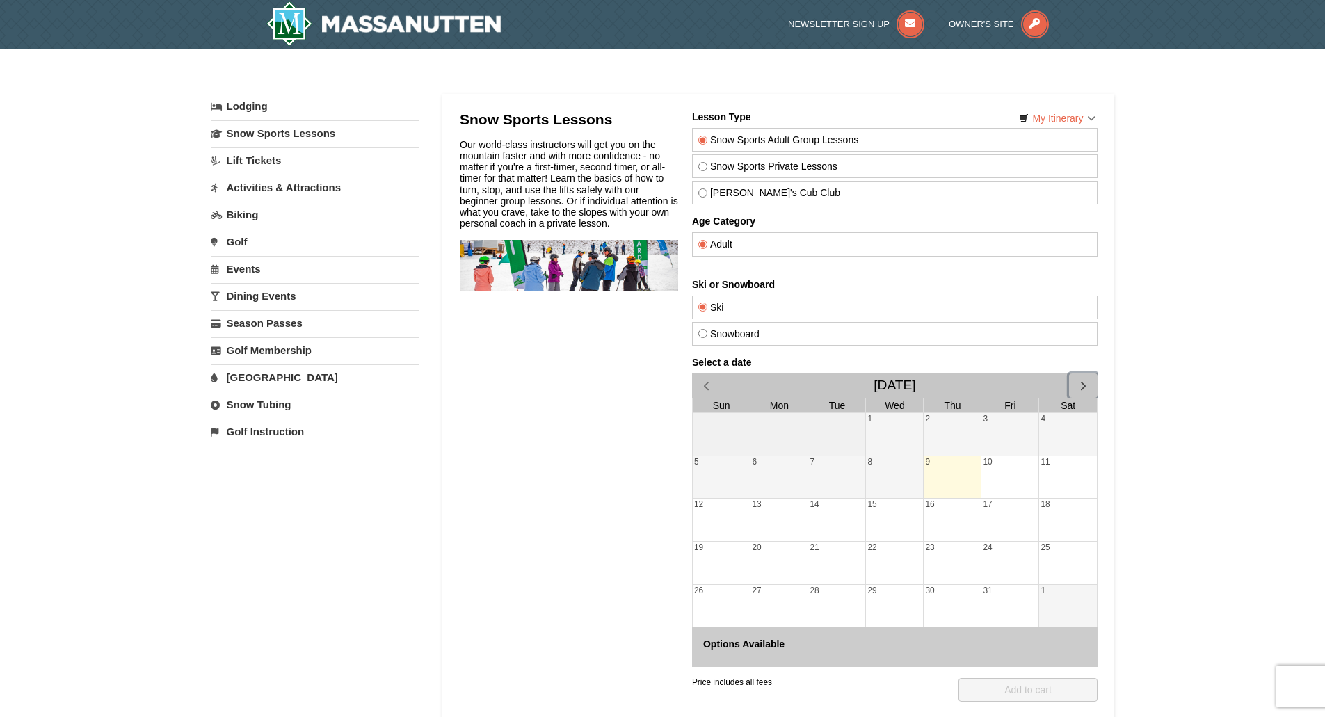
click at [1088, 388] on span "button" at bounding box center [1082, 385] width 15 height 15
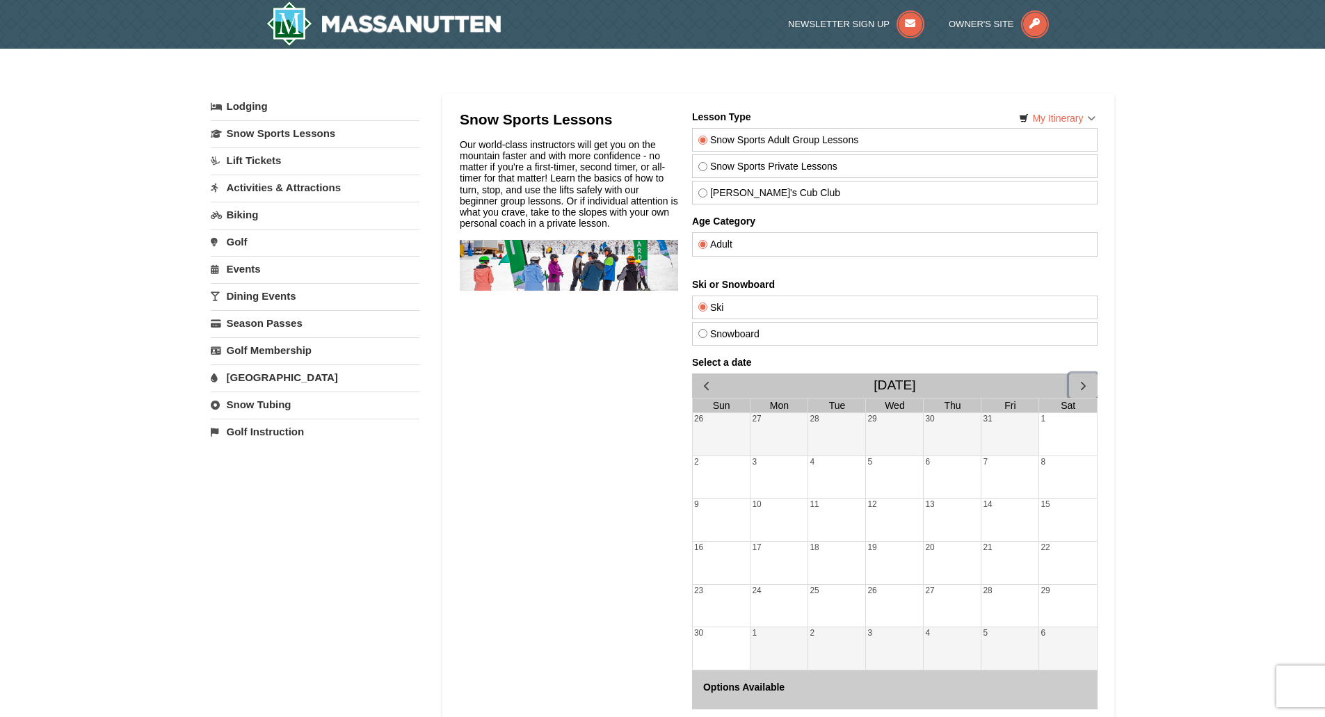
click at [1088, 388] on span "button" at bounding box center [1082, 385] width 15 height 15
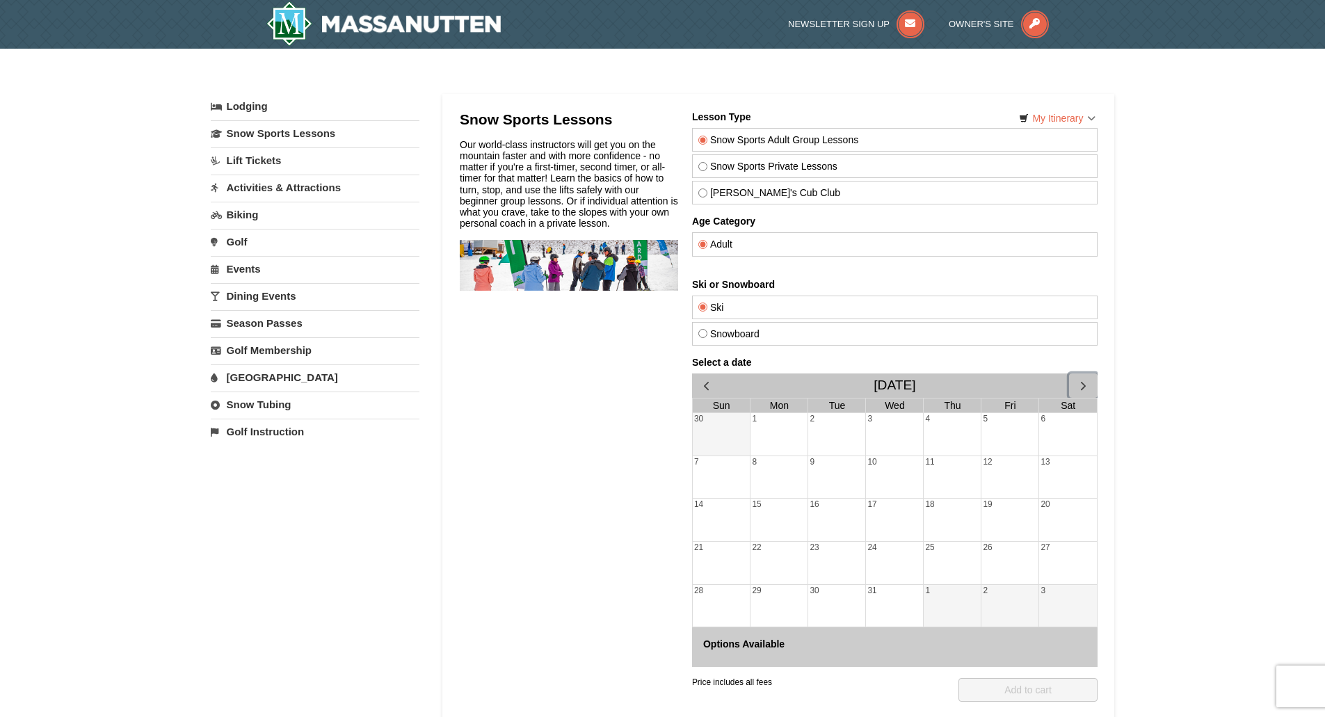
click at [891, 609] on div "31" at bounding box center [893, 606] width 57 height 42
click at [725, 335] on label "Snowboard" at bounding box center [894, 333] width 393 height 11
click at [707, 335] on input "Snowboard" at bounding box center [702, 333] width 9 height 9
radio input "true"
click at [890, 601] on div "31" at bounding box center [893, 606] width 57 height 42
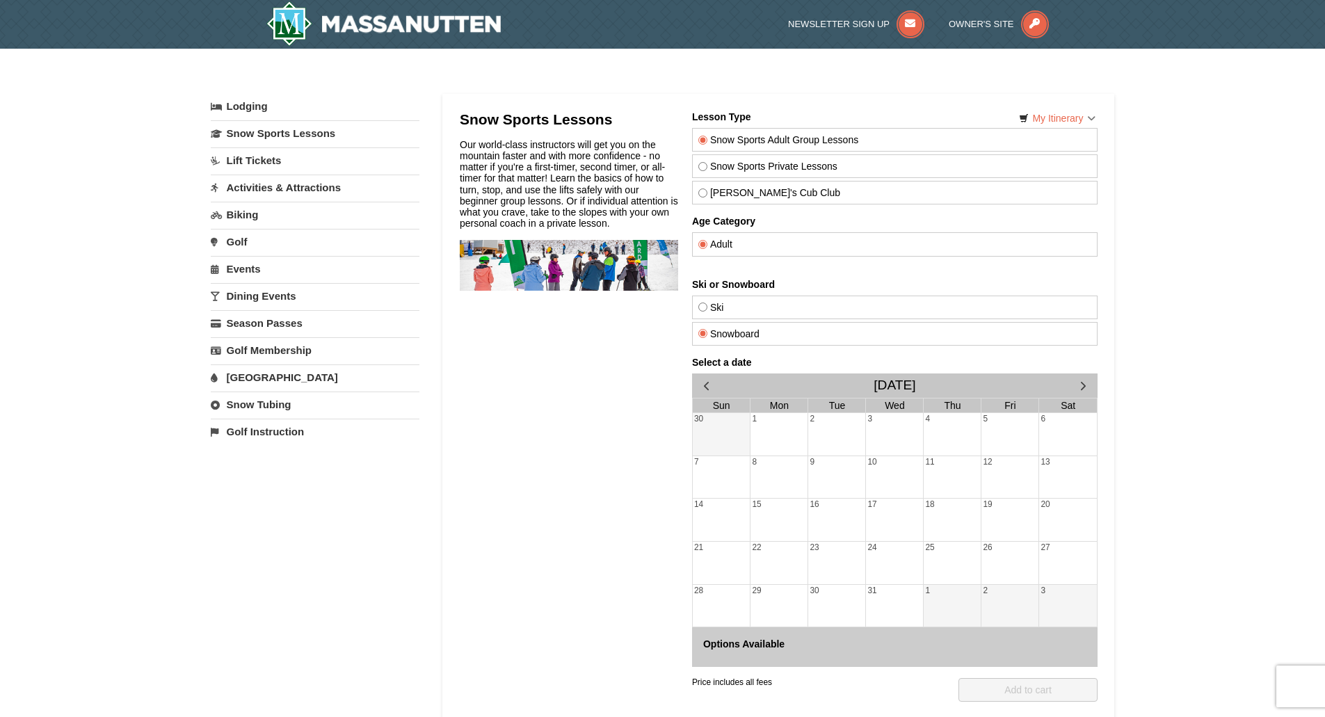
click at [724, 196] on label "Theo's Cub Club" at bounding box center [894, 192] width 393 height 11
click at [707, 196] on input "Theo's Cub Club" at bounding box center [702, 192] width 9 height 9
radio input "true"
click at [879, 616] on div "31" at bounding box center [893, 606] width 57 height 42
click at [375, 19] on img at bounding box center [383, 23] width 235 height 45
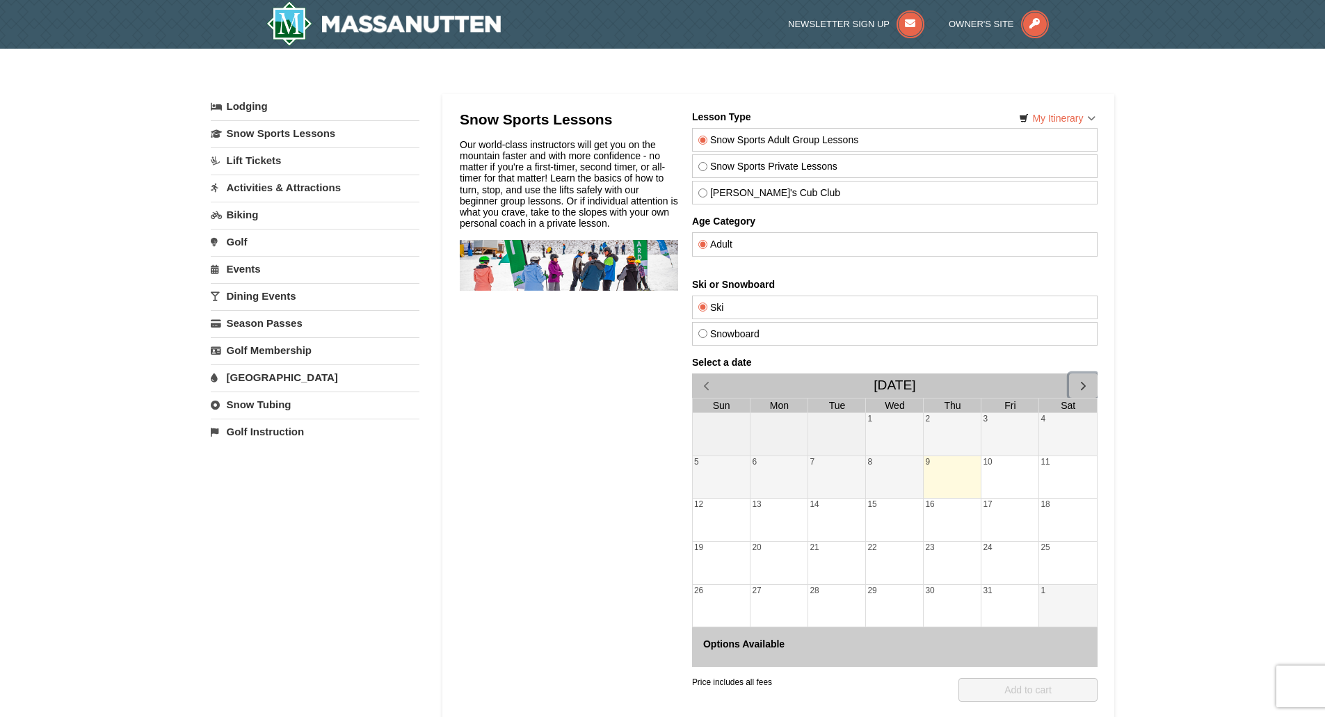
click at [1086, 386] on span "button" at bounding box center [1082, 385] width 15 height 15
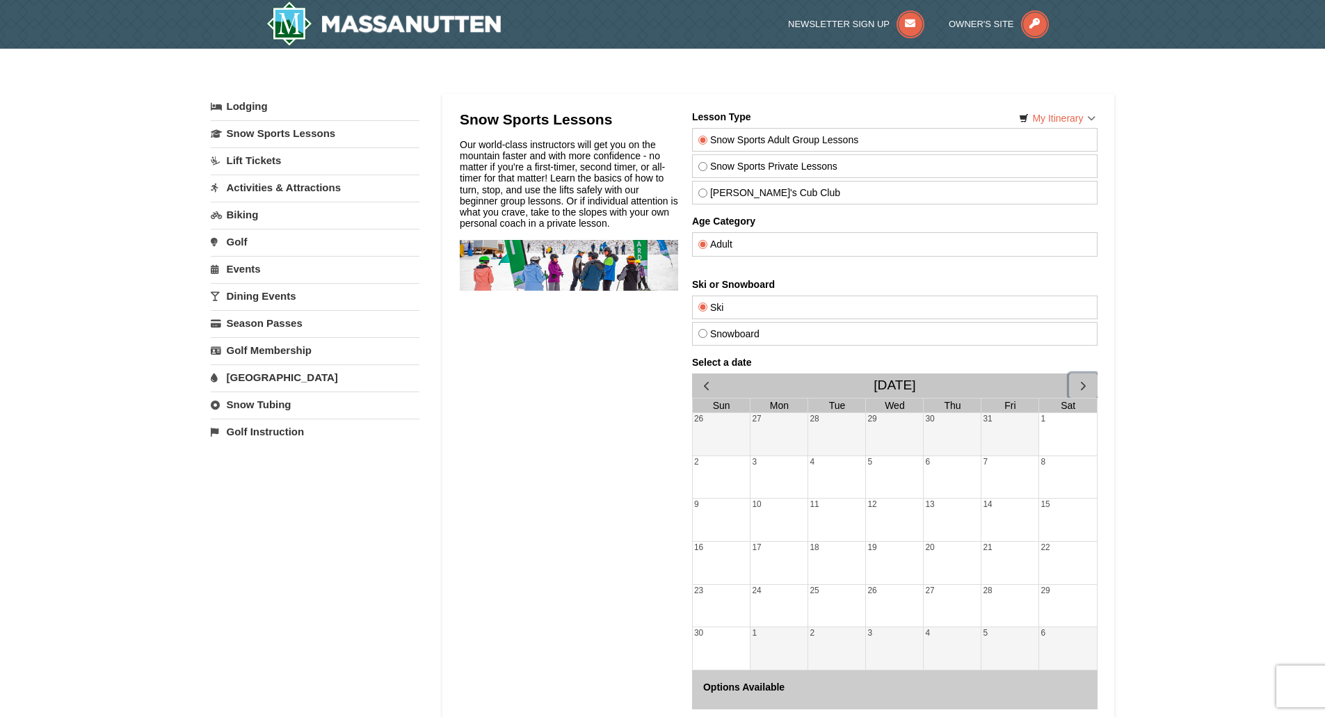
click at [1086, 386] on span "button" at bounding box center [1082, 385] width 15 height 15
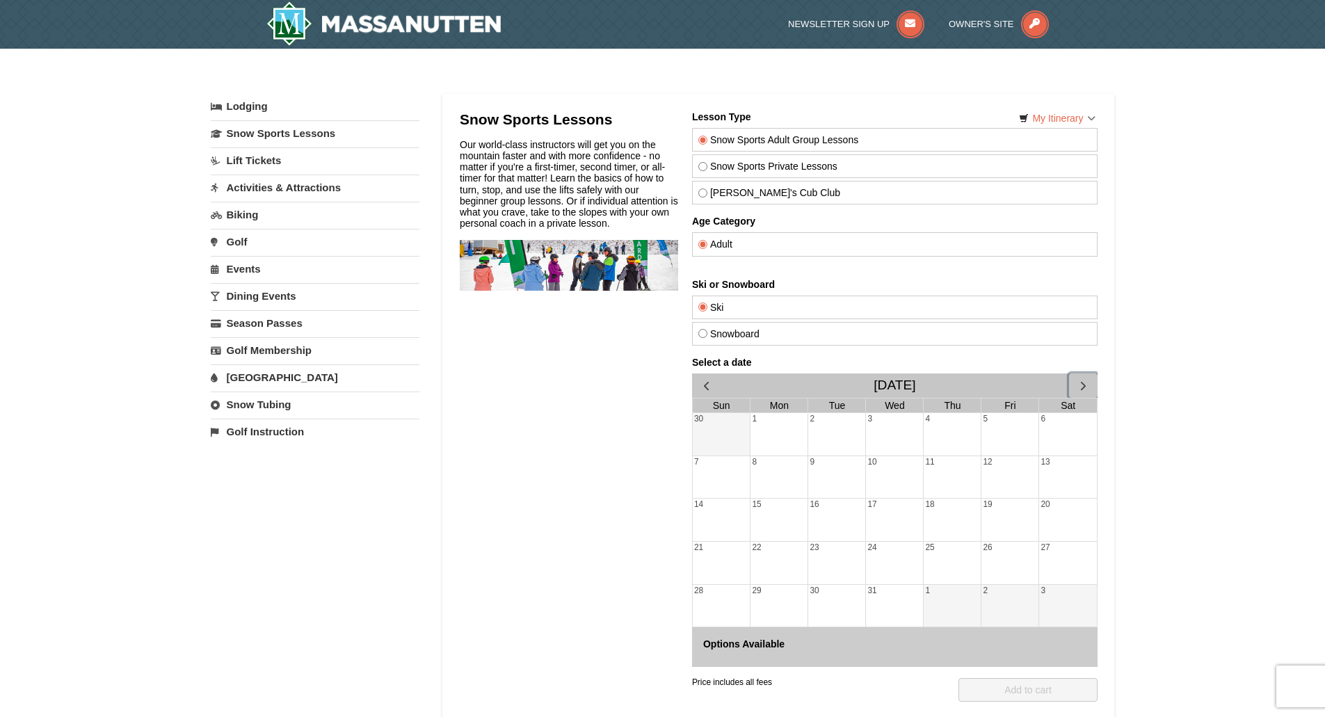
click at [1056, 559] on div "27" at bounding box center [1067, 563] width 58 height 42
click at [689, 600] on div "Snow Sports Lessons Our world-class instructors will get you on the mountain fa…" at bounding box center [778, 428] width 638 height 635
click at [701, 599] on div "28" at bounding box center [721, 606] width 58 height 42
click at [1002, 556] on div "26" at bounding box center [1009, 563] width 57 height 42
click at [1017, 476] on div "12" at bounding box center [1009, 477] width 57 height 42
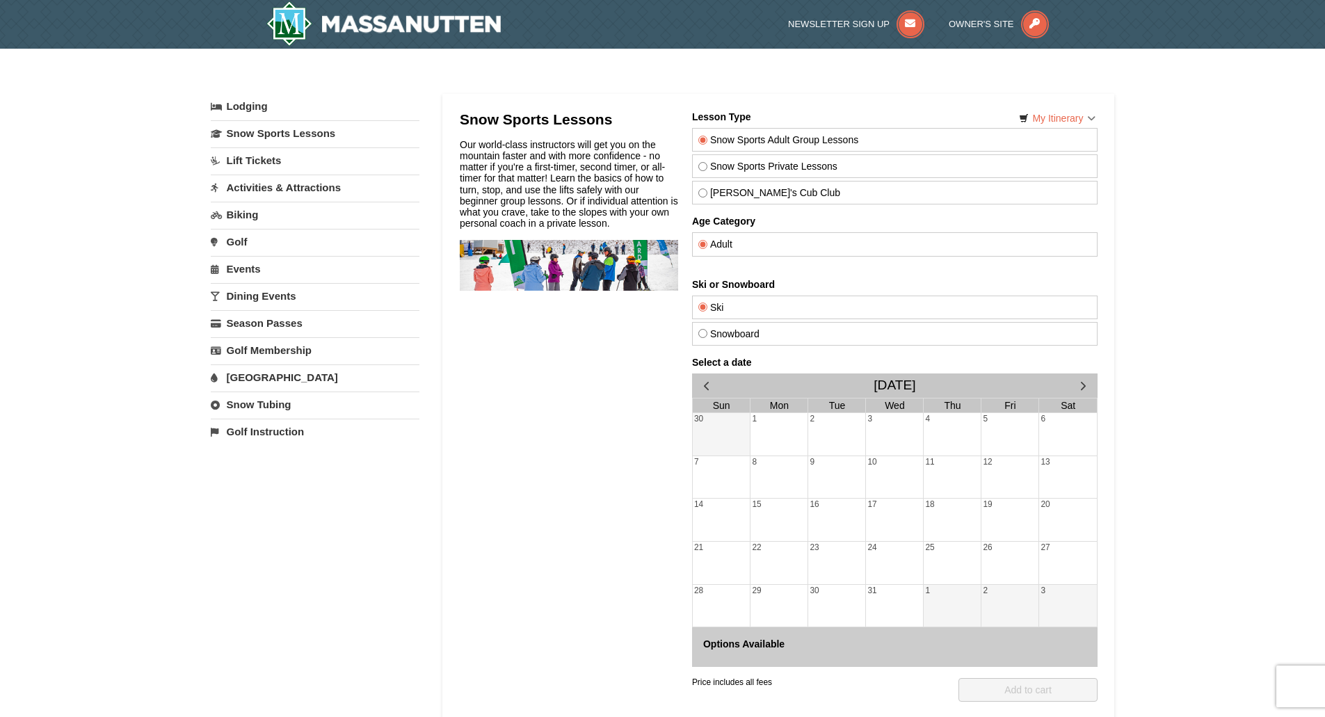
click at [987, 434] on div "5" at bounding box center [1009, 434] width 57 height 42
click at [266, 296] on link "Dining Events" at bounding box center [315, 296] width 209 height 26
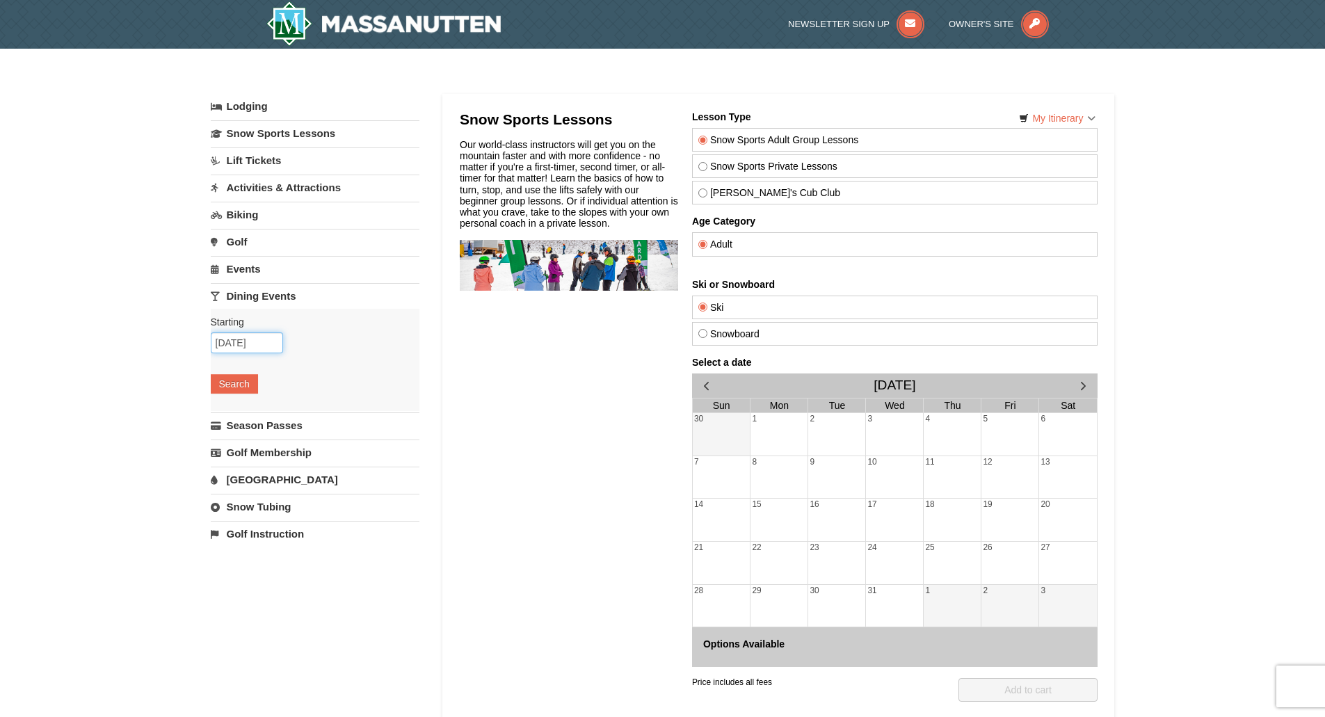
click at [247, 344] on input "10/09/2025" at bounding box center [247, 342] width 72 height 21
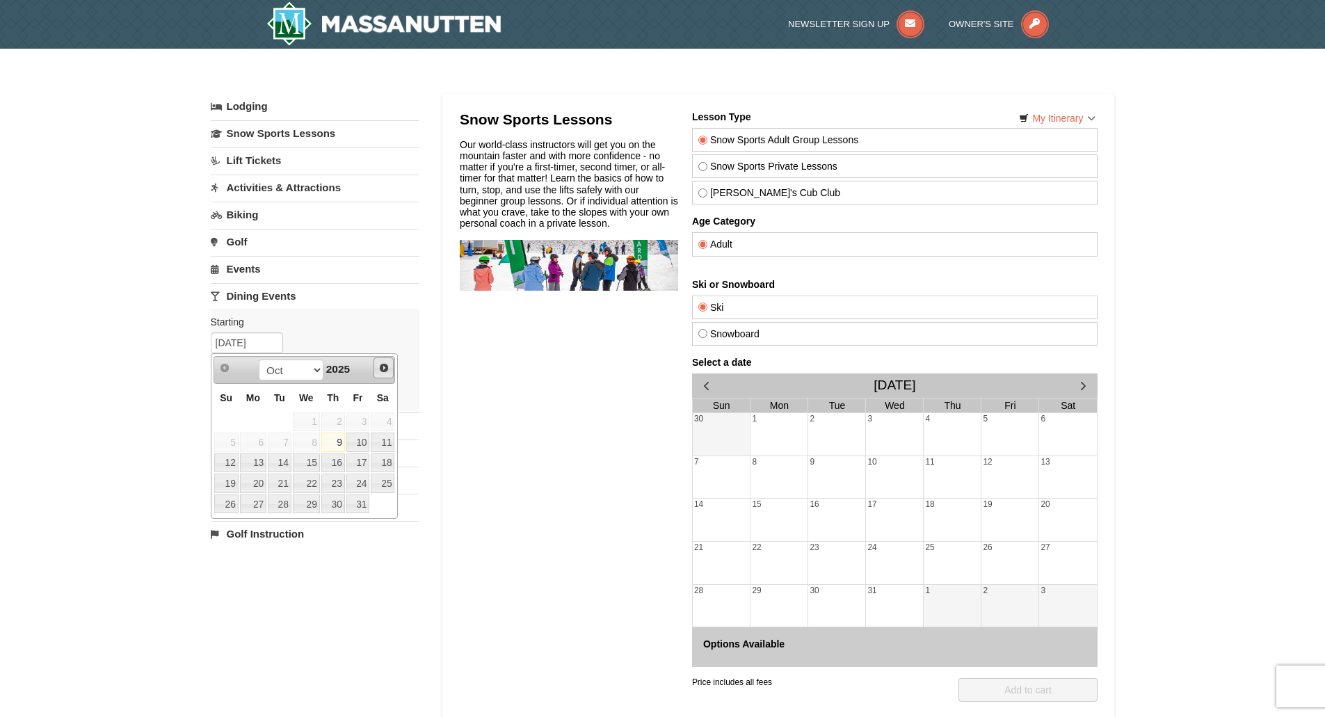
click at [384, 372] on span "Next" at bounding box center [383, 367] width 11 height 11
click at [251, 505] on link "29" at bounding box center [253, 504] width 26 height 19
type input "12/29/2025"
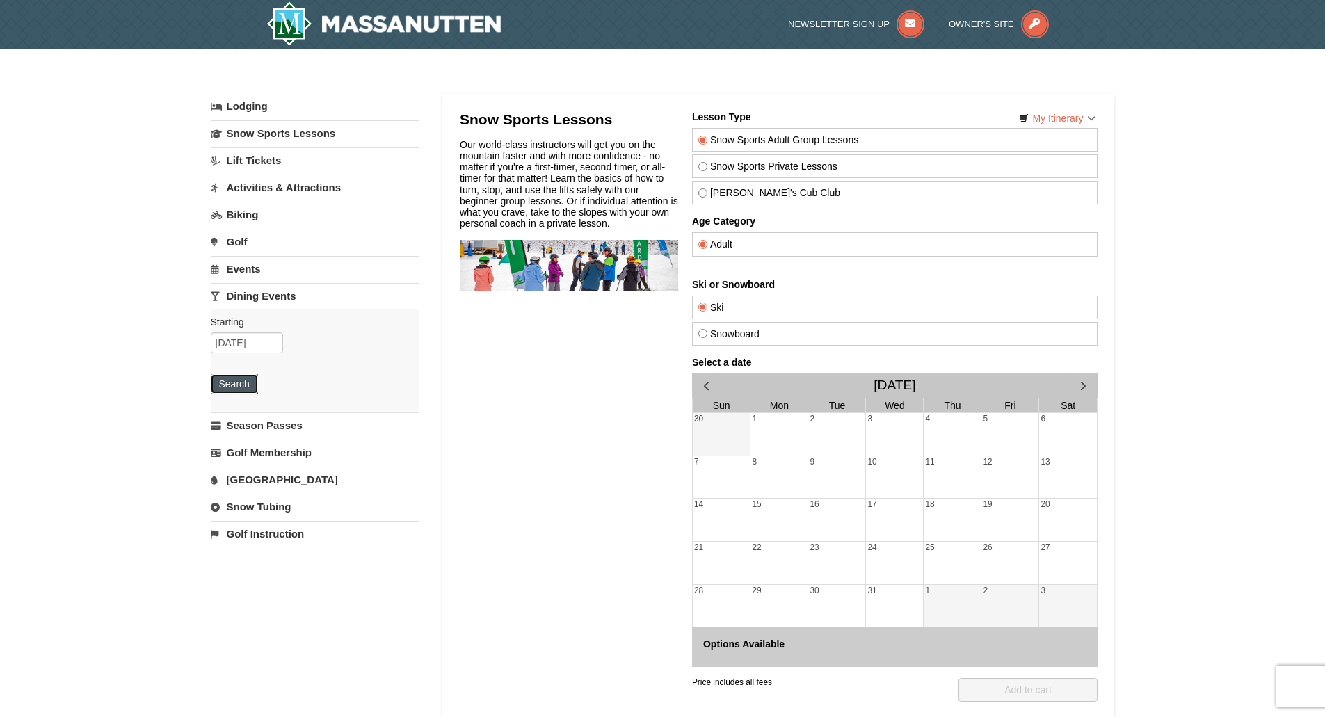
click at [241, 386] on button "Search" at bounding box center [234, 383] width 47 height 19
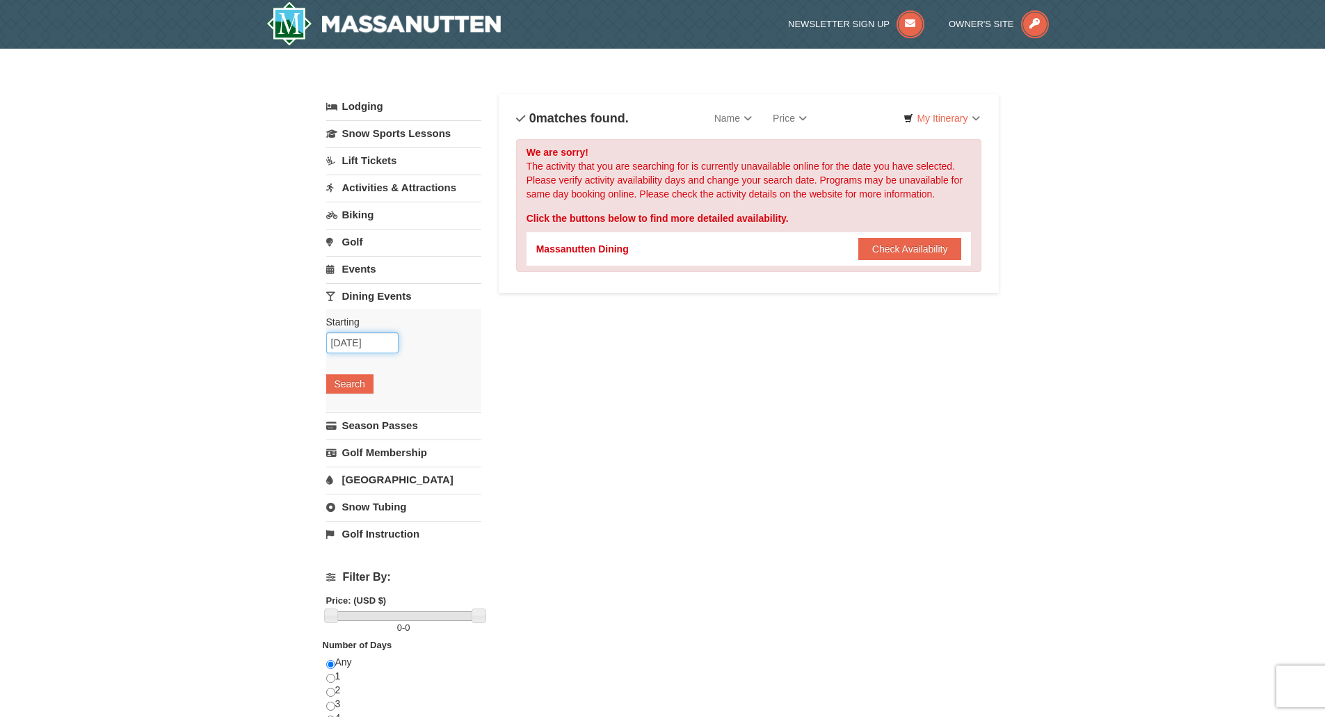
click at [375, 346] on input "12/29/2025" at bounding box center [362, 342] width 72 height 21
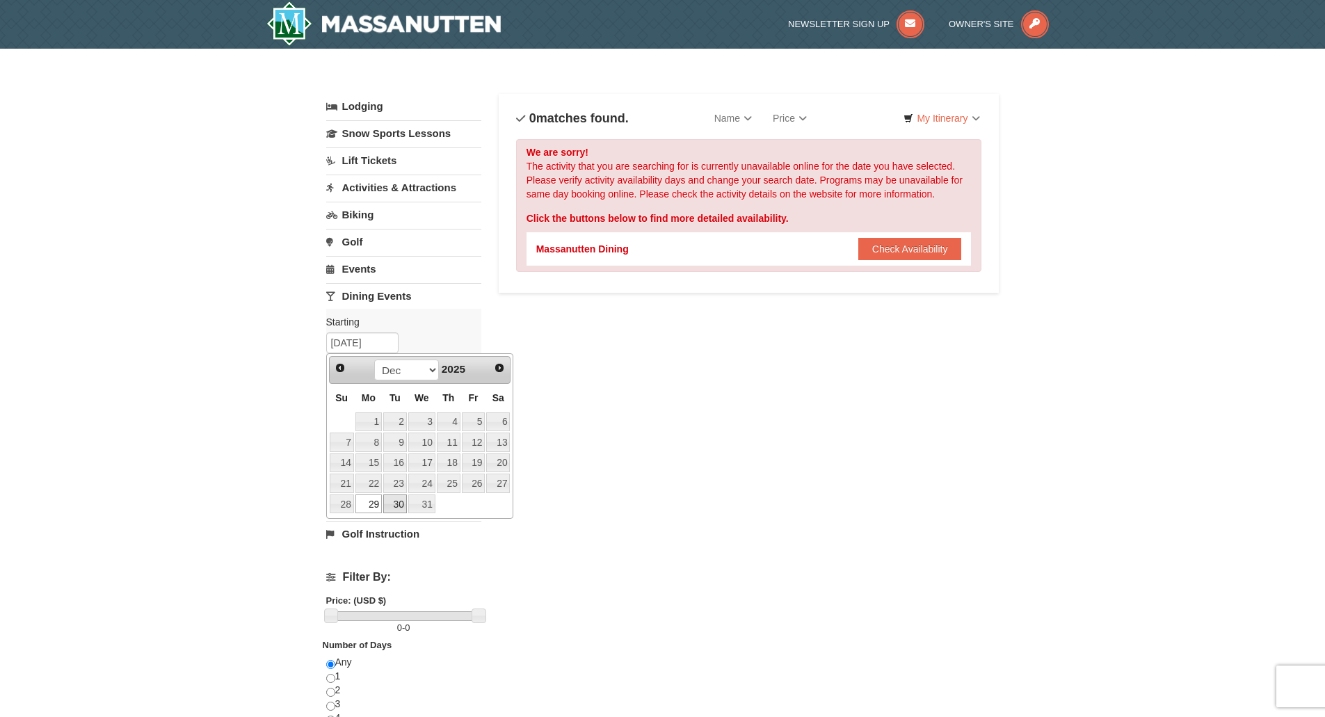
click at [394, 502] on link "30" at bounding box center [395, 504] width 24 height 19
type input "12/30/2025"
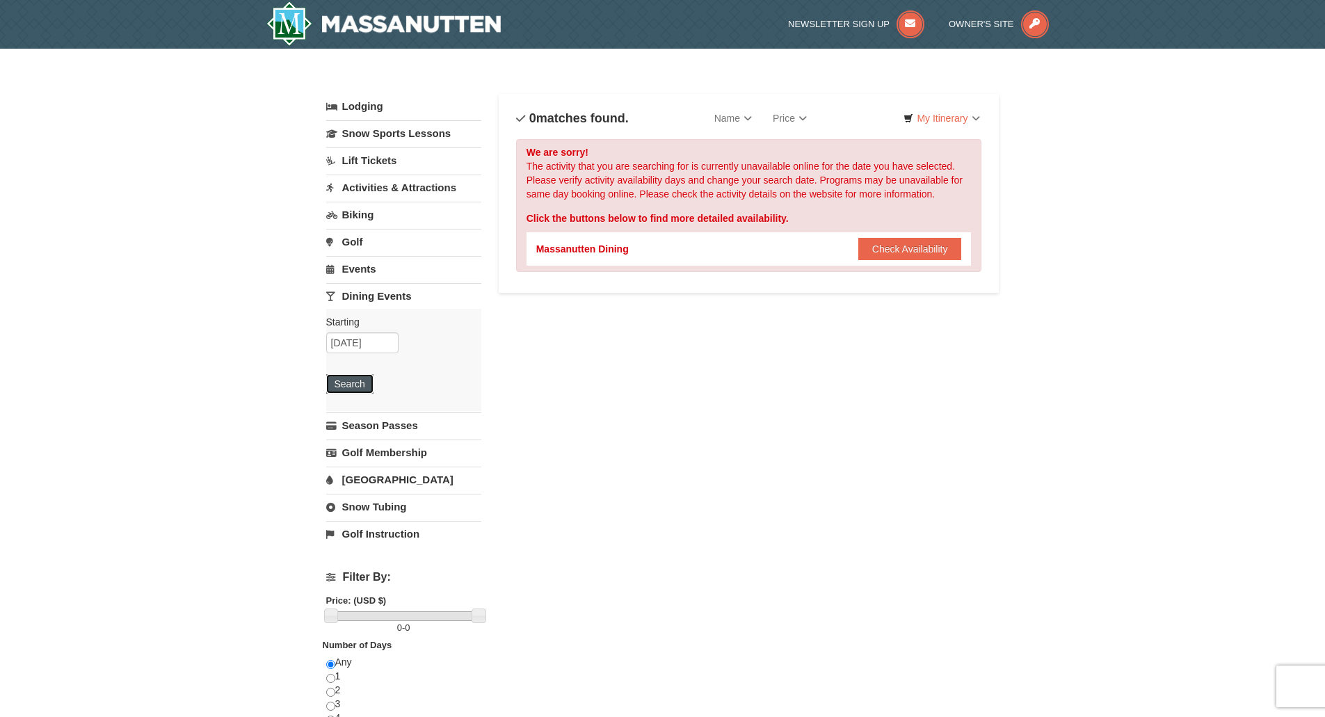
click at [342, 386] on button "Search" at bounding box center [349, 383] width 47 height 19
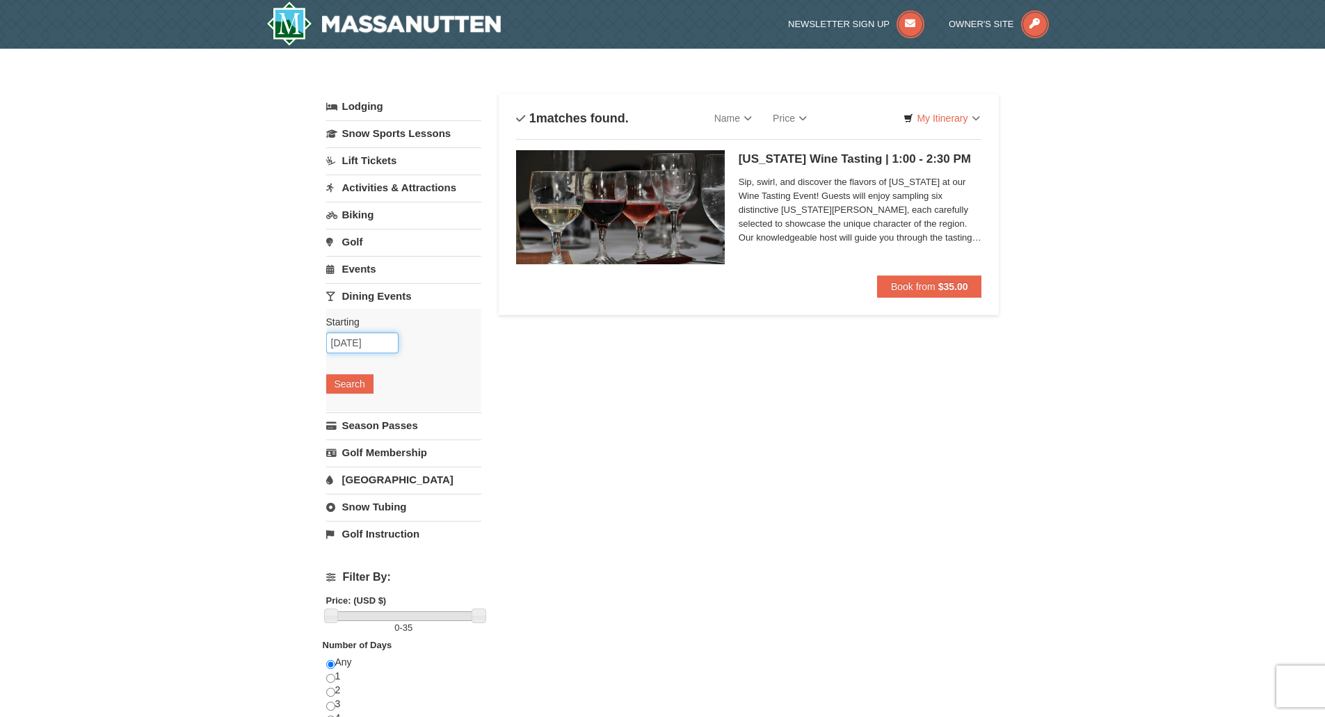
click at [380, 346] on input "12/30/2025" at bounding box center [362, 342] width 72 height 21
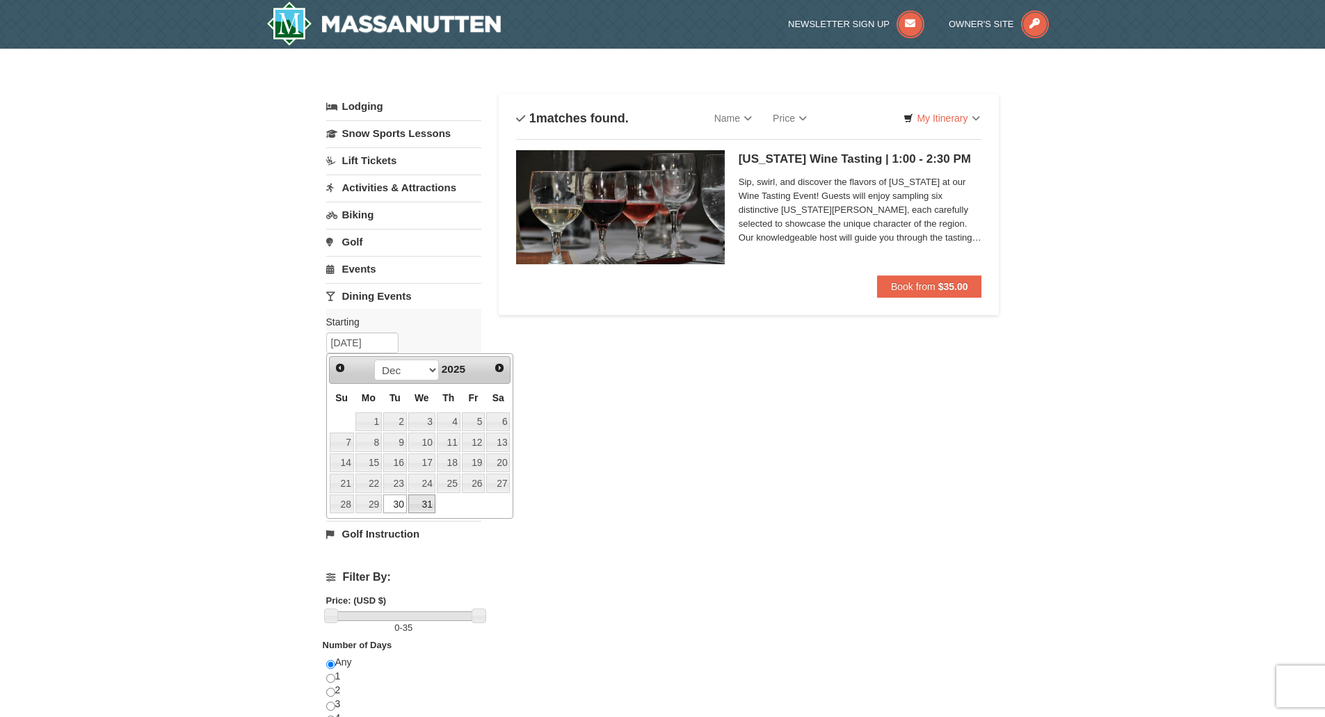
click at [413, 501] on link "31" at bounding box center [421, 504] width 27 height 19
type input "[DATE]"
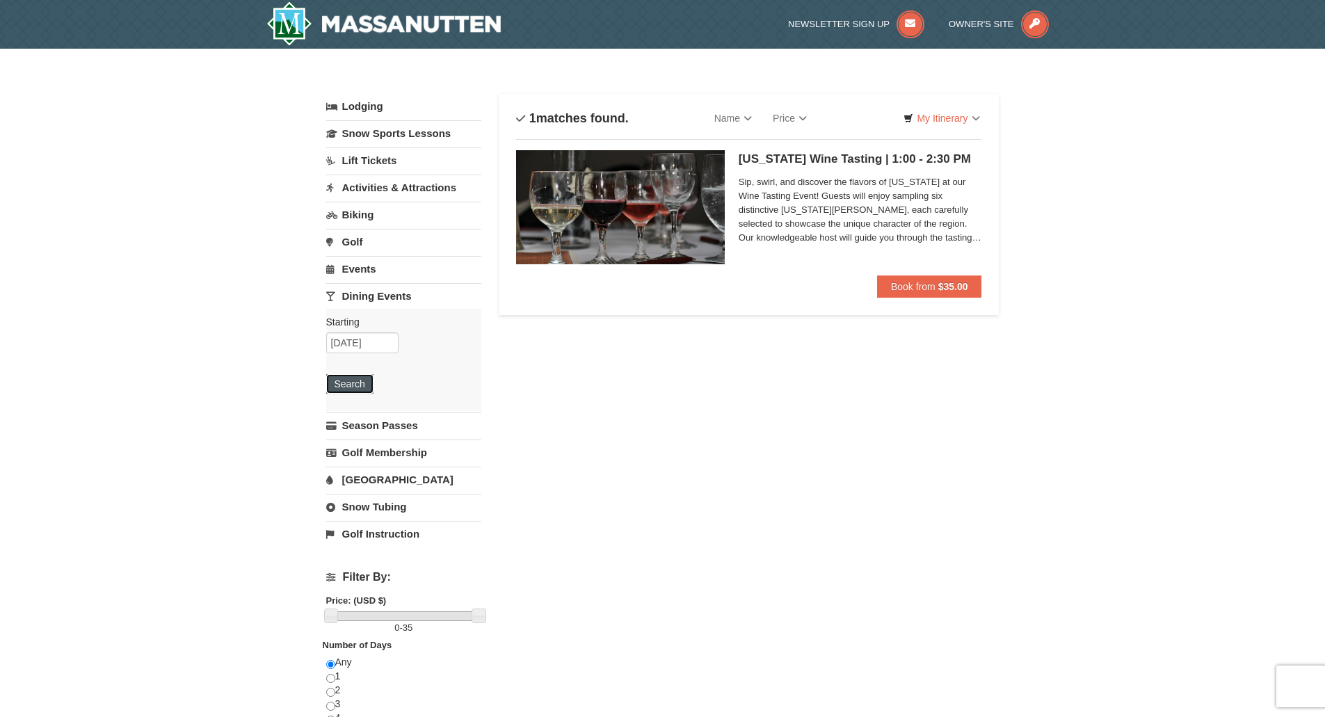
click at [360, 381] on button "Search" at bounding box center [349, 383] width 47 height 19
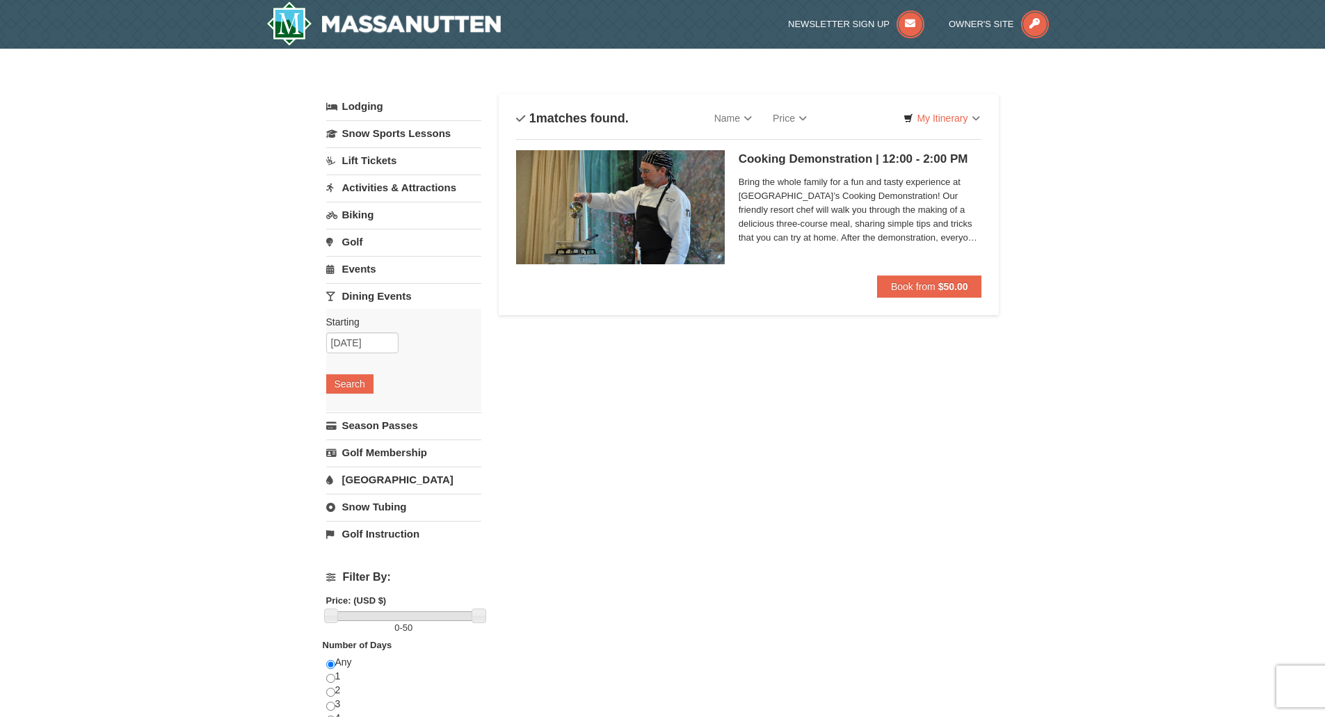
click at [822, 202] on span "Bring the whole family for a fun and tasty experience at [GEOGRAPHIC_DATA]’s Co…" at bounding box center [860, 210] width 243 height 70
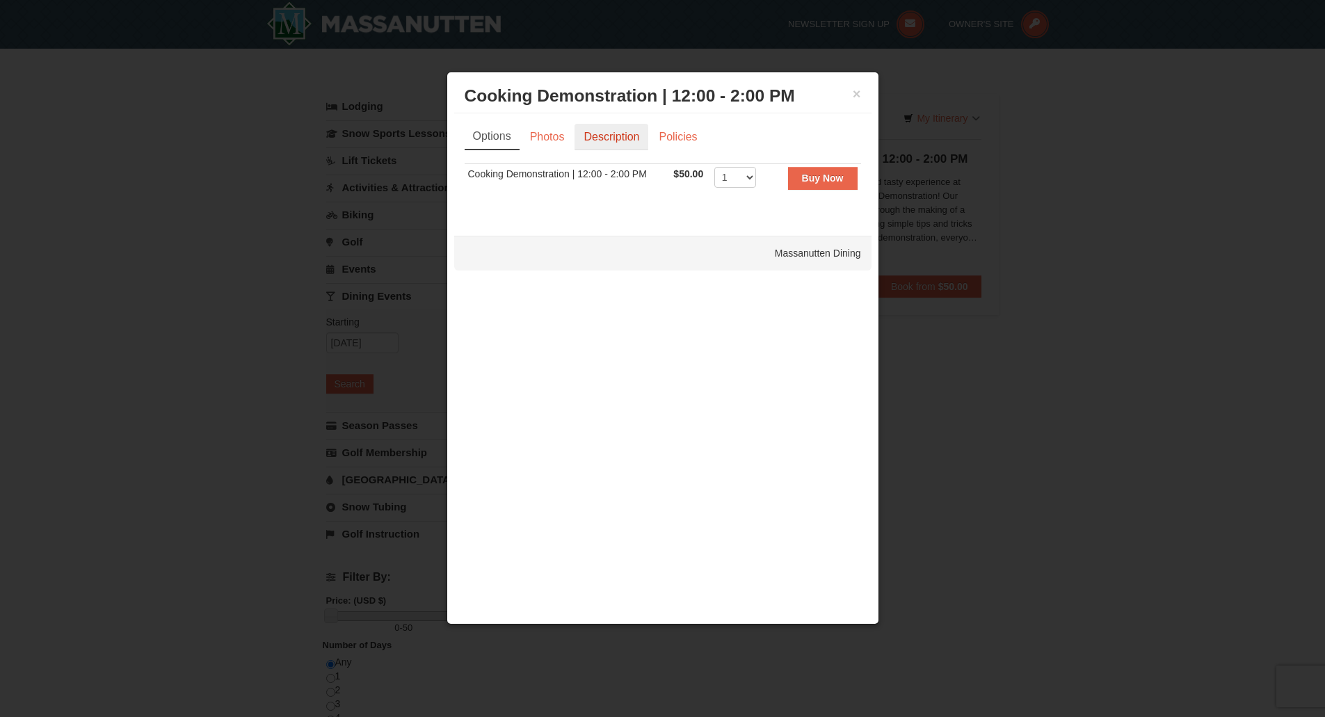
click at [618, 134] on link "Description" at bounding box center [612, 137] width 74 height 26
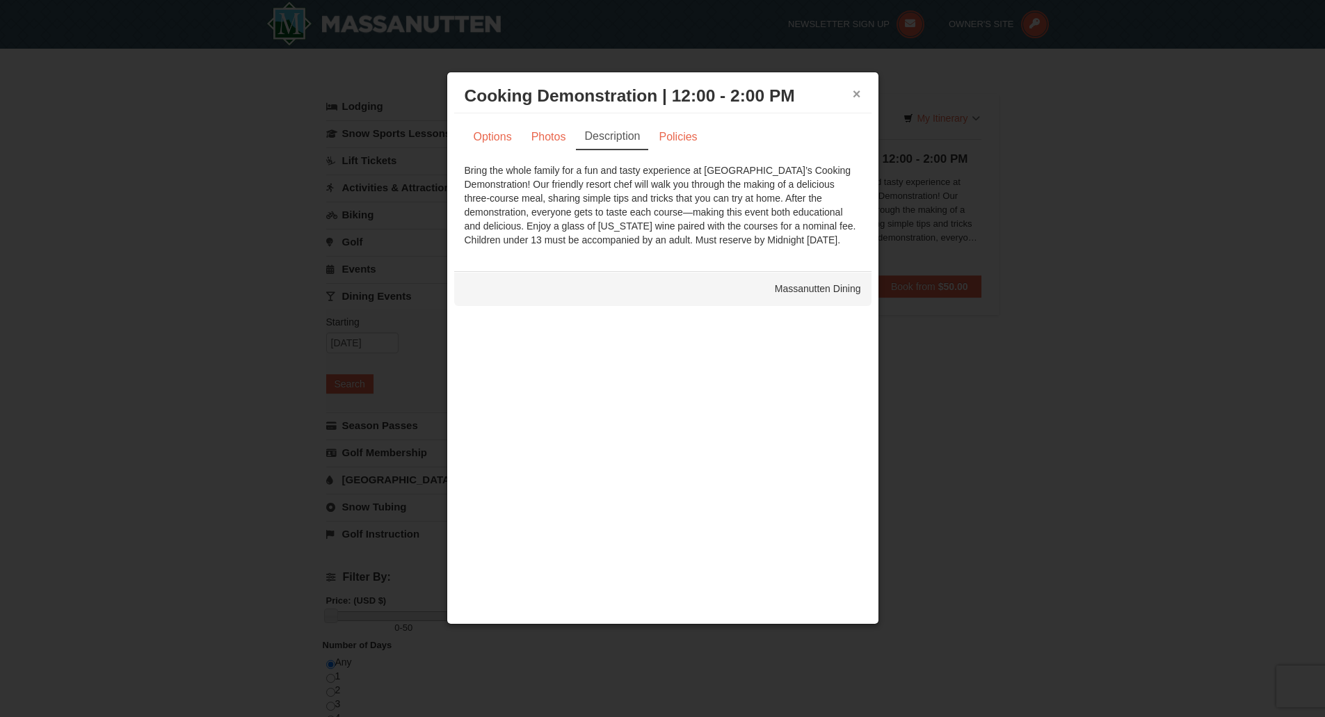
click at [855, 93] on button "×" at bounding box center [857, 94] width 8 height 14
